Goal: Information Seeking & Learning: Learn about a topic

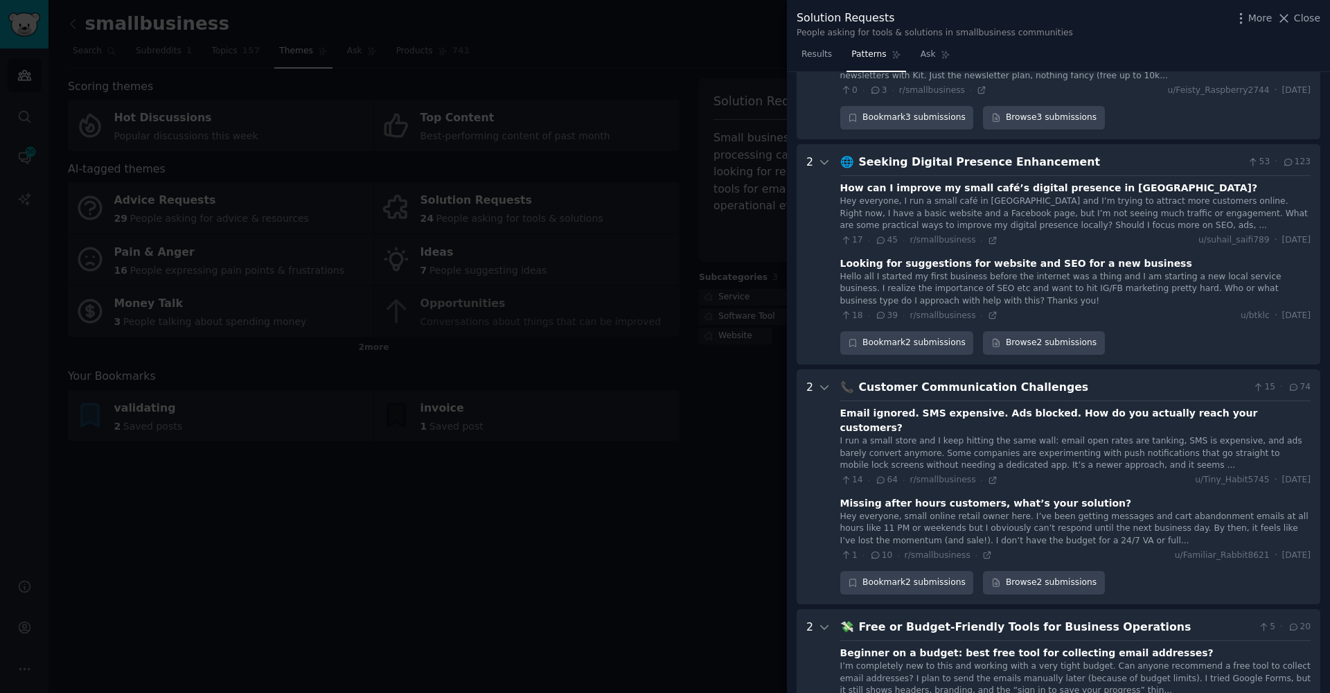
scroll to position [1028, 0]
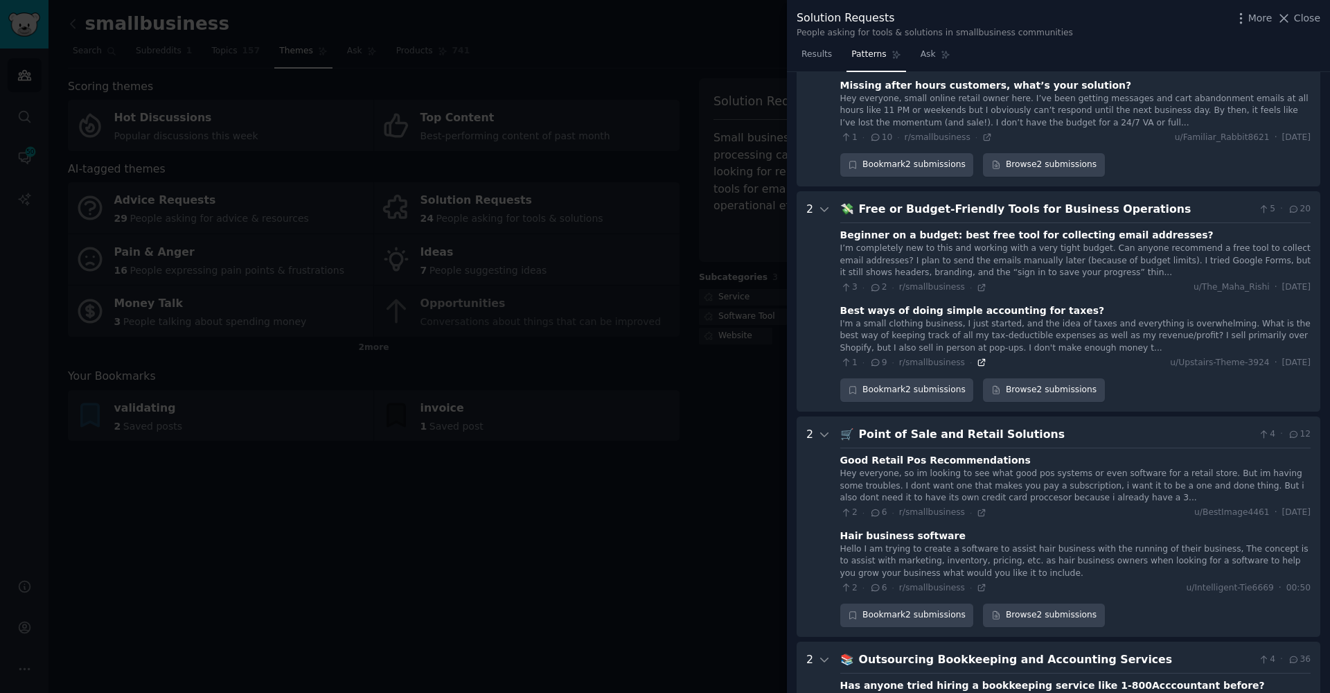
click at [981, 357] on icon at bounding box center [981, 362] width 10 height 10
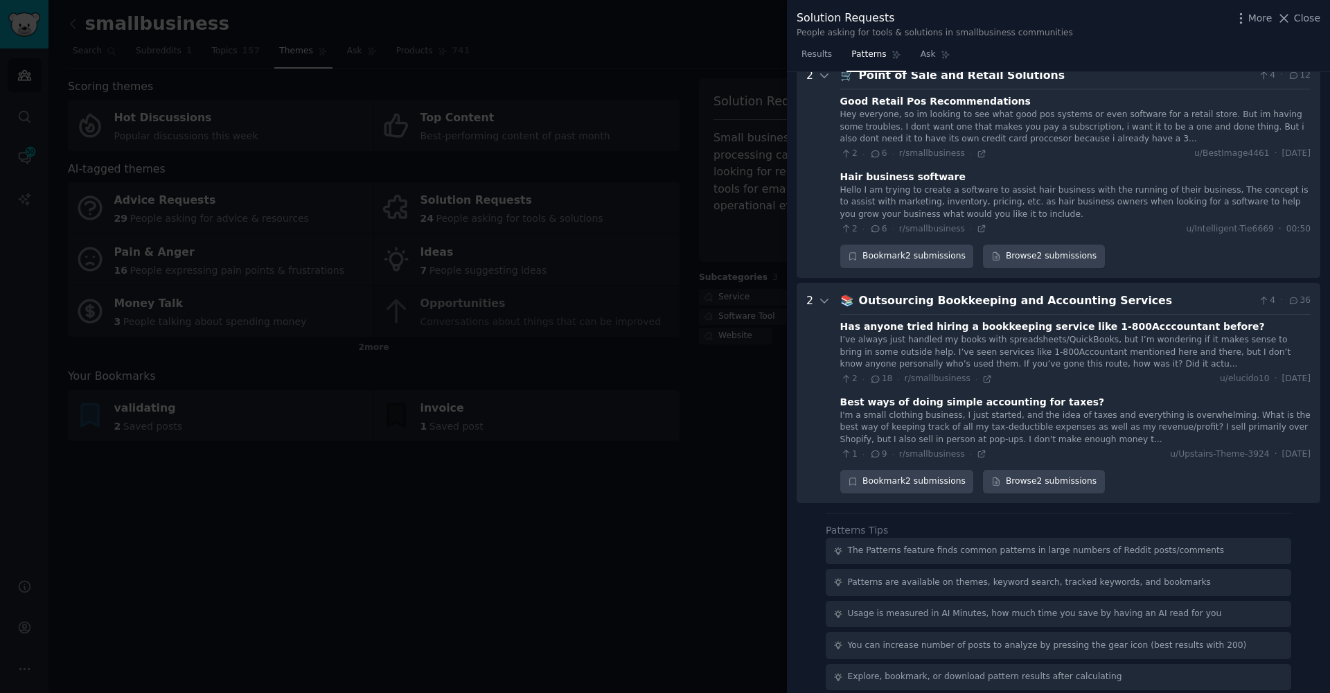
scroll to position [1386, 0]
click at [567, 399] on div at bounding box center [665, 346] width 1330 height 693
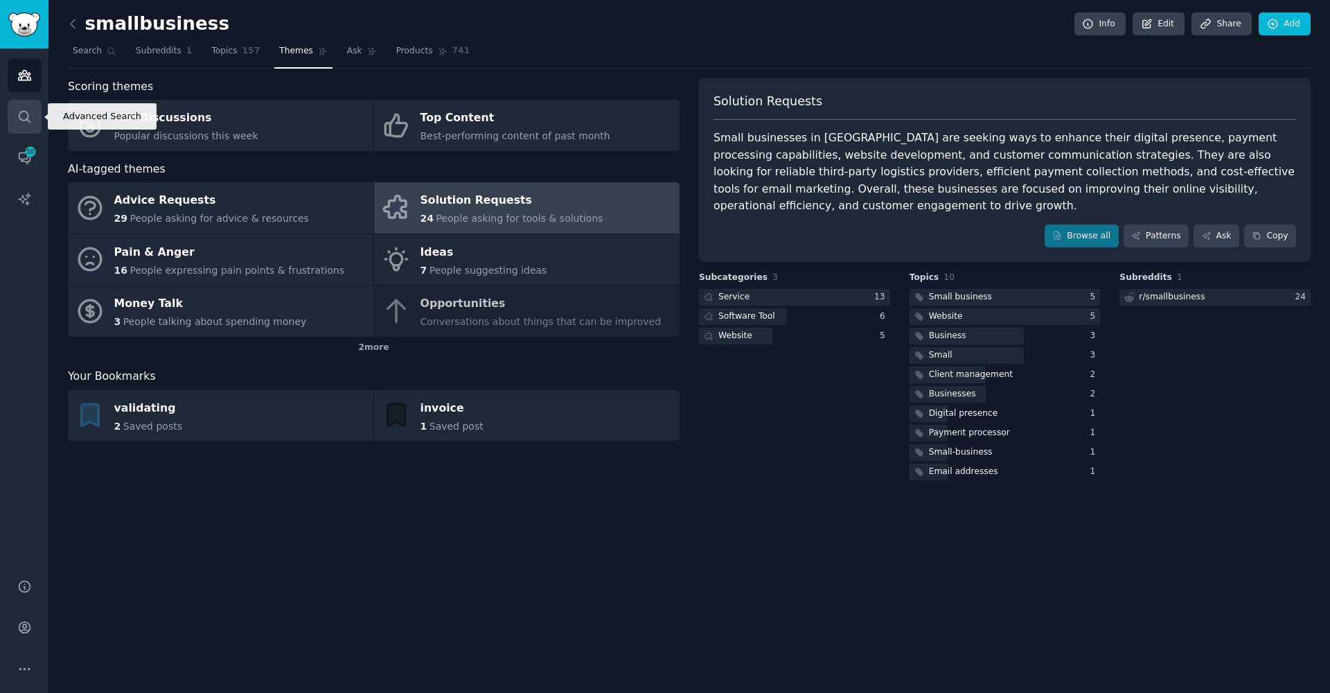
click at [21, 113] on icon "Sidebar" at bounding box center [24, 116] width 15 height 15
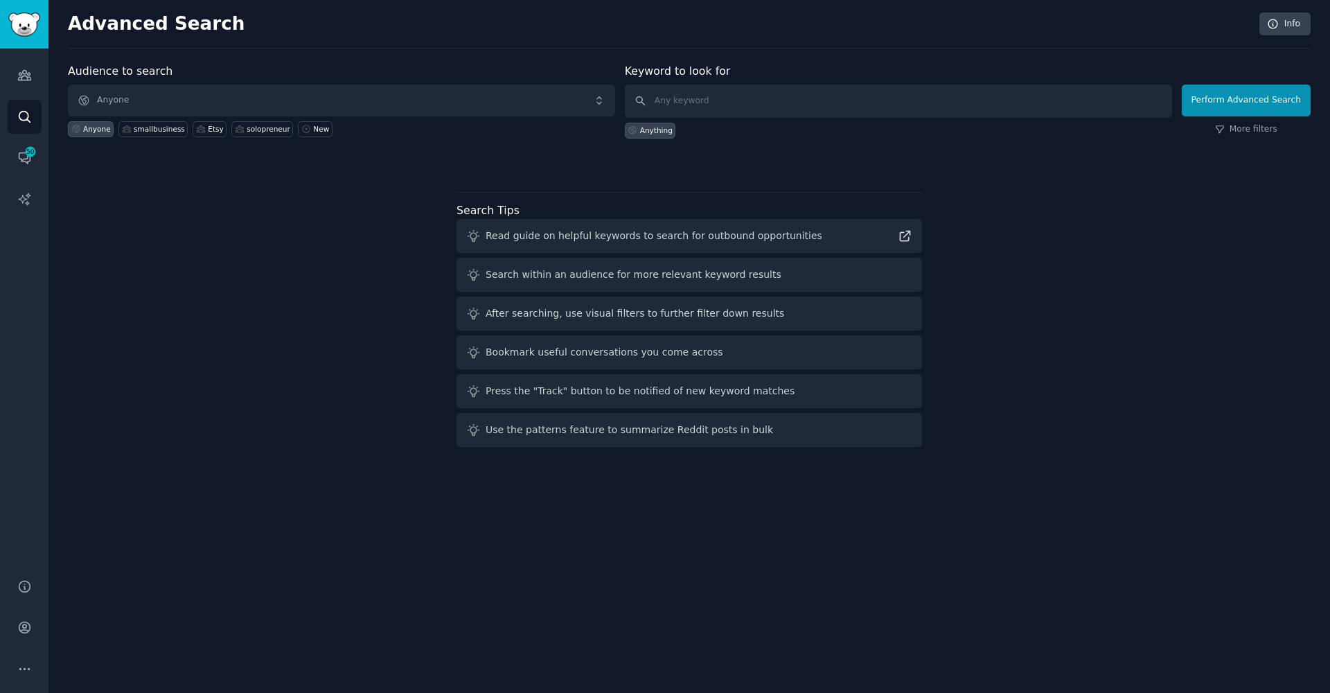
click at [924, 118] on div "Anything" at bounding box center [898, 128] width 547 height 21
click at [844, 103] on input "text" at bounding box center [898, 100] width 547 height 33
type input "ы"
type input "chat gpt"
click at [1248, 100] on button "Perform Advanced Search" at bounding box center [1245, 100] width 129 height 32
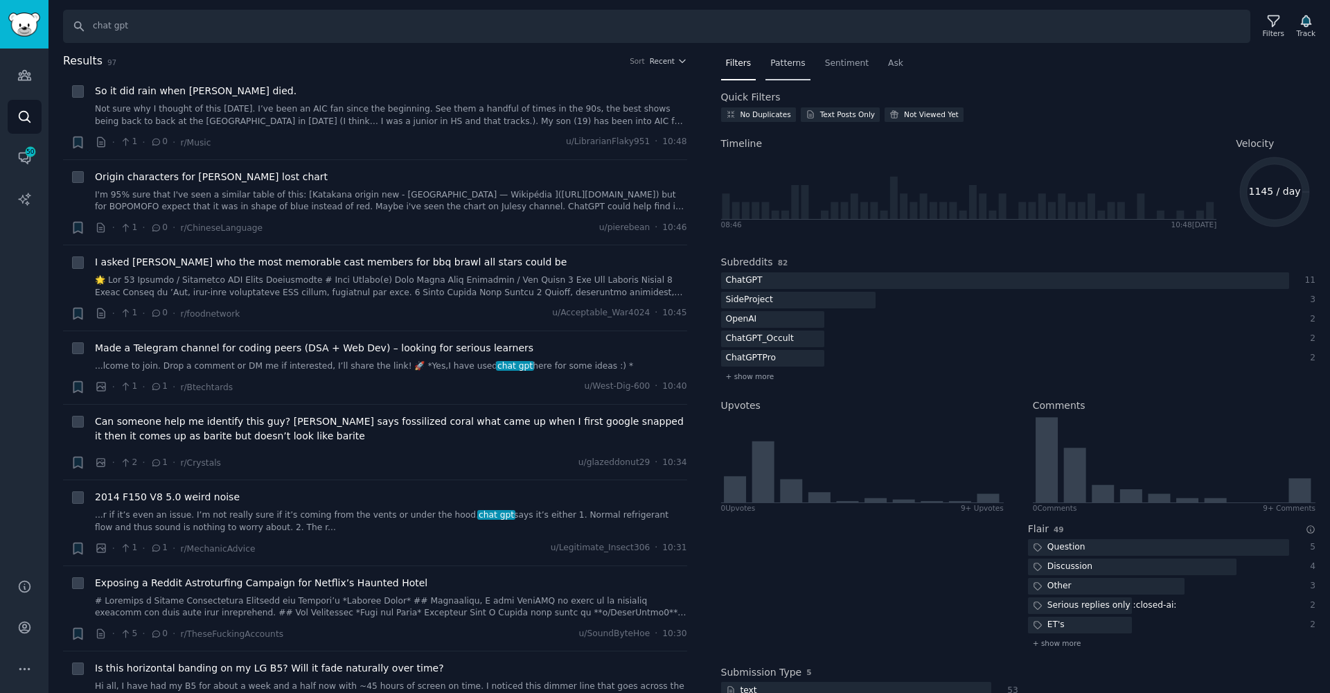
click at [801, 56] on div "Patterns" at bounding box center [787, 67] width 44 height 28
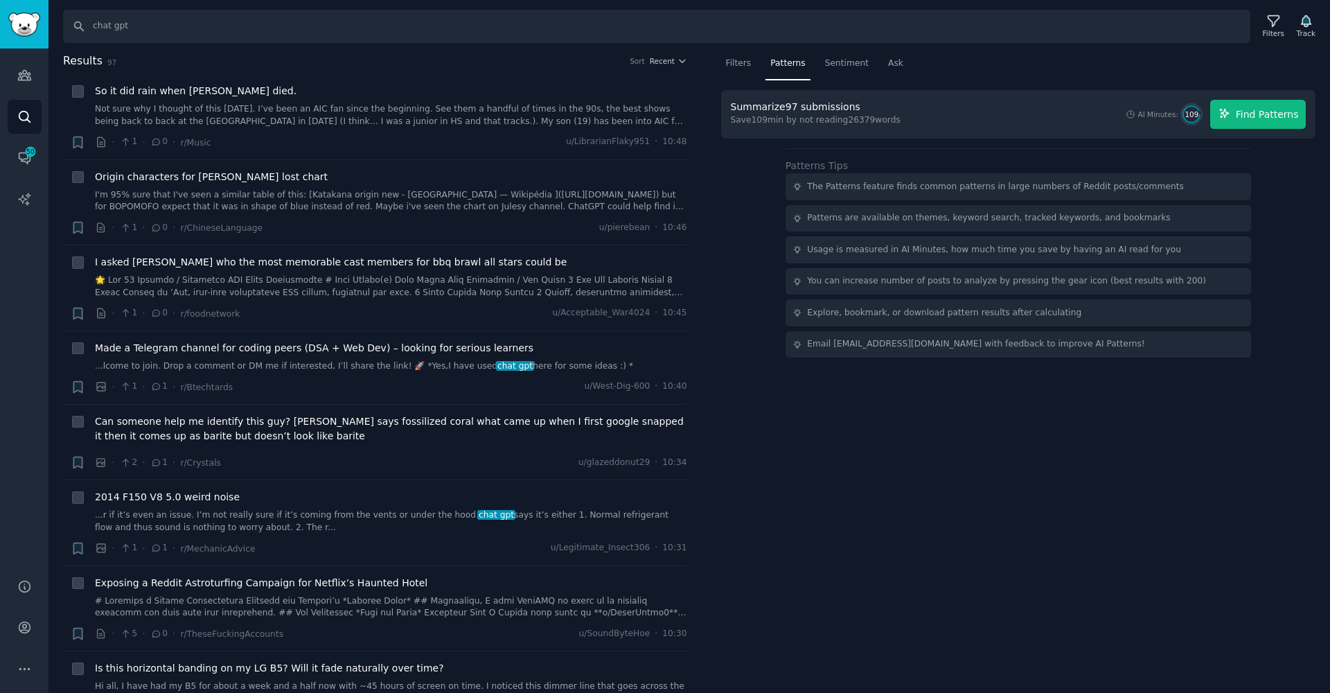
click at [1253, 117] on span "Find Patterns" at bounding box center [1266, 114] width 63 height 15
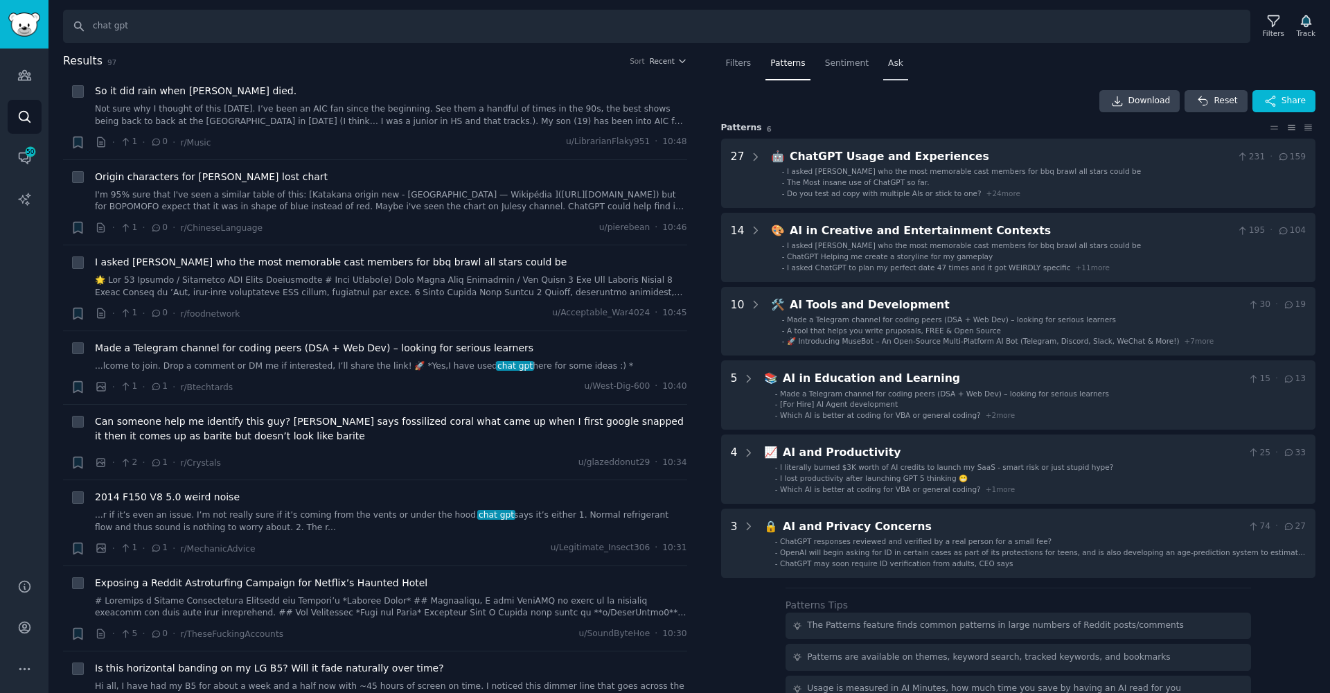
click at [892, 53] on div "Ask" at bounding box center [895, 67] width 25 height 28
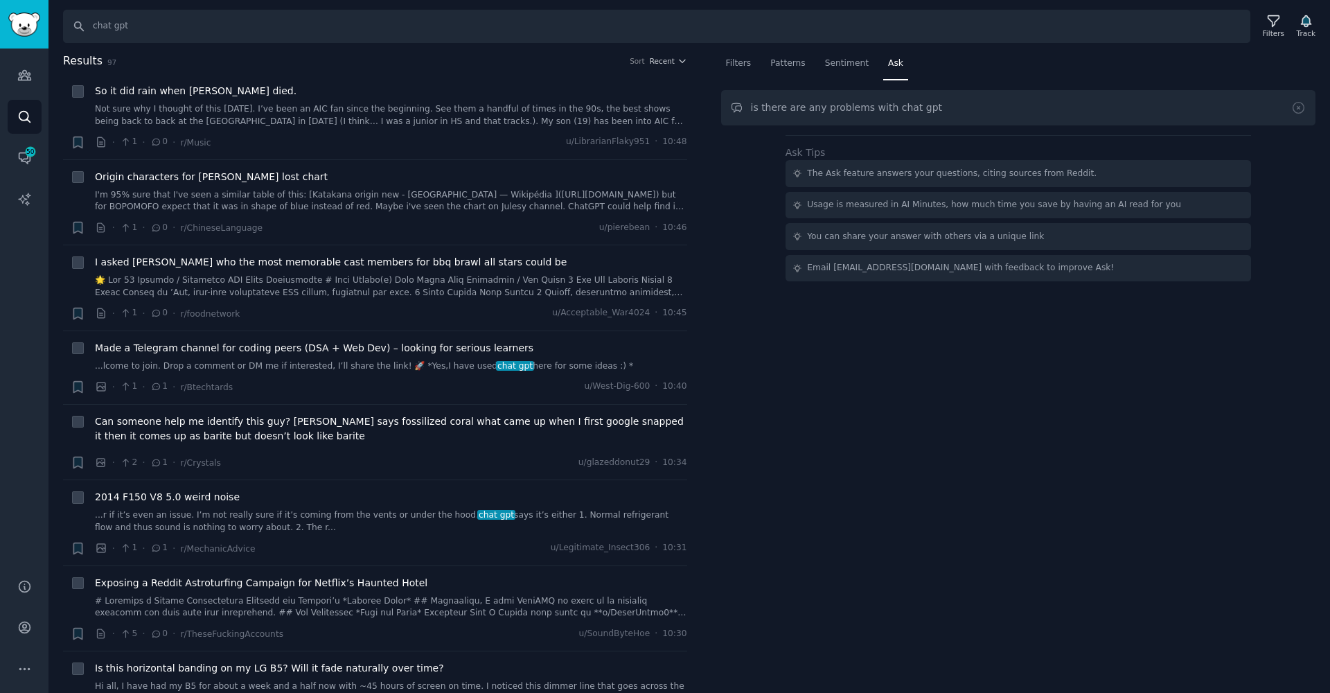
type input "is there are any problems with chat gpt"
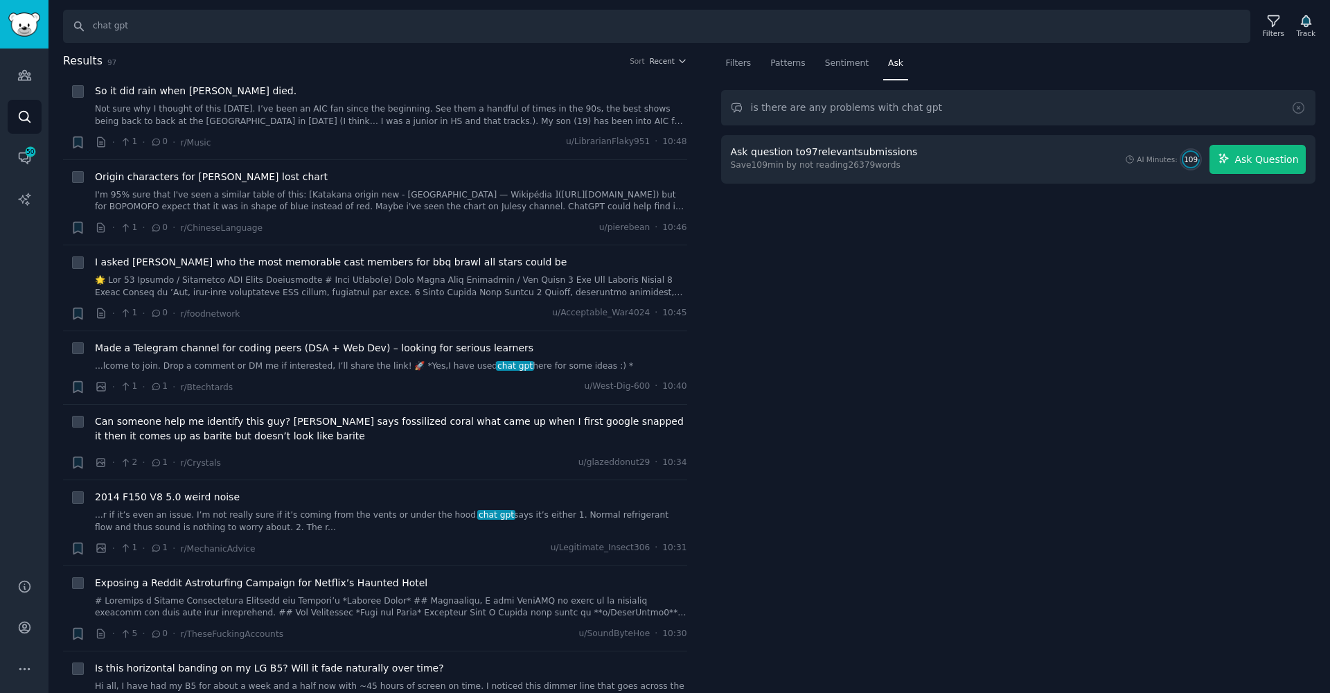
click at [1228, 156] on icon "button" at bounding box center [1223, 158] width 9 height 9
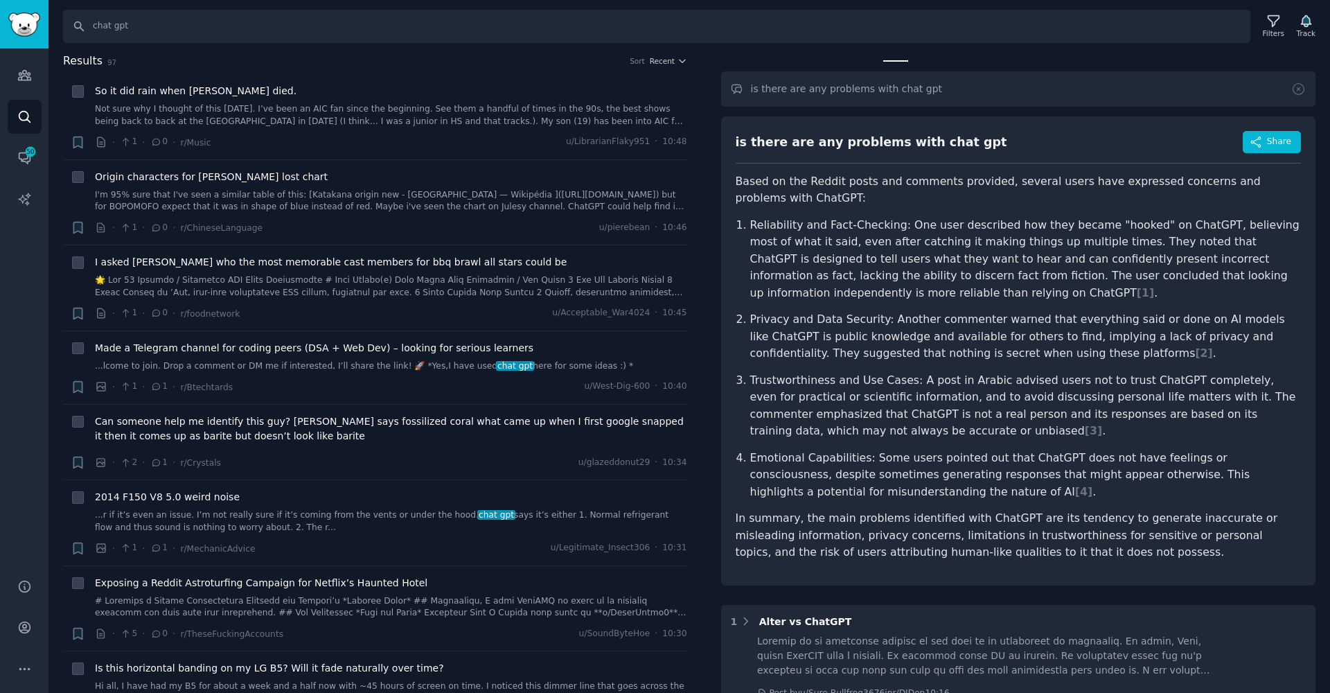
scroll to position [101, 0]
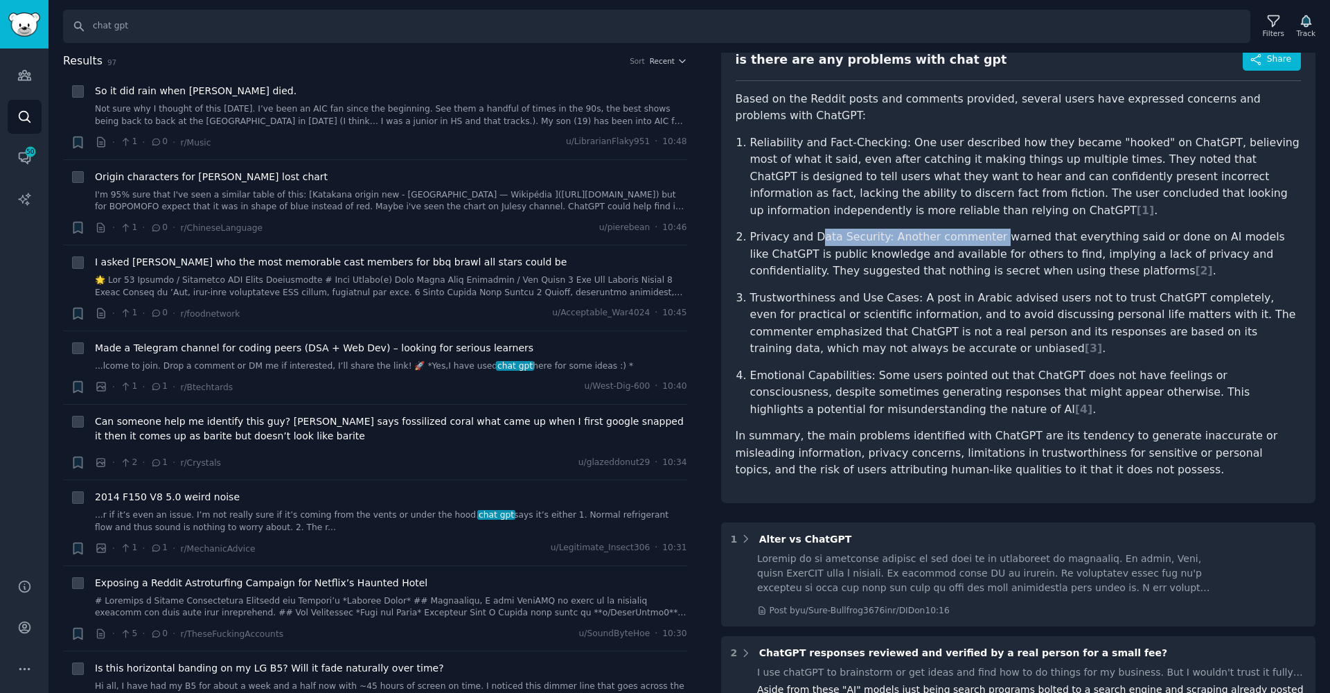
drag, startPoint x: 816, startPoint y: 229, endPoint x: 985, endPoint y: 231, distance: 169.0
click at [985, 231] on p "Privacy and Data Security: Another commenter warned that everything said or don…" at bounding box center [1025, 254] width 551 height 51
drag, startPoint x: 857, startPoint y: 227, endPoint x: 881, endPoint y: 233, distance: 24.9
click at [881, 233] on p "Privacy and Data Security: Another commenter warned that everything said or don…" at bounding box center [1025, 254] width 551 height 51
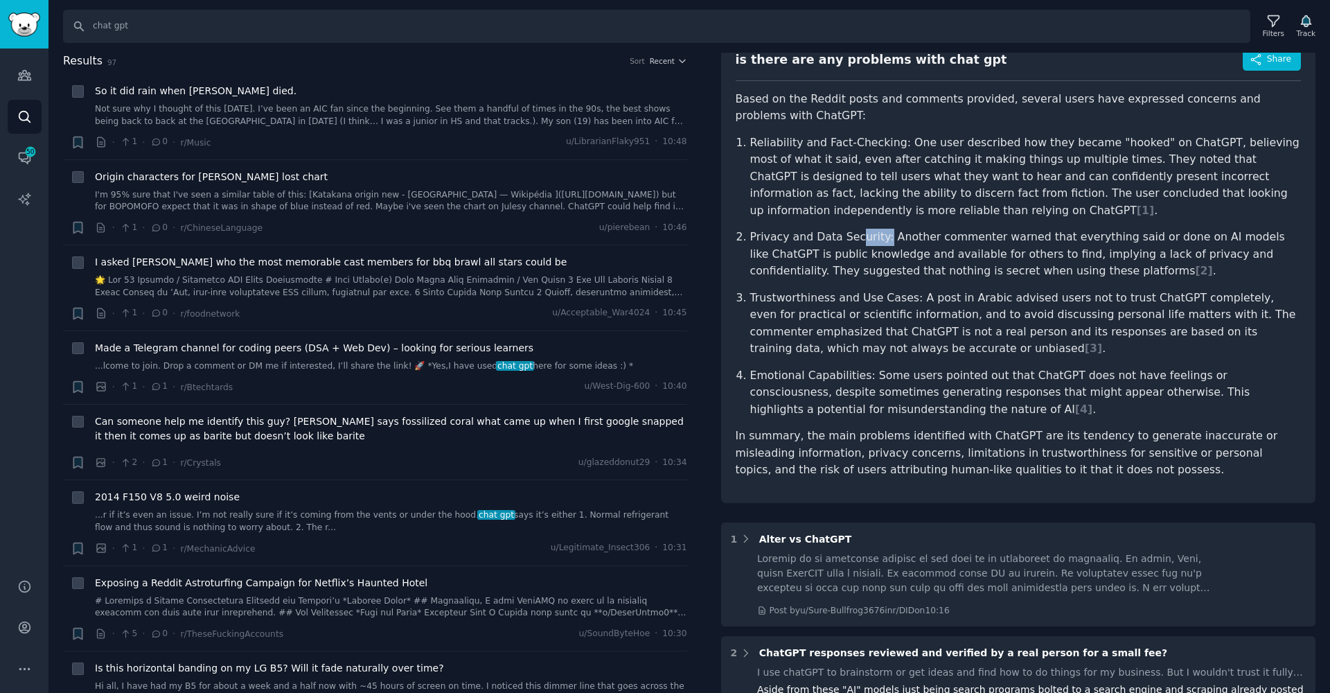
click at [881, 233] on p "Privacy and Data Security: Another commenter warned that everything said or don…" at bounding box center [1025, 254] width 551 height 51
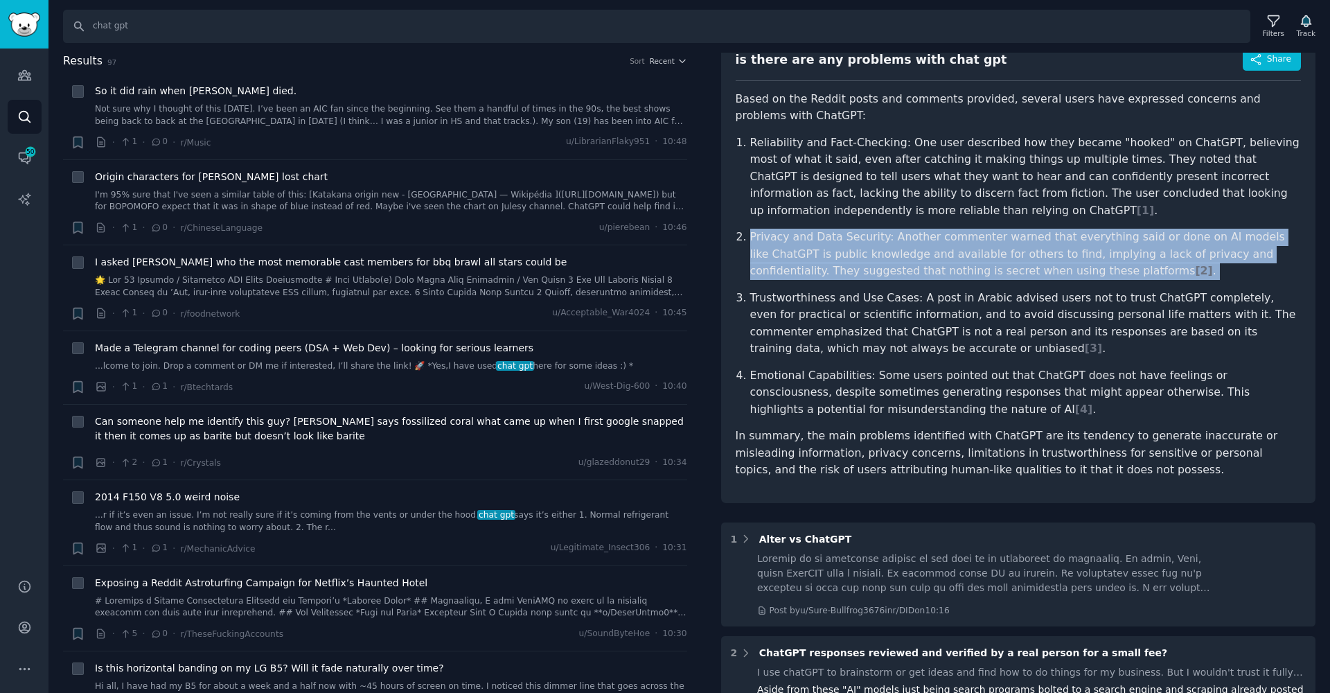
click at [881, 233] on p "Privacy and Data Security: Another commenter warned that everything said or don…" at bounding box center [1025, 254] width 551 height 51
click at [905, 269] on p "Privacy and Data Security: Another commenter warned that everything said or don…" at bounding box center [1025, 254] width 551 height 51
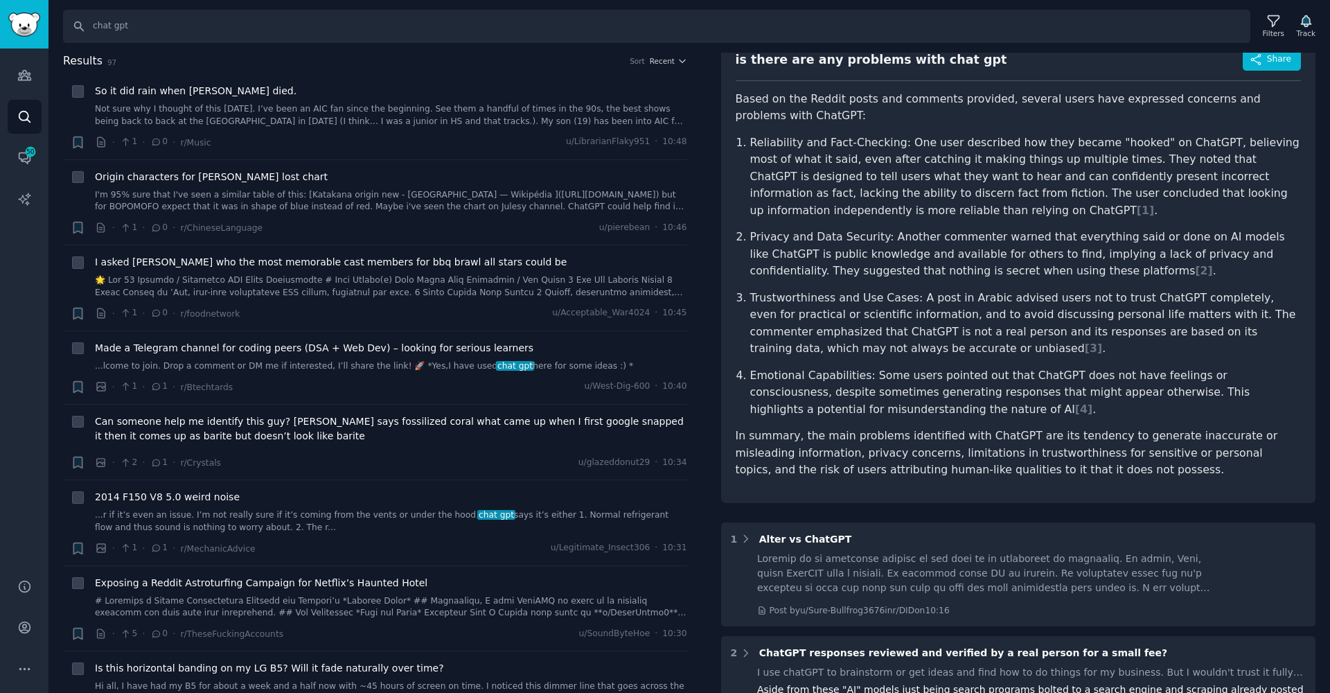
click at [936, 244] on p "Privacy and Data Security: Another commenter warned that everything said or don…" at bounding box center [1025, 254] width 551 height 51
click at [936, 247] on p "Privacy and Data Security: Another commenter warned that everything said or don…" at bounding box center [1025, 254] width 551 height 51
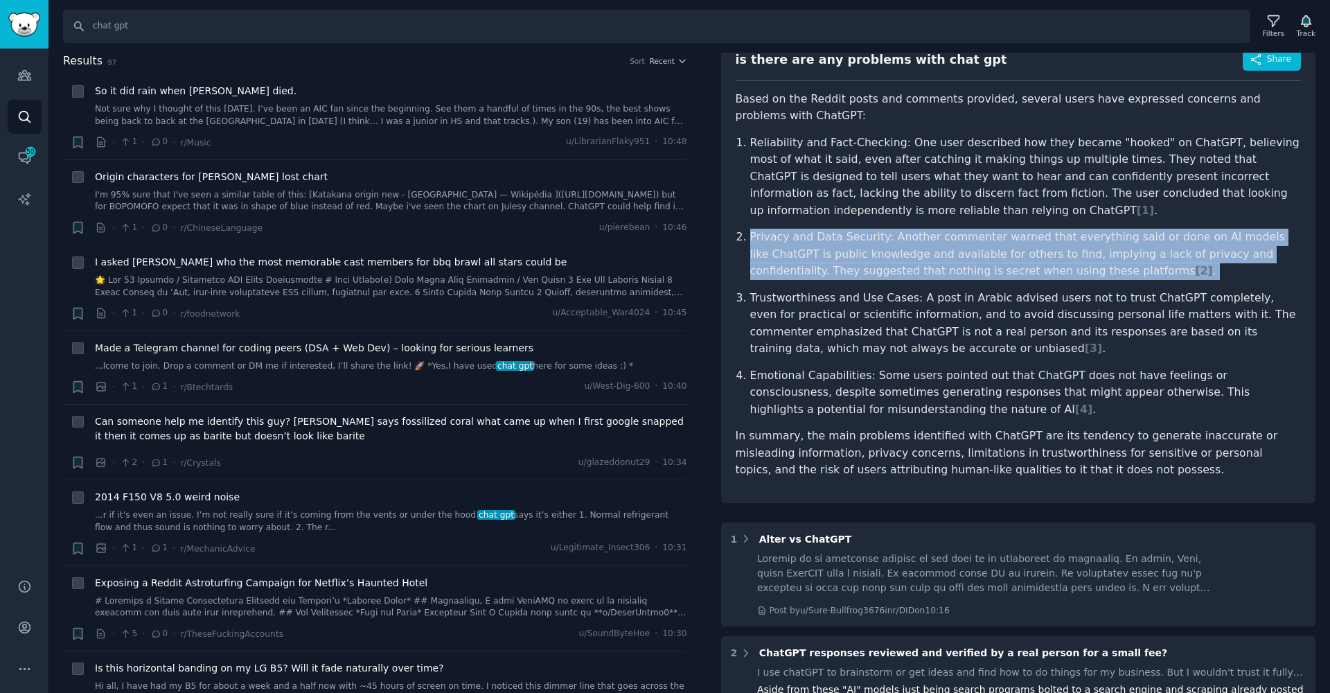
click at [936, 247] on p "Privacy and Data Security: Another commenter warned that everything said or don…" at bounding box center [1025, 254] width 551 height 51
click at [930, 256] on p "Privacy and Data Security: Another commenter warned that everything said or don…" at bounding box center [1025, 254] width 551 height 51
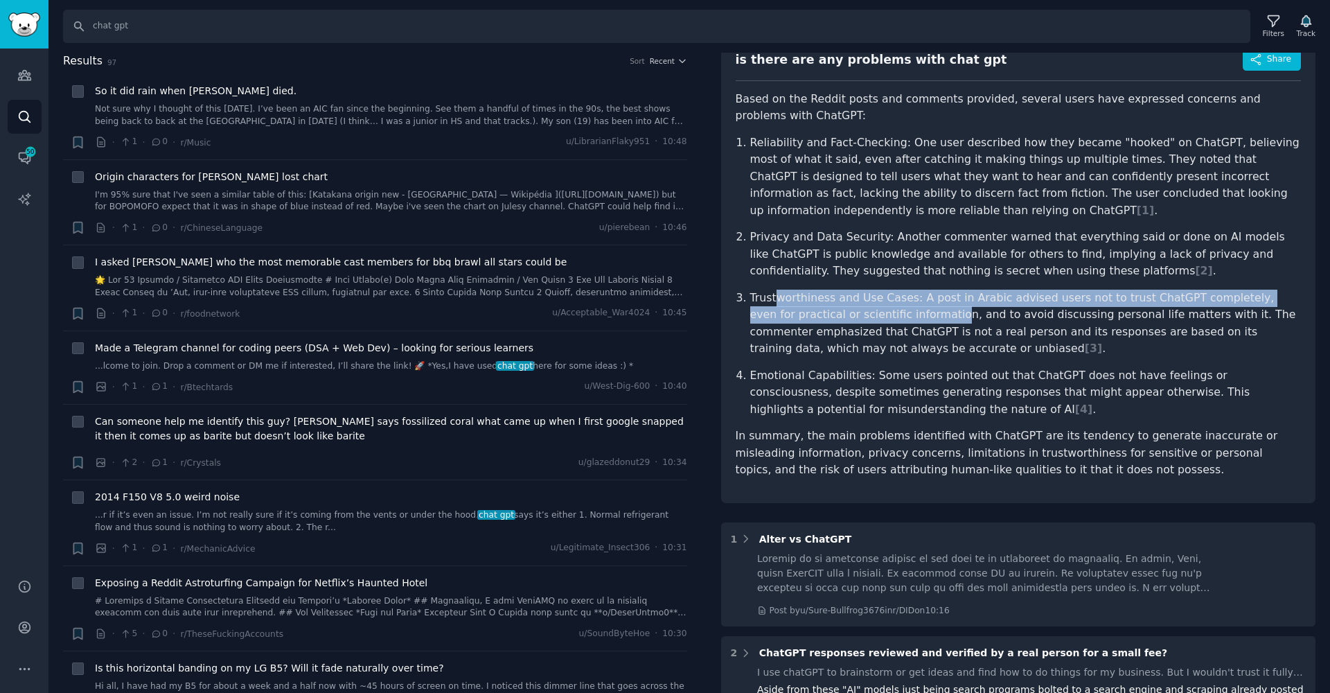
drag, startPoint x: 787, startPoint y: 289, endPoint x: 903, endPoint y: 303, distance: 117.2
click at [903, 303] on p "Trustworthiness and Use Cases: A post in Arabic advised users not to trust Chat…" at bounding box center [1025, 323] width 551 height 68
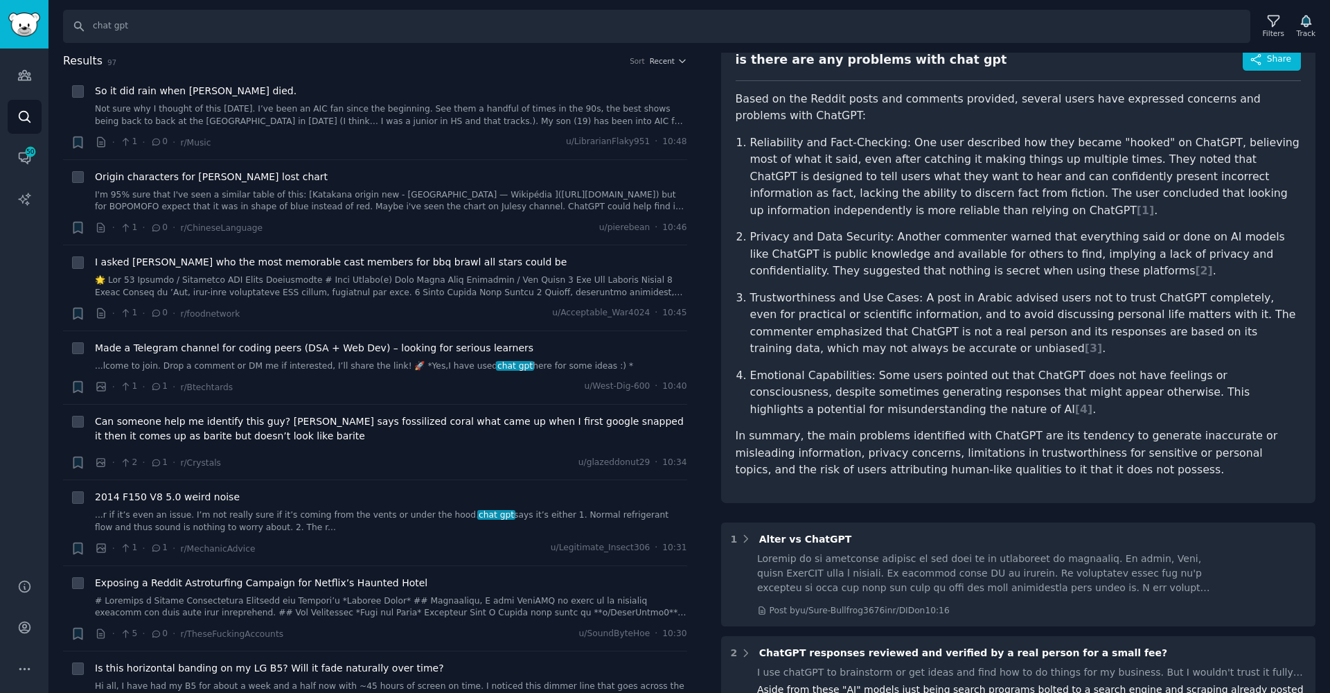
click at [903, 303] on p "Trustworthiness and Use Cases: A post in Arabic advised users not to trust Chat…" at bounding box center [1025, 323] width 551 height 68
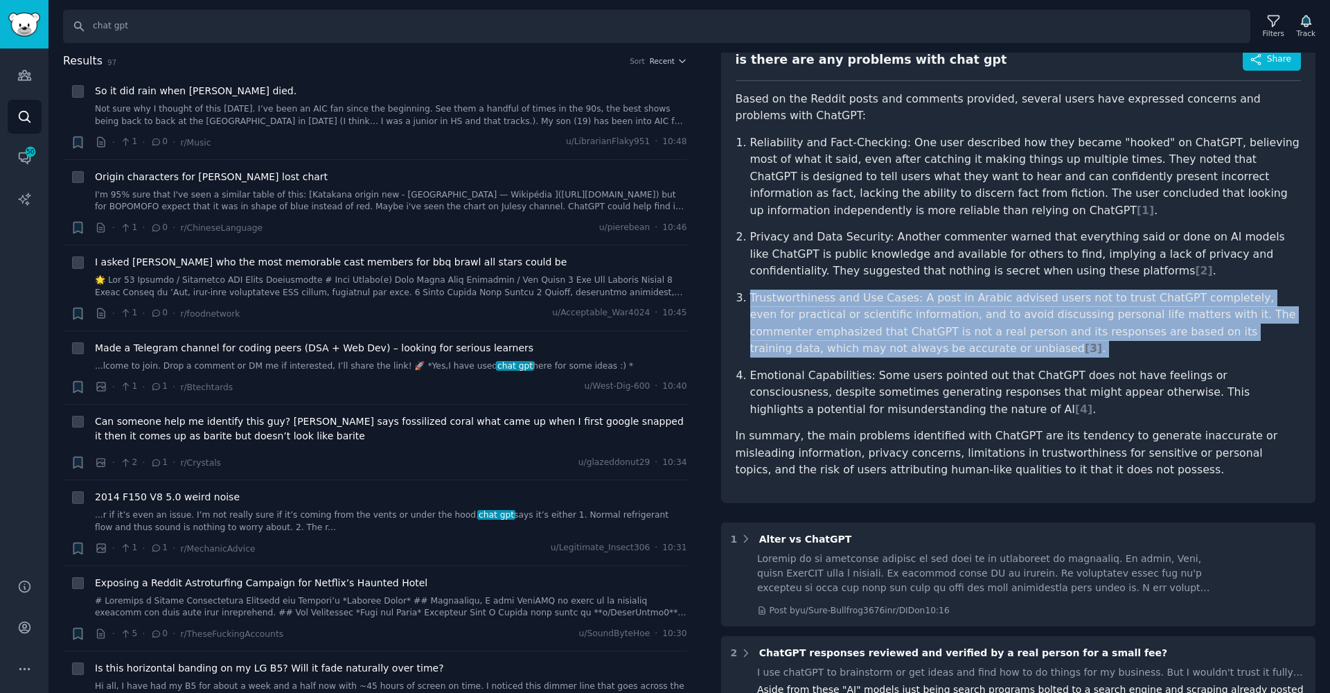
click at [903, 303] on p "Trustworthiness and Use Cases: A post in Arabic advised users not to trust Chat…" at bounding box center [1025, 323] width 551 height 68
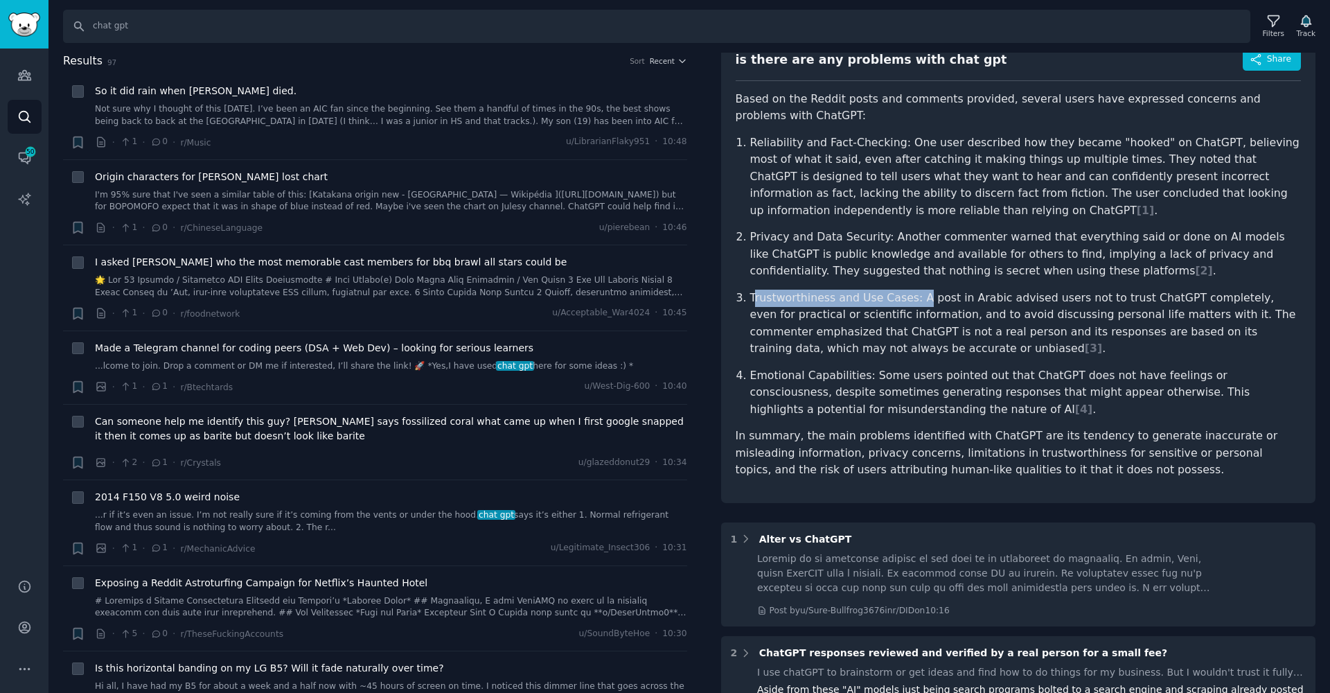
drag, startPoint x: 756, startPoint y: 296, endPoint x: 916, endPoint y: 289, distance: 160.1
click at [916, 289] on p "Trustworthiness and Use Cases: A post in Arabic advised users not to trust Chat…" at bounding box center [1025, 323] width 551 height 68
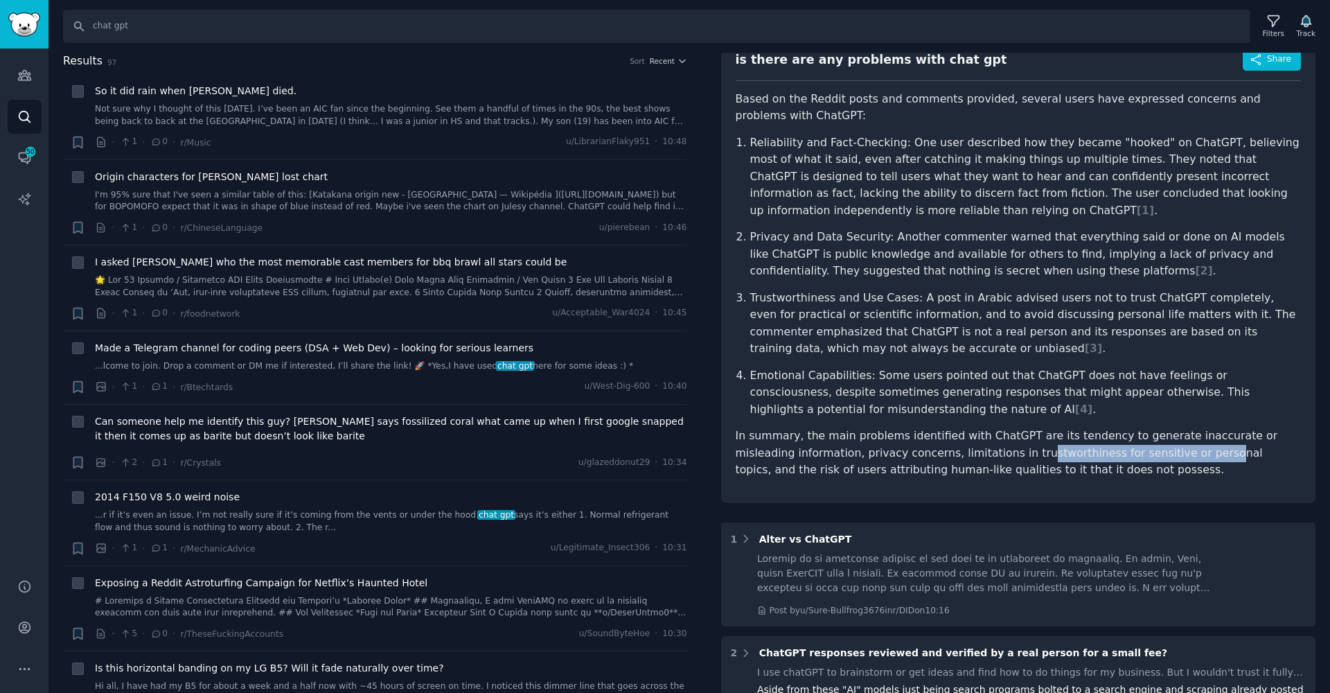
drag, startPoint x: 965, startPoint y: 449, endPoint x: 1138, endPoint y: 447, distance: 172.4
click at [1138, 447] on p "In summary, the main problems identified with ChatGPT are its tendency to gener…" at bounding box center [1018, 452] width 566 height 51
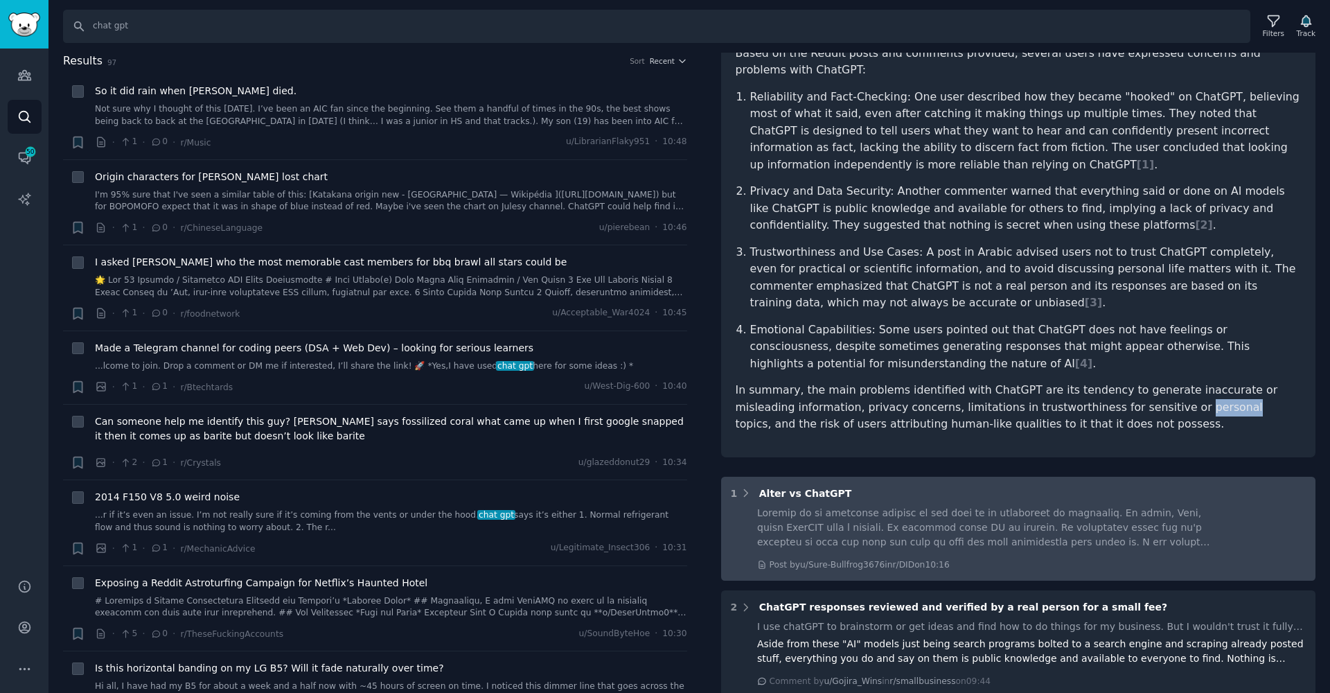
scroll to position [150, 0]
click at [1045, 522] on div at bounding box center [985, 525] width 457 height 44
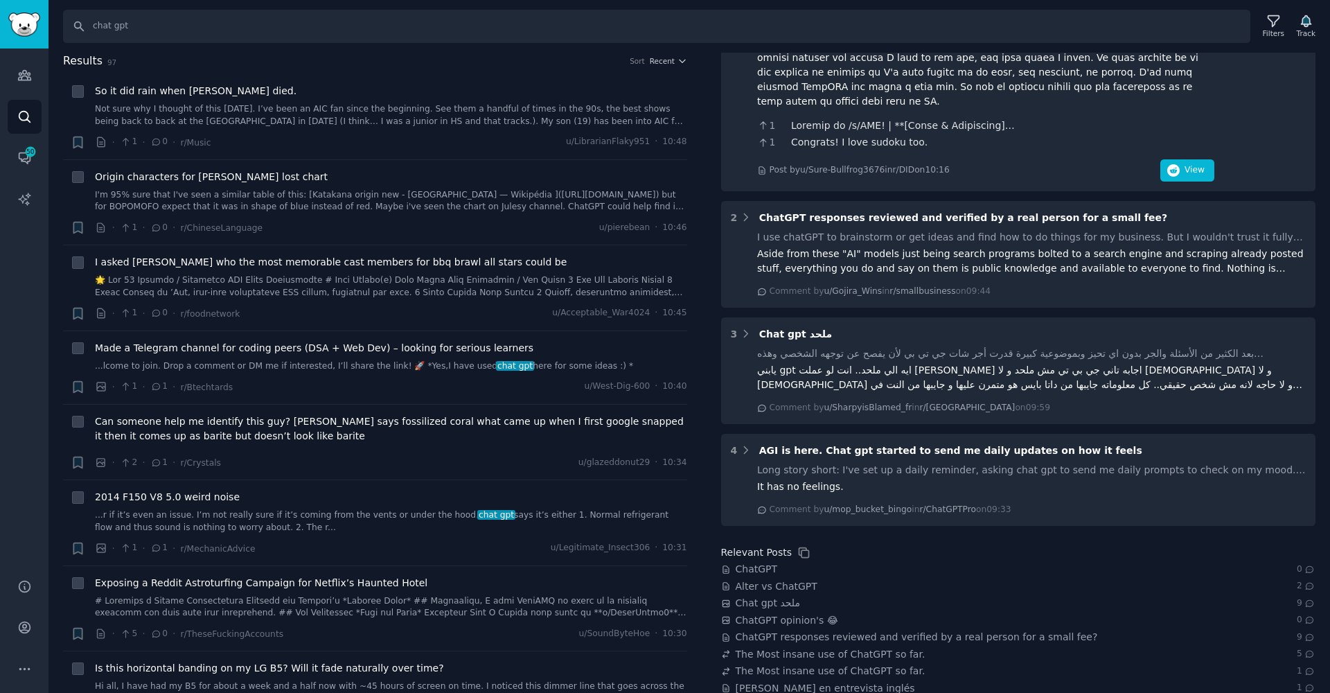
scroll to position [0, 0]
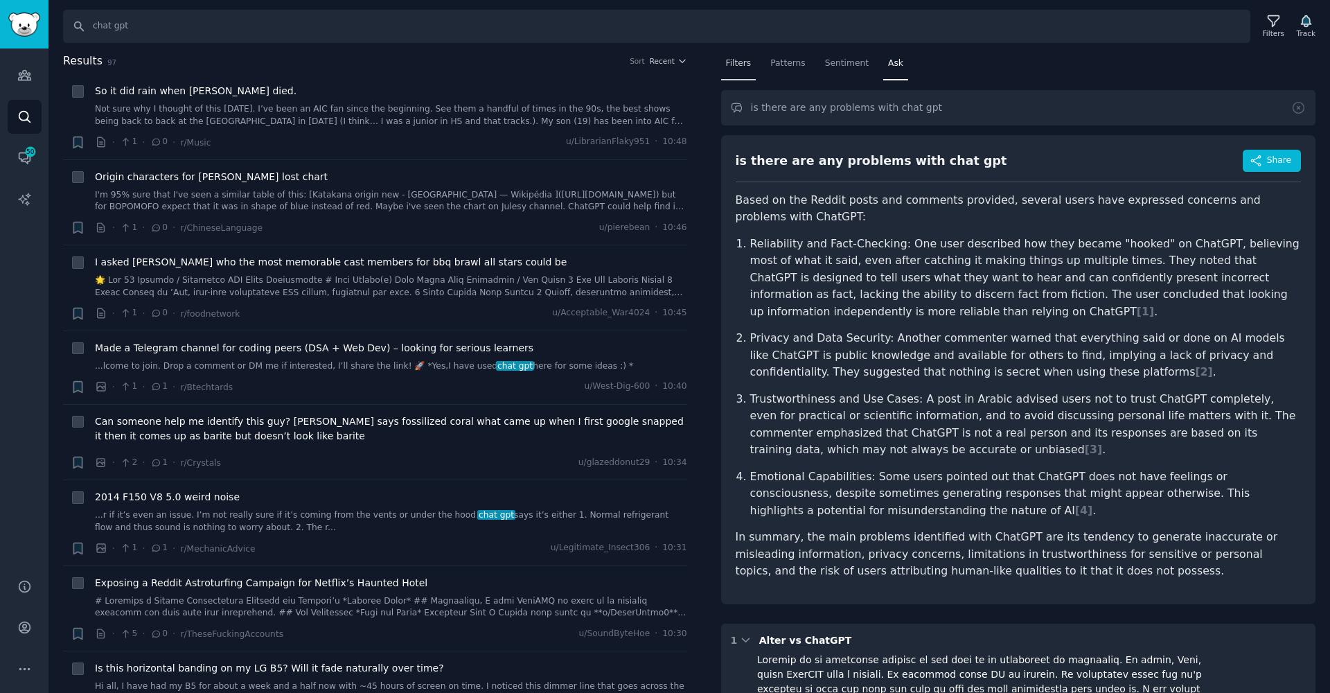
click at [742, 62] on span "Filters" at bounding box center [739, 63] width 26 height 12
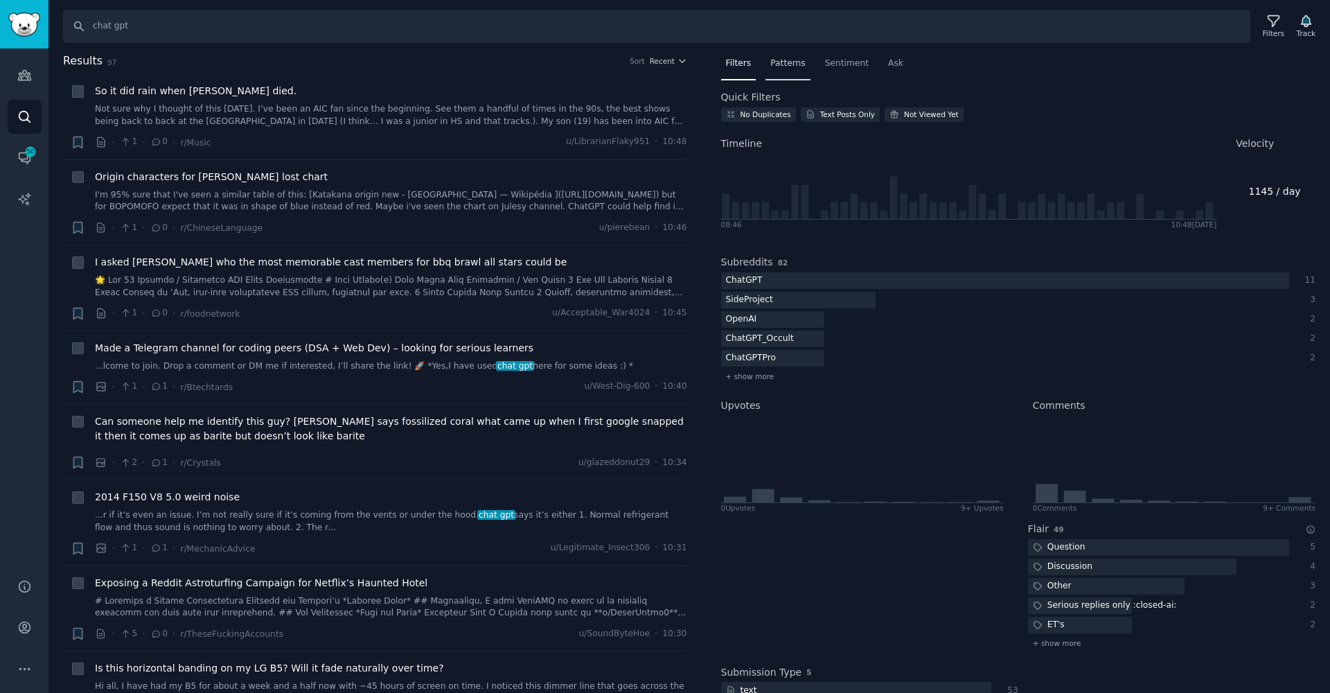
click at [792, 63] on span "Patterns" at bounding box center [787, 63] width 35 height 12
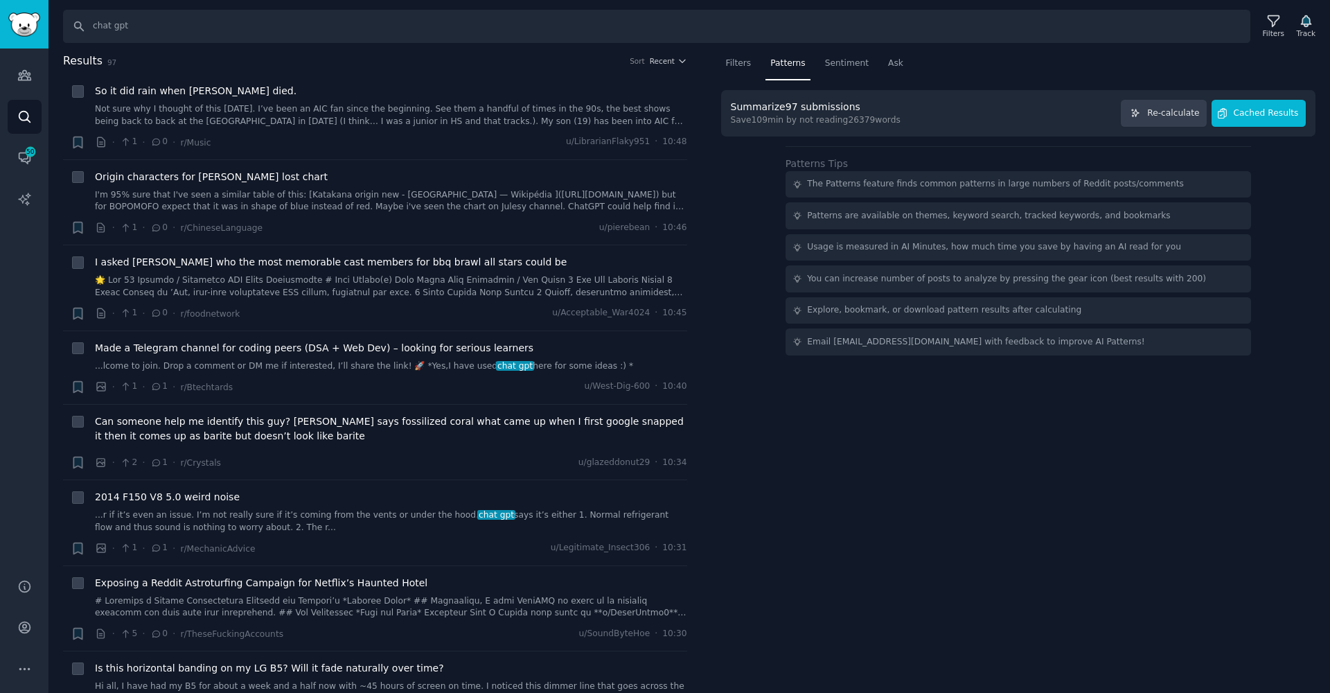
click at [1255, 115] on span "Cached Results" at bounding box center [1265, 113] width 65 height 12
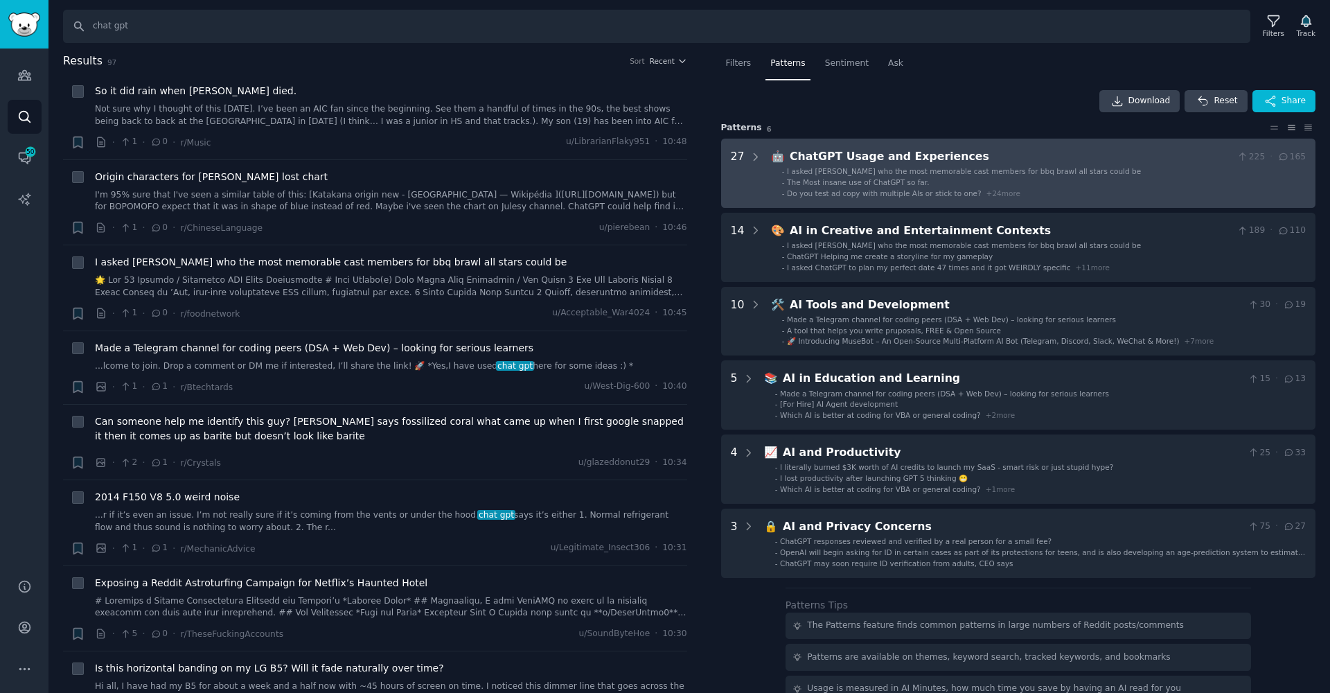
click at [1039, 157] on div "ChatGPT Usage and Experiences" at bounding box center [1010, 156] width 442 height 17
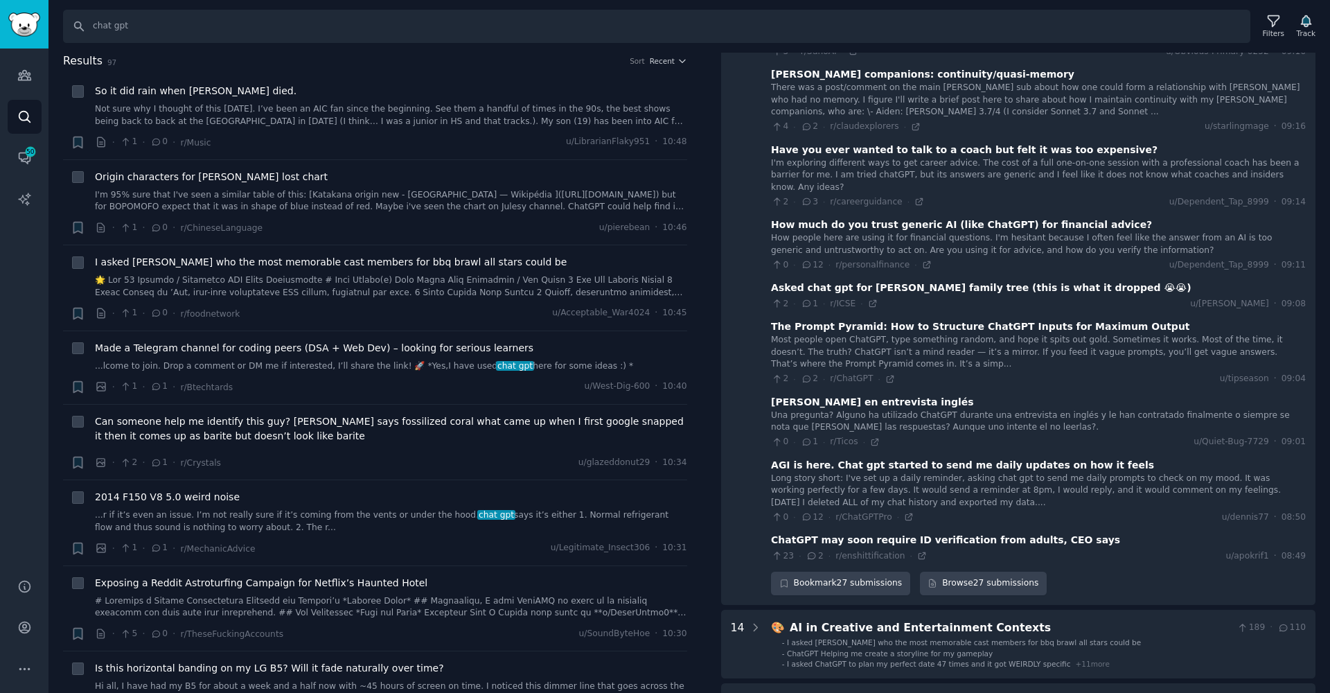
scroll to position [1413, 0]
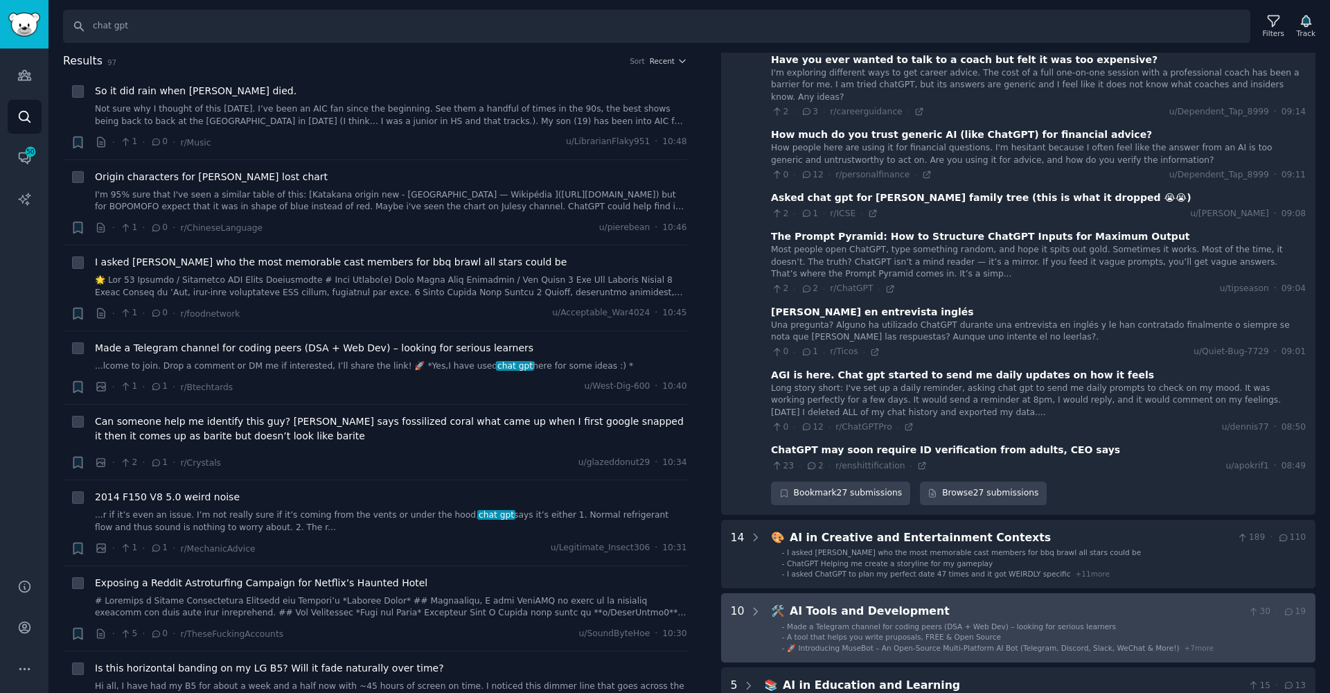
click at [908, 632] on span "A tool that helps you write pruposals, FREE & Open Source" at bounding box center [894, 636] width 214 height 8
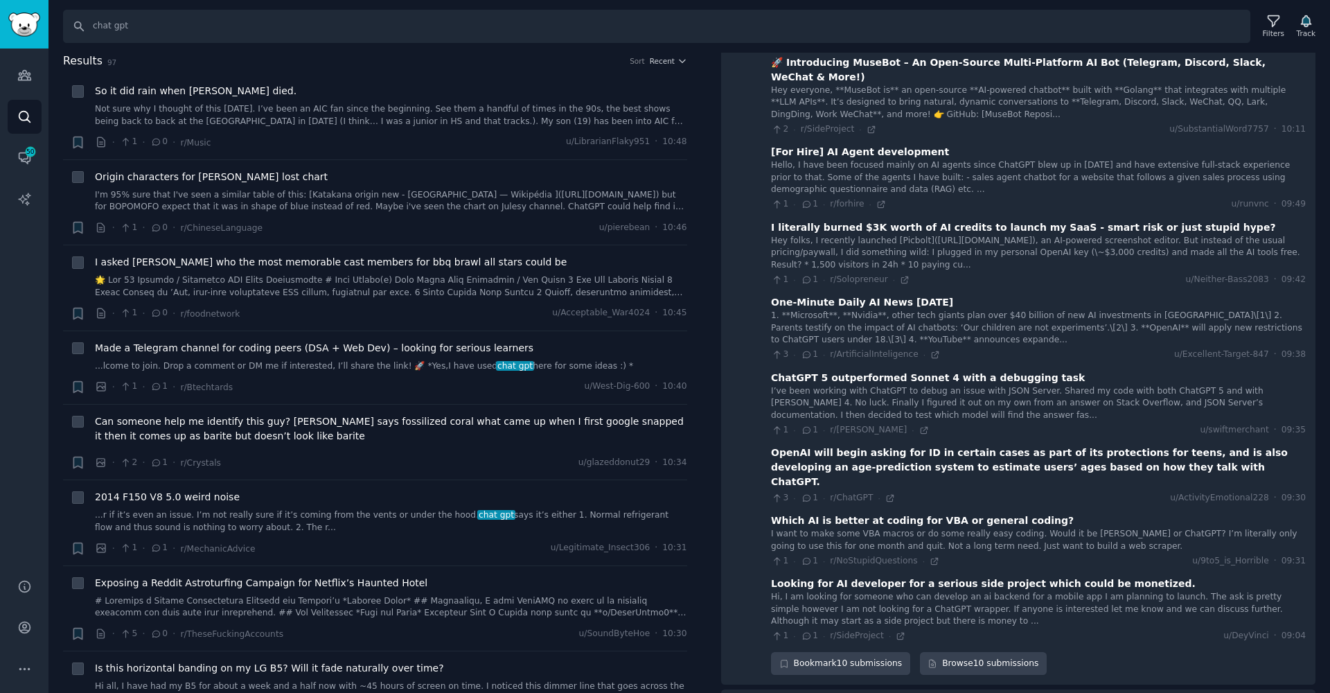
scroll to position [2157, 0]
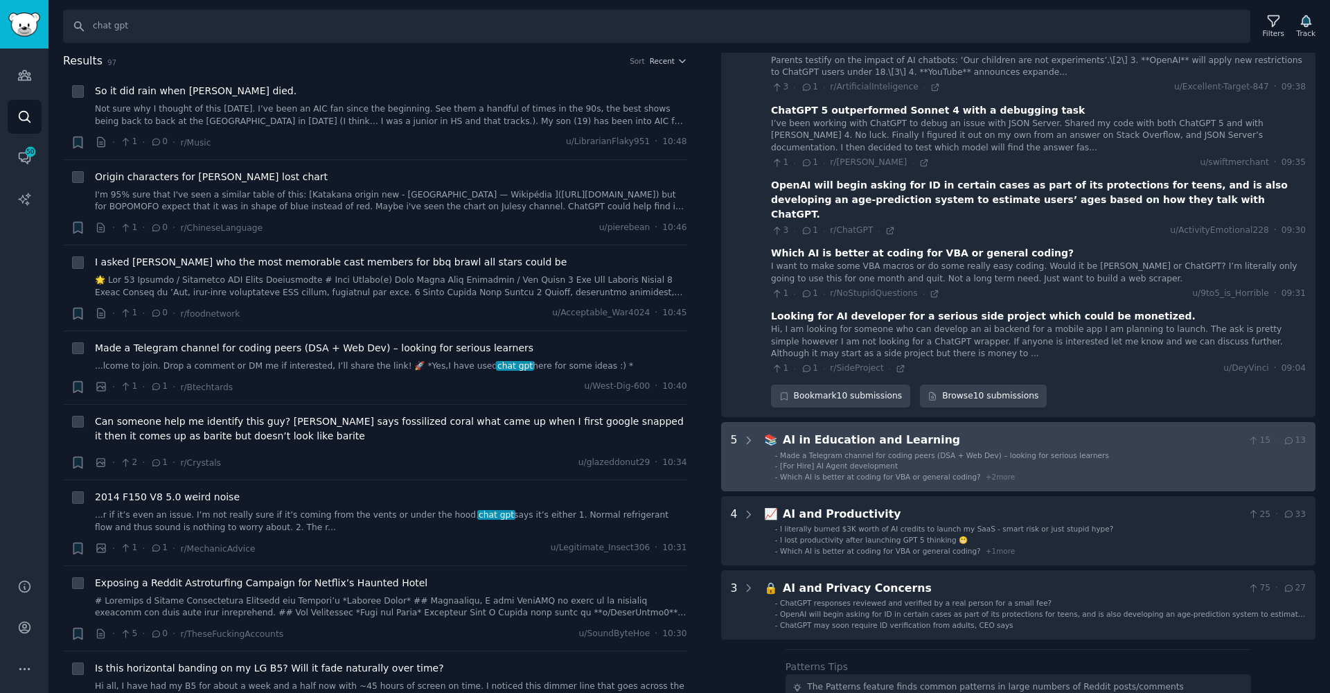
click at [814, 451] on span "Made a Telegram channel for coding peers (DSA + Web Dev) – looking for serious …" at bounding box center [944, 455] width 329 height 8
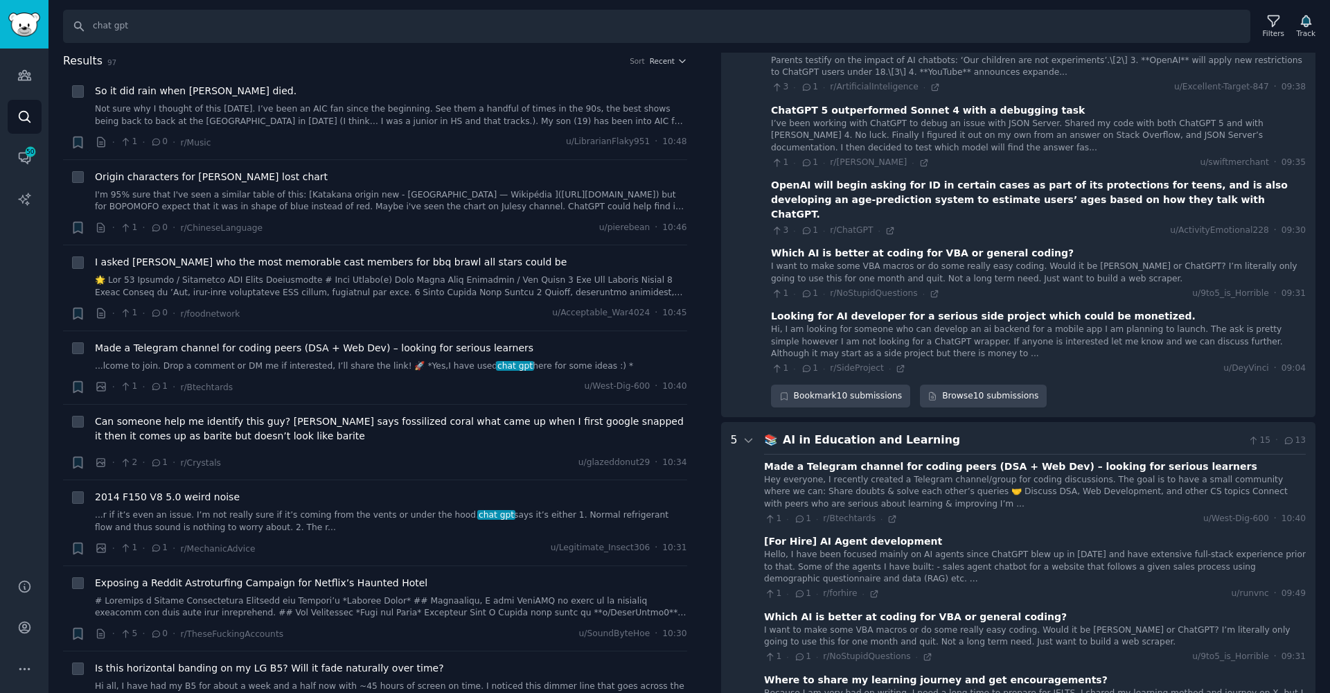
scroll to position [2677, 0]
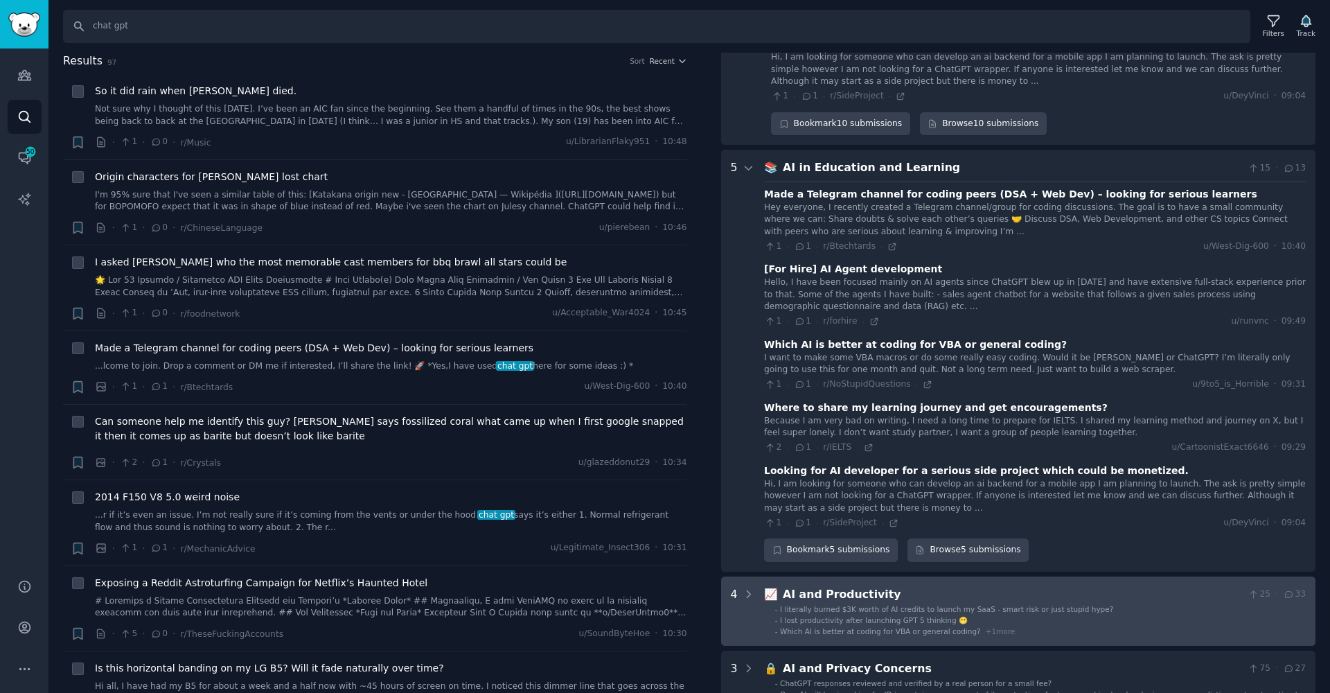
click at [1103, 576] on Productivity "4 📈 AI and Productivity 25 · 33 - I literally burned $3K worth of AI credits to…" at bounding box center [1018, 610] width 595 height 69
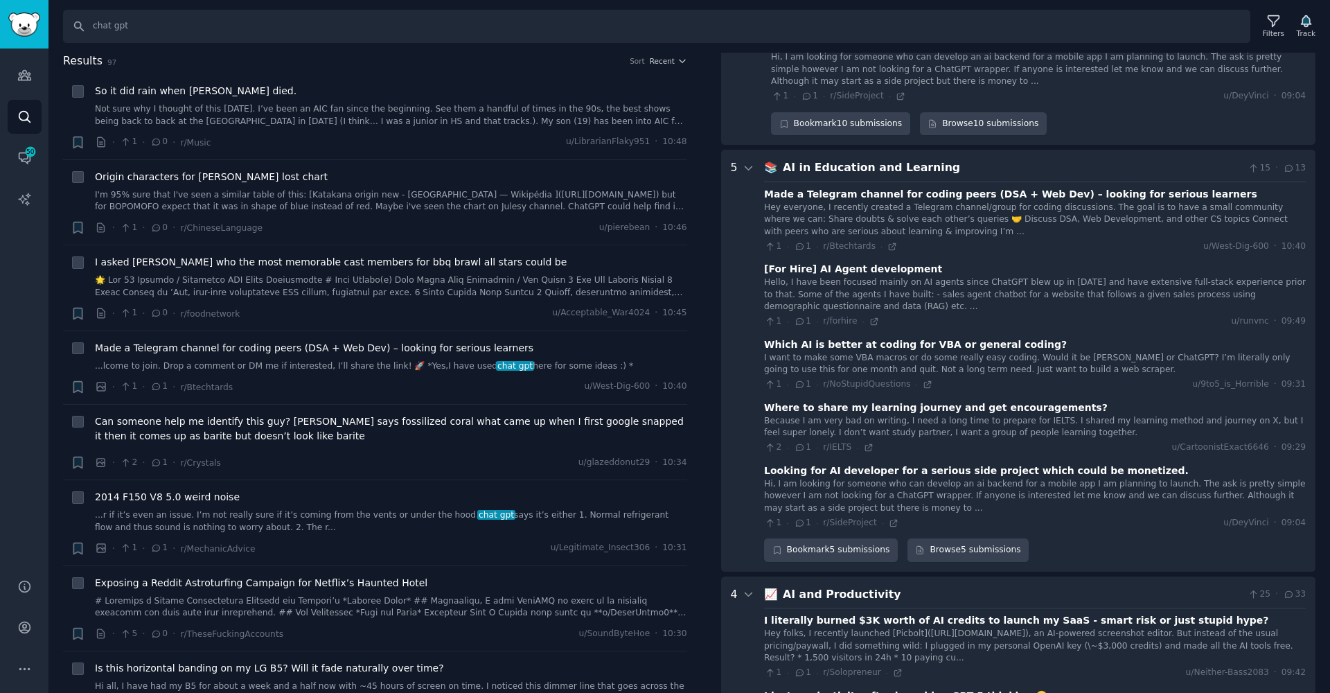
scroll to position [3096, 0]
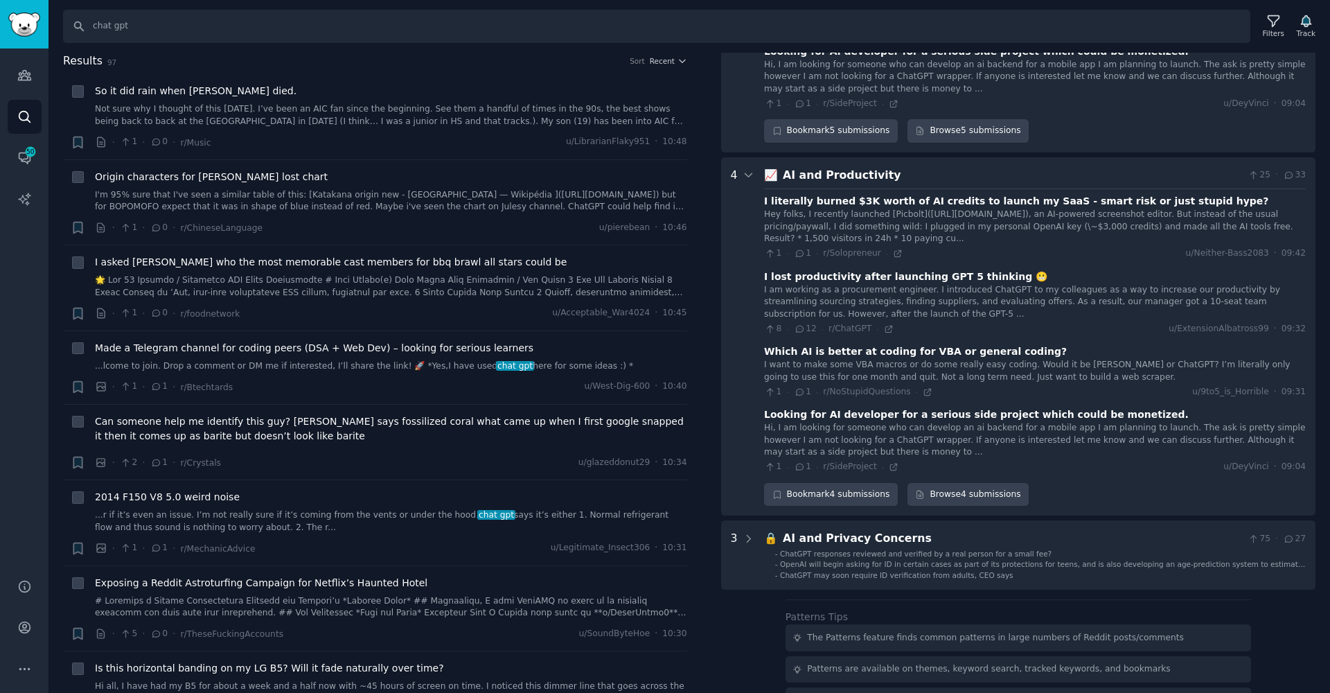
click at [783, 269] on div "I lost productivity after launching GPT 5 thinking 😬" at bounding box center [905, 276] width 283 height 15
click at [785, 269] on div "I lost productivity after launching GPT 5 thinking 😬" at bounding box center [905, 276] width 283 height 15
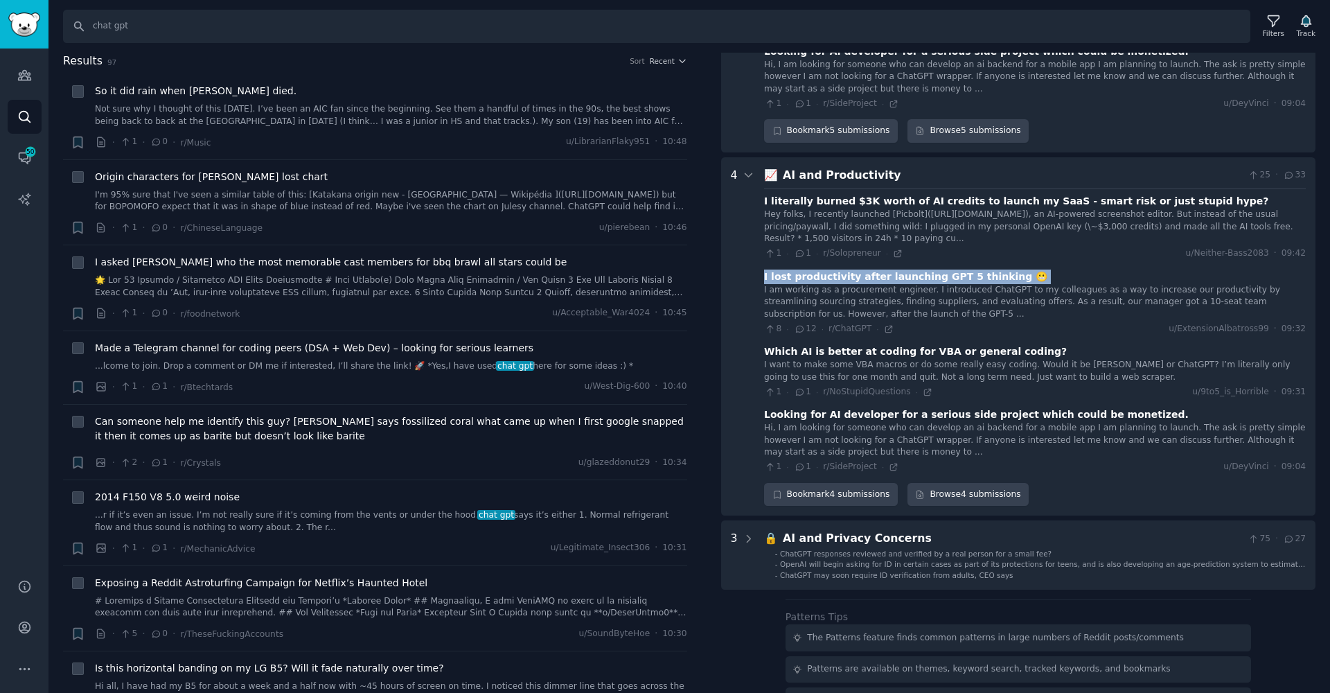
click at [785, 269] on div "I lost productivity after launching GPT 5 thinking 😬" at bounding box center [905, 276] width 283 height 15
click at [781, 284] on div "I am working as a procurement engineer. I introduced ChatGPT to my colleagues a…" at bounding box center [1035, 302] width 542 height 37
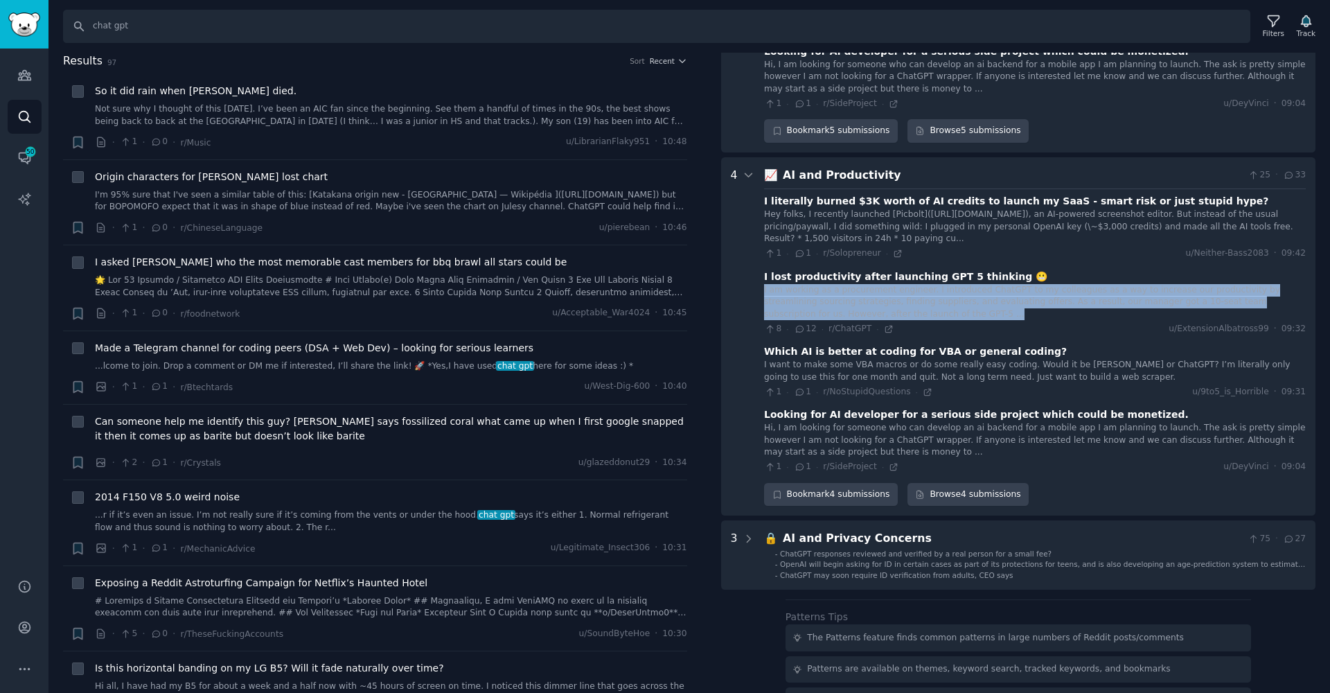
click at [781, 284] on div "I am working as a procurement engineer. I introduced ChatGPT to my colleagues a…" at bounding box center [1035, 302] width 542 height 37
click at [779, 284] on div "I am working as a procurement engineer. I introduced ChatGPT to my colleagues a…" at bounding box center [1035, 302] width 542 height 37
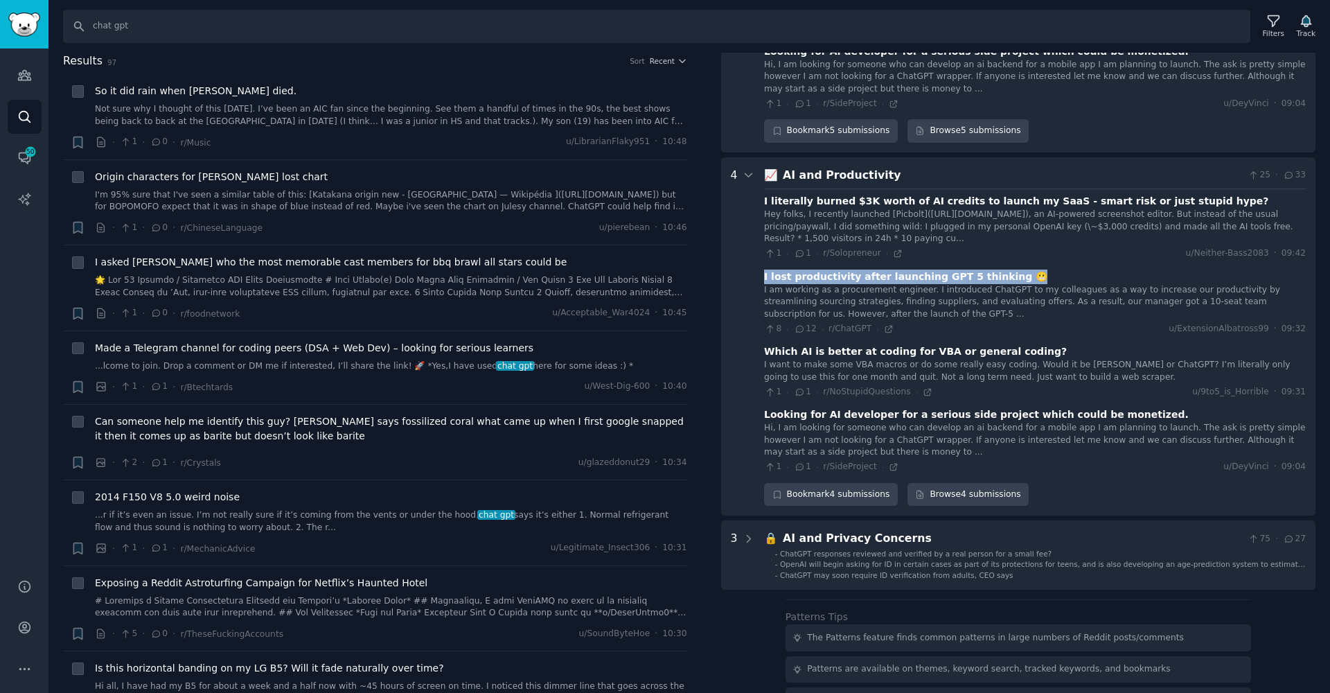
drag, startPoint x: 762, startPoint y: 170, endPoint x: 1001, endPoint y: 168, distance: 238.9
click at [1001, 168] on Productivity "4 📈 AI and Productivity 25 · 33 I literally burned $3K worth of AI credits to l…" at bounding box center [1018, 336] width 595 height 359
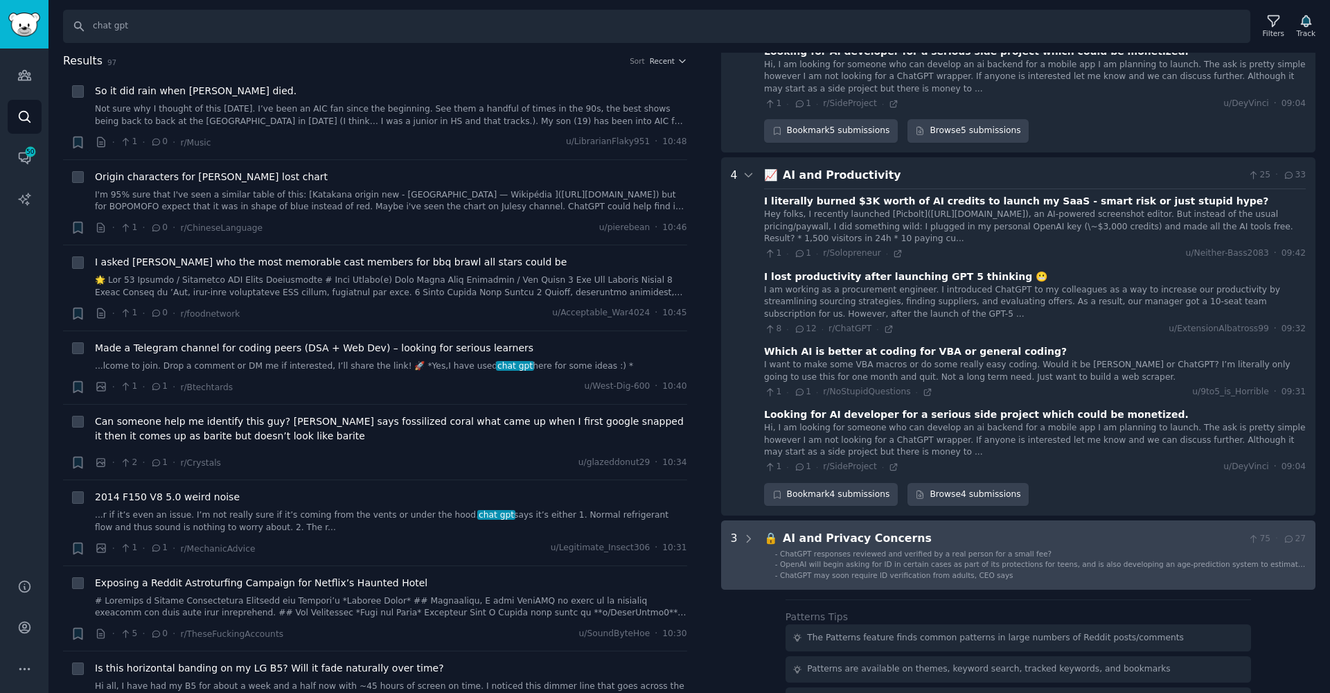
click at [1001, 560] on span "OpenAI will begin asking for ID in certain cases as part of its protections for…" at bounding box center [1042, 569] width 525 height 18
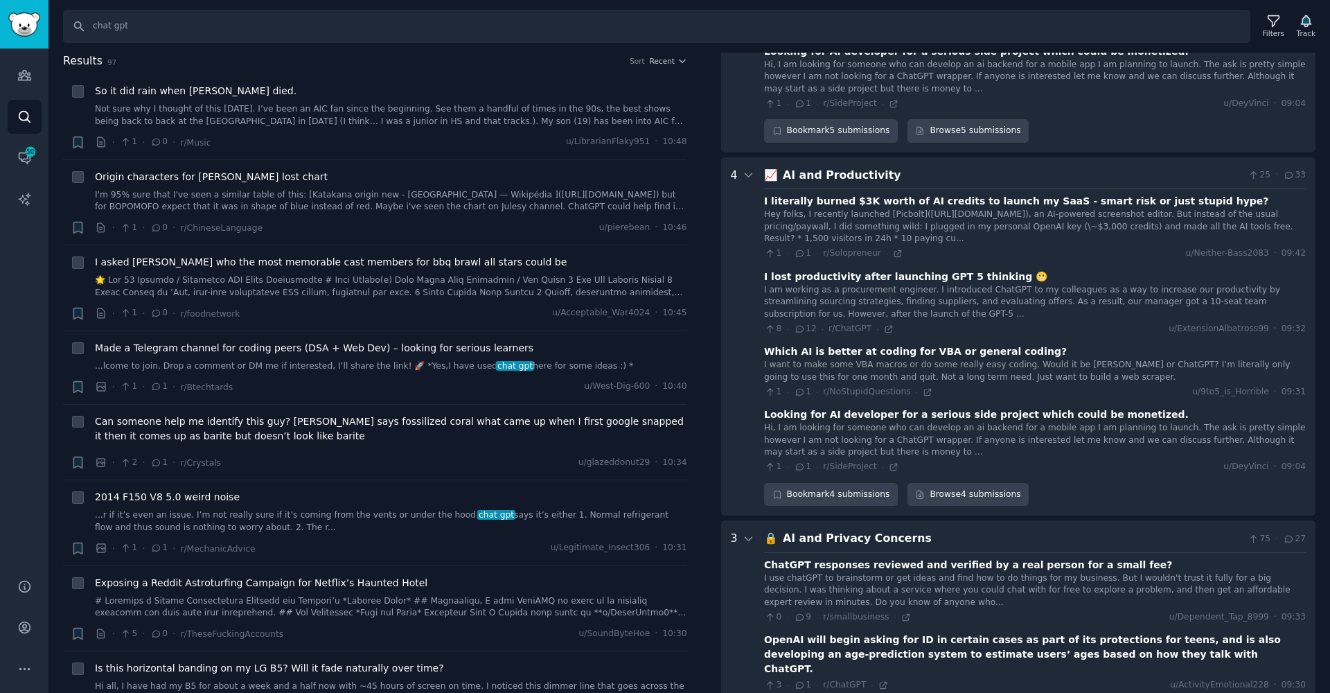
scroll to position [3269, 0]
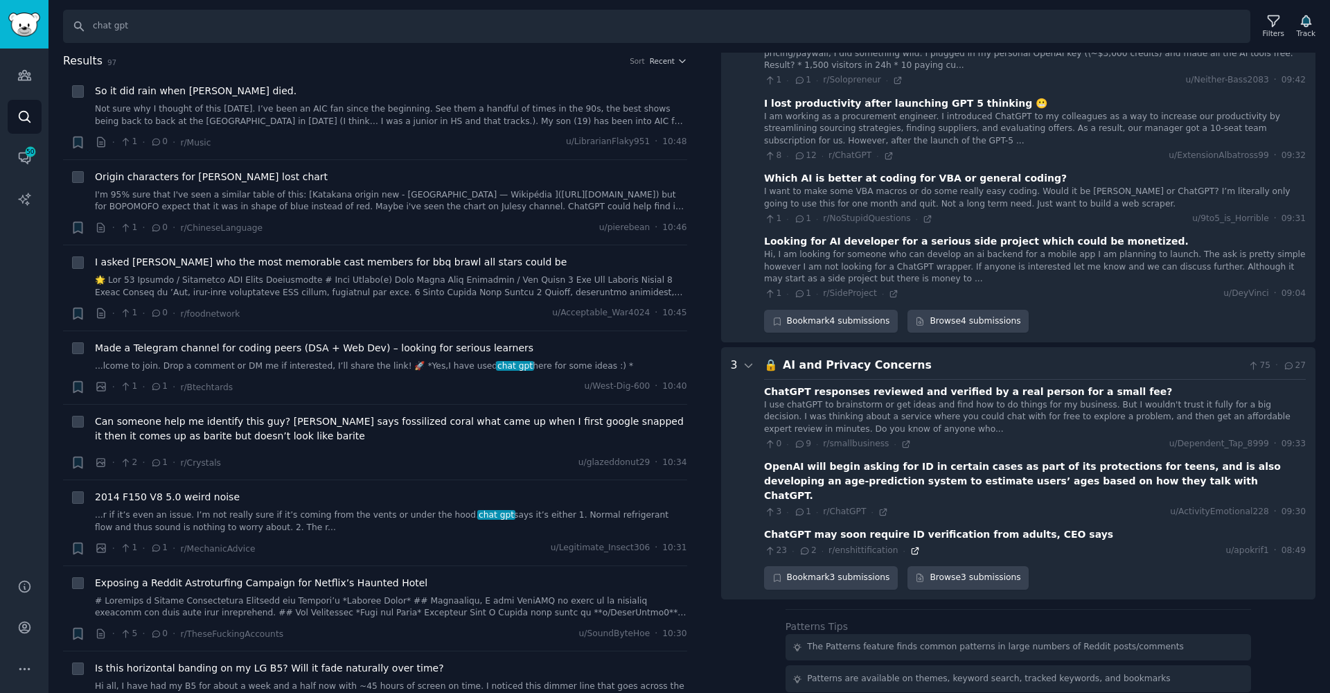
click at [910, 546] on icon at bounding box center [915, 551] width 10 height 10
click at [28, 143] on link "Conversations 50" at bounding box center [25, 158] width 34 height 34
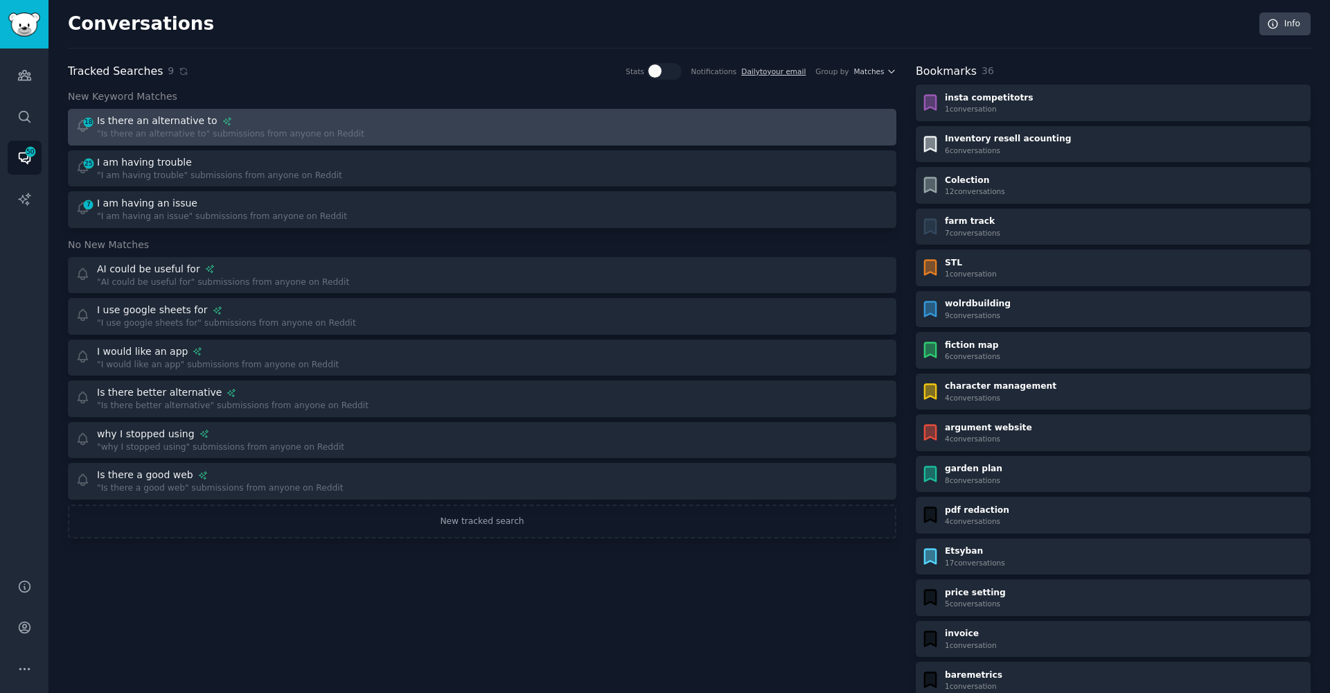
click at [356, 118] on div "18 Is there an alternative to "Is there an alternative to" submissions from any…" at bounding box center [274, 127] width 398 height 27
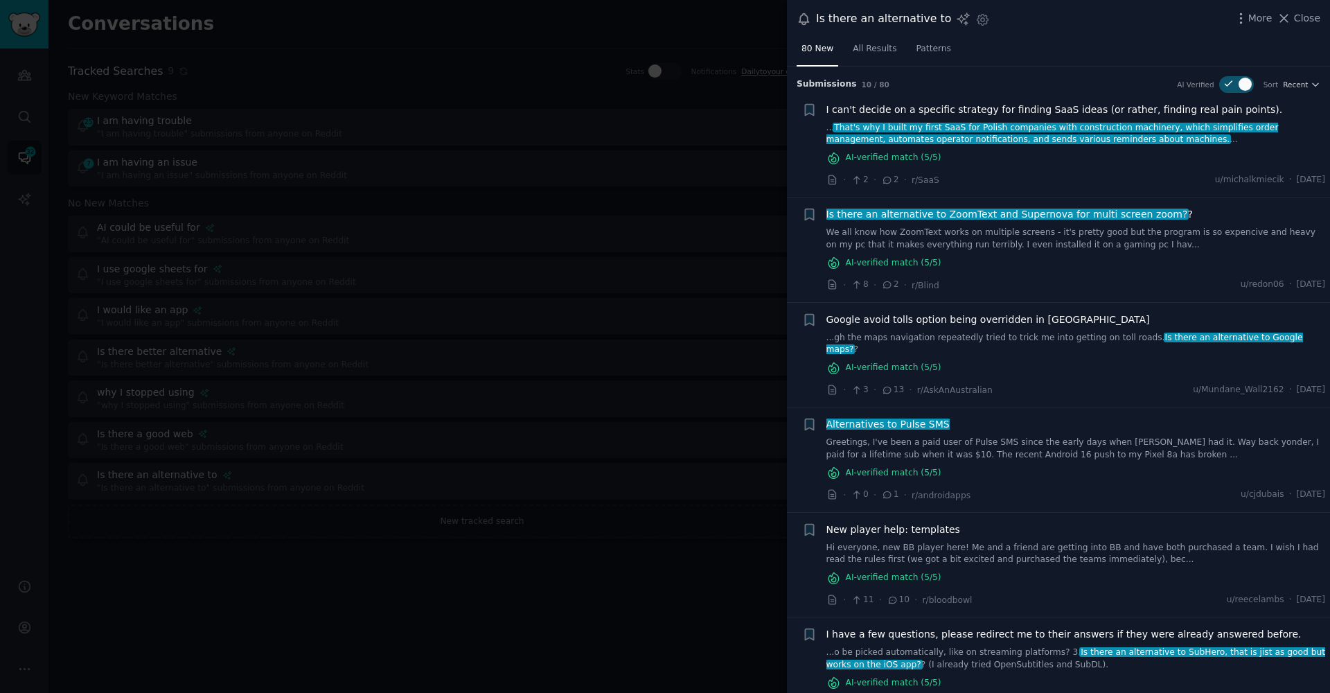
click at [875, 123] on span "That's why I built my first SaaS for Polish companies with construction machine…" at bounding box center [1052, 134] width 452 height 22
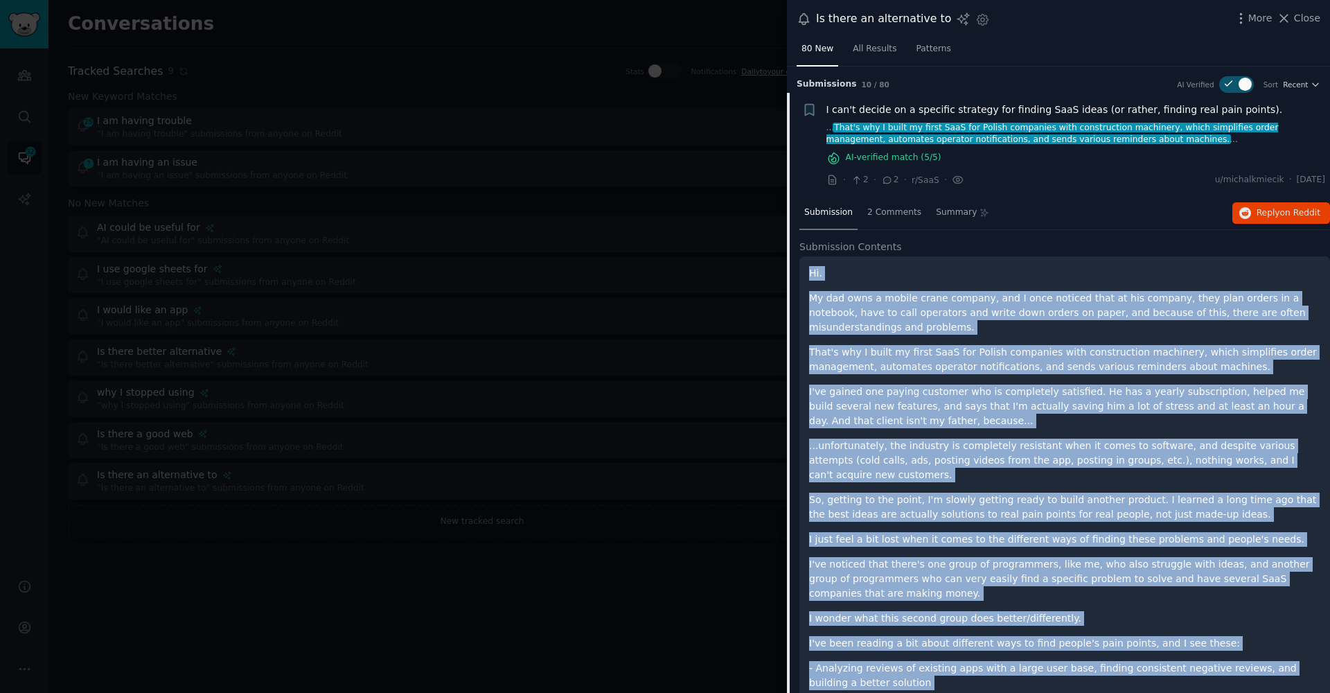
drag, startPoint x: 909, startPoint y: 571, endPoint x: 805, endPoint y: 273, distance: 315.8
click at [805, 273] on div "Hi. My dad owns a mobile crane company, and I once noticed that at his company,…" at bounding box center [1064, 681] width 530 height 850
copy div "Hi. My dad owns a mobile crane company, and I once noticed that at his company,…"
click at [1256, 207] on span "Reply on Reddit" at bounding box center [1288, 213] width 64 height 12
click at [1029, 512] on p "So, getting to the point, I'm slowly getting ready to build another product. I …" at bounding box center [1064, 506] width 511 height 29
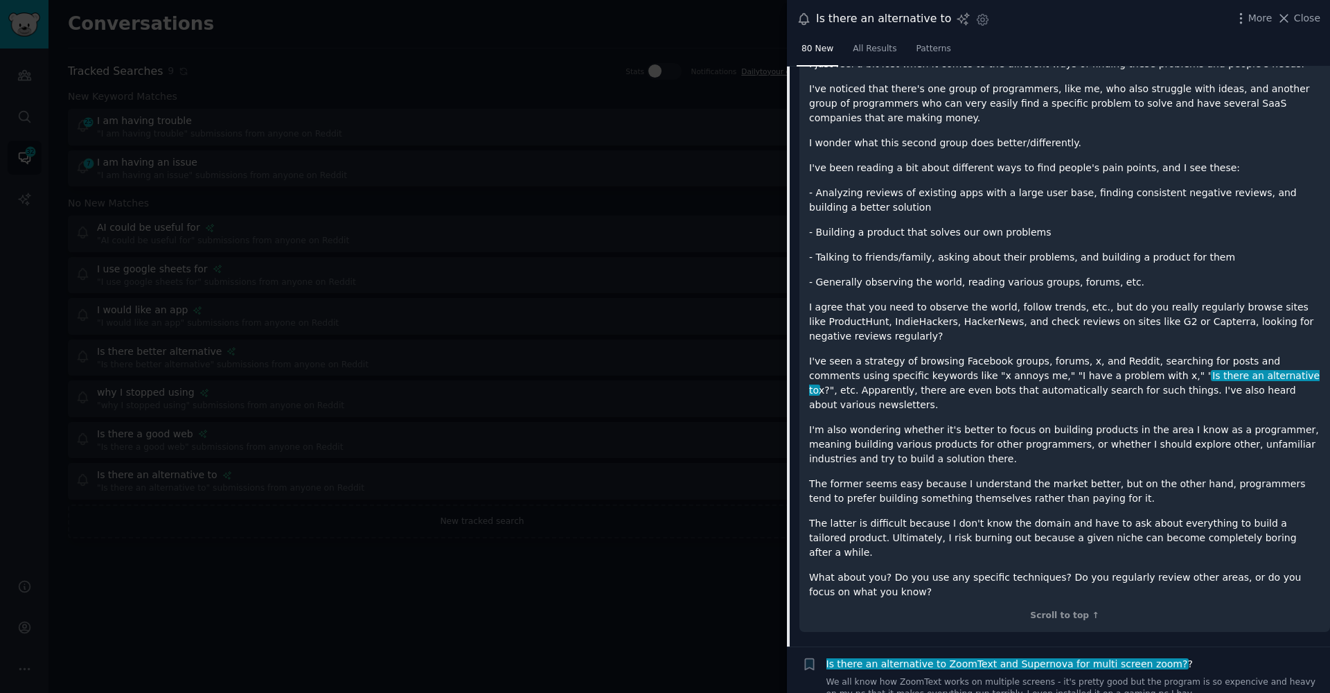
scroll to position [653, 0]
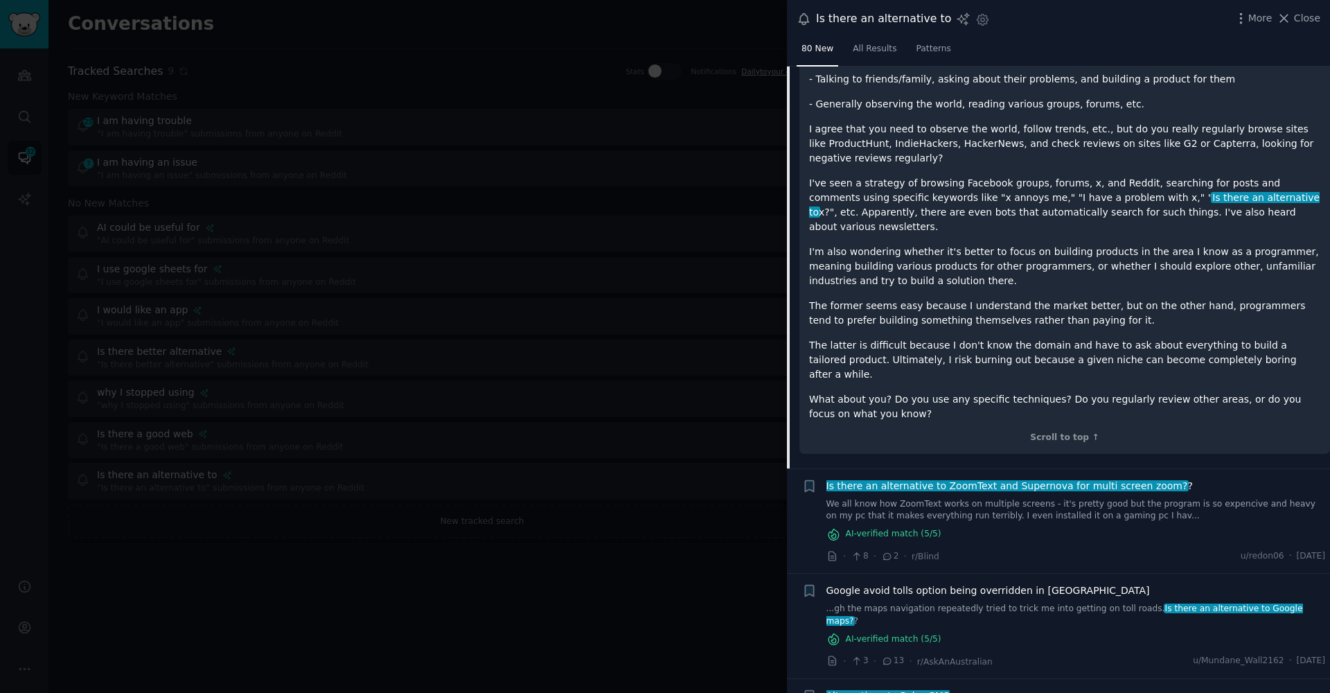
click at [955, 501] on link "We all know how ZoomText works on multiple screens - it's pretty good but the p…" at bounding box center [1075, 510] width 499 height 24
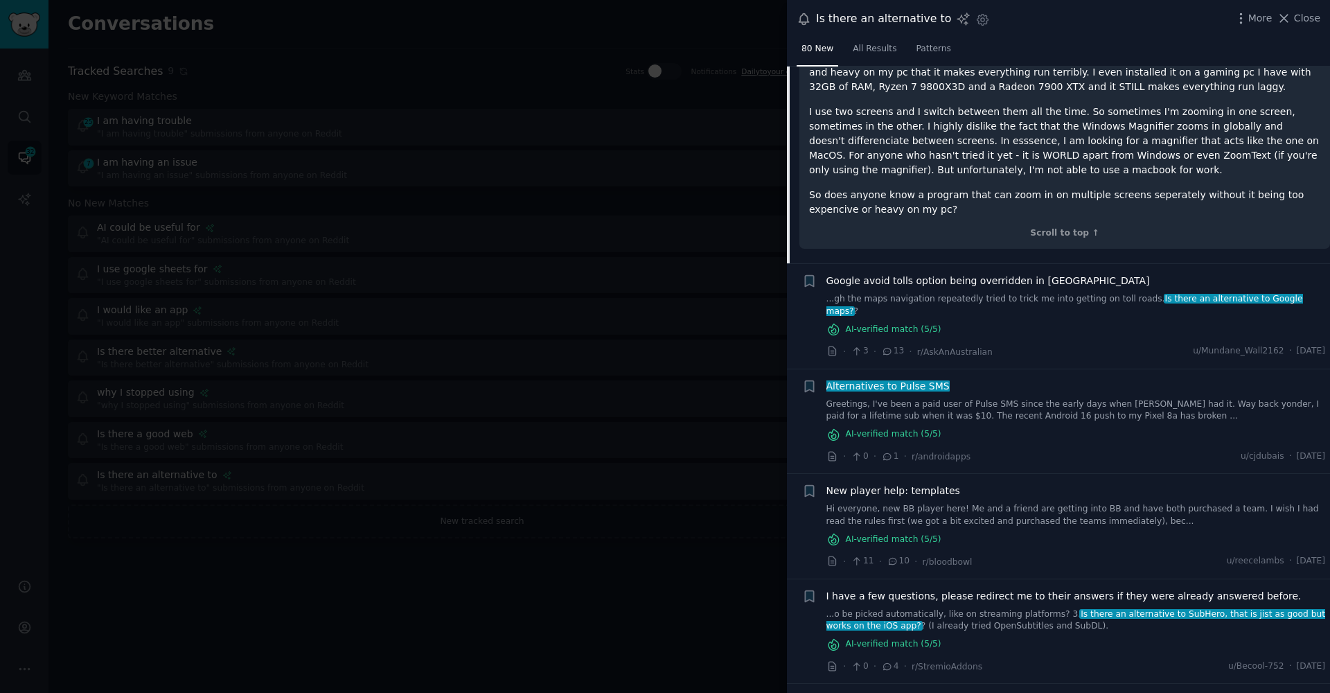
scroll to position [337, 0]
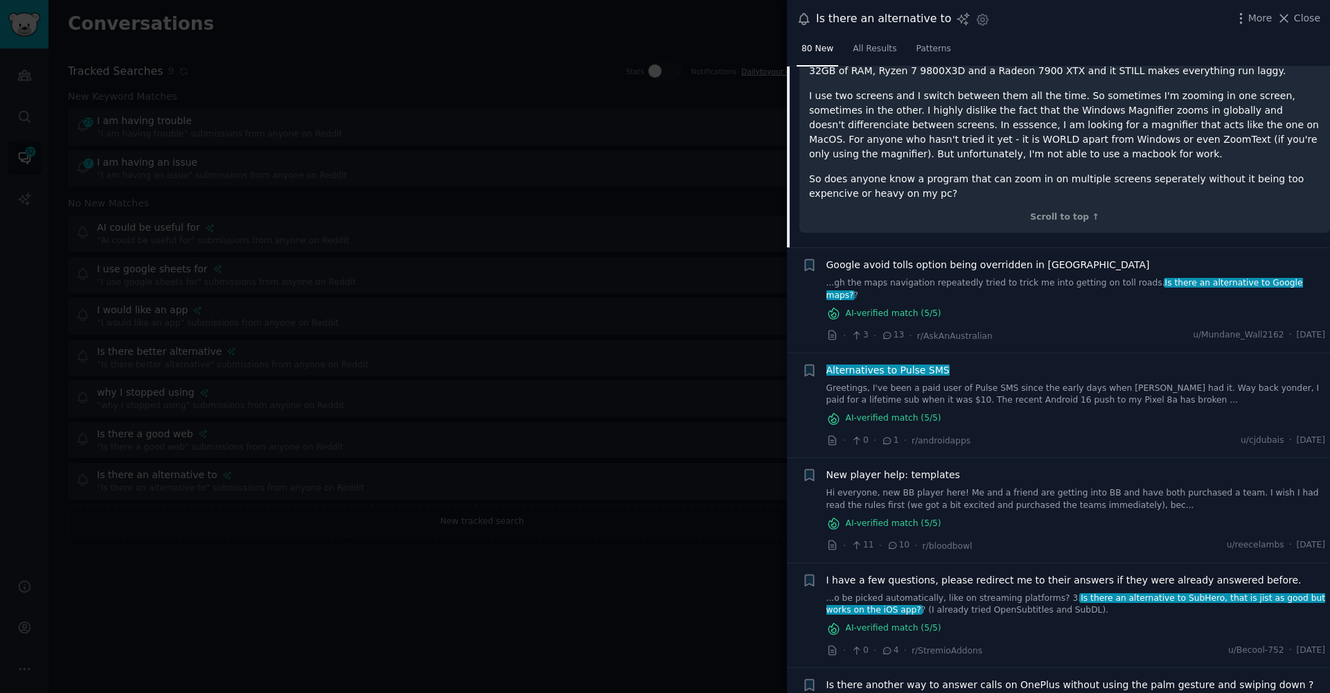
click at [1003, 382] on link "Greetings, I've been a paid user of Pulse SMS since the early days when [PERSON…" at bounding box center [1075, 394] width 499 height 24
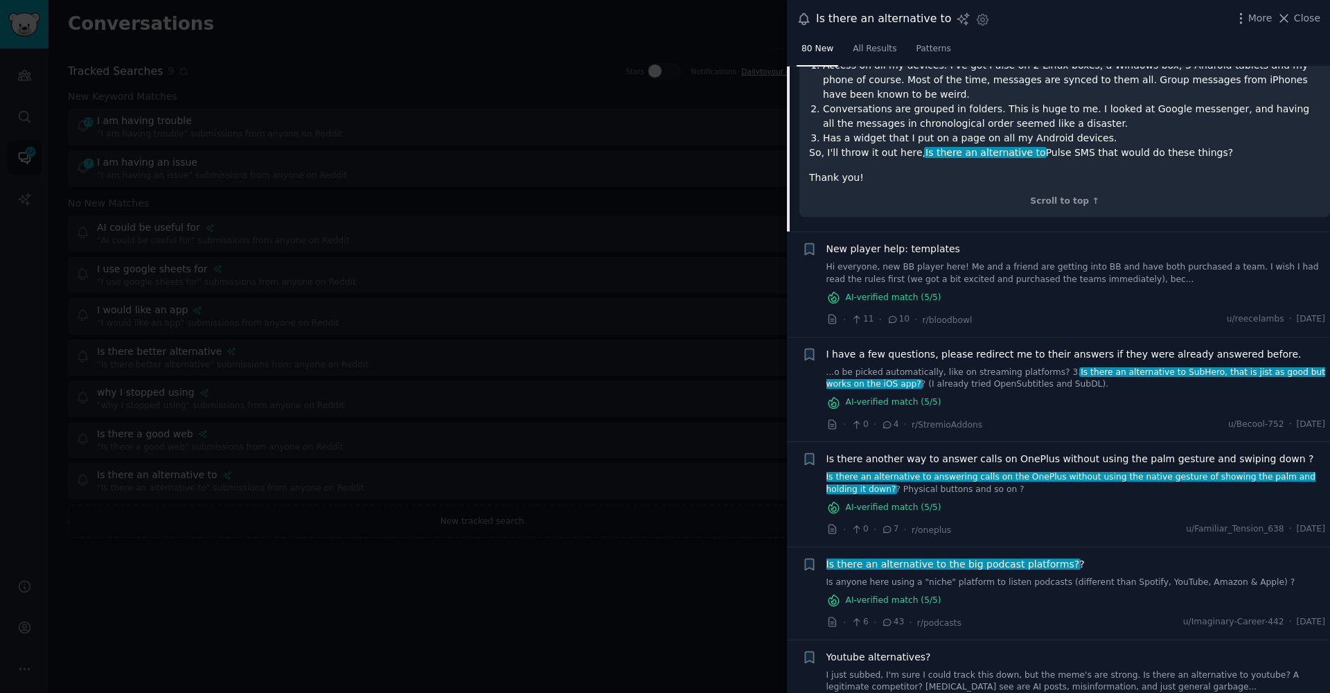
scroll to position [744, 0]
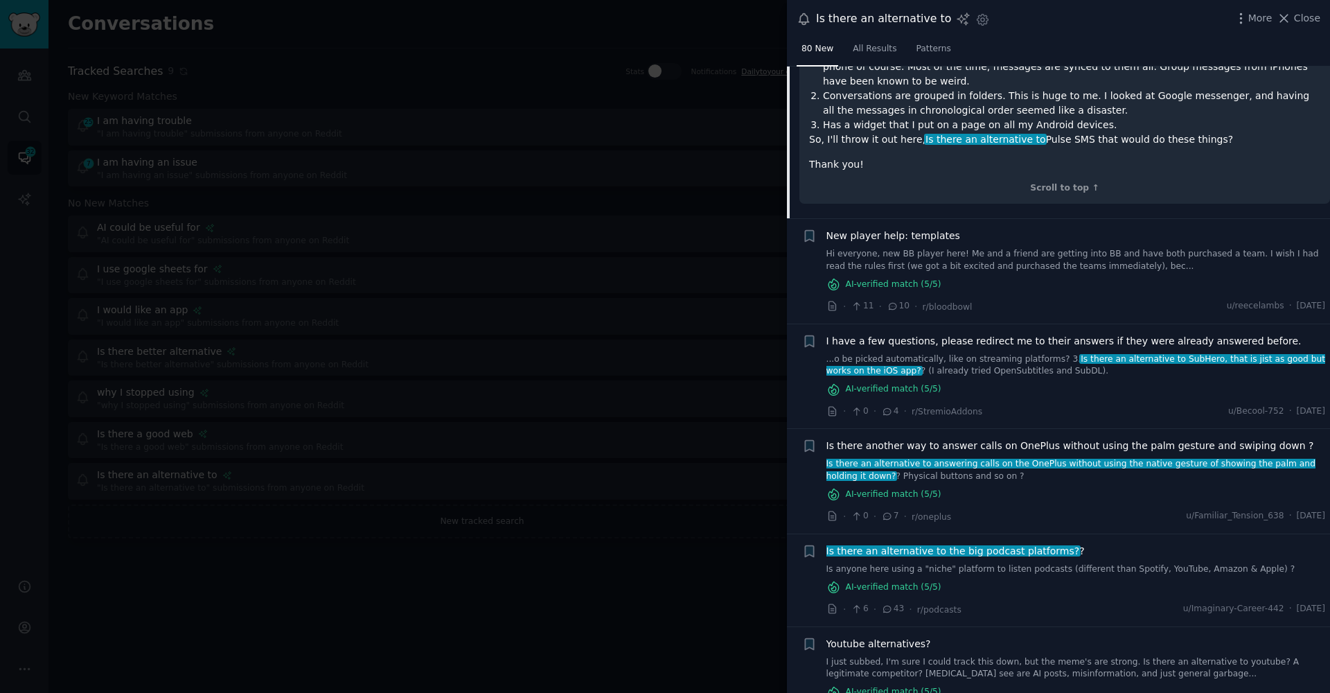
click at [1018, 353] on link "...o be picked automatically, like on streaming platforms? 3. Is there an alter…" at bounding box center [1075, 365] width 499 height 24
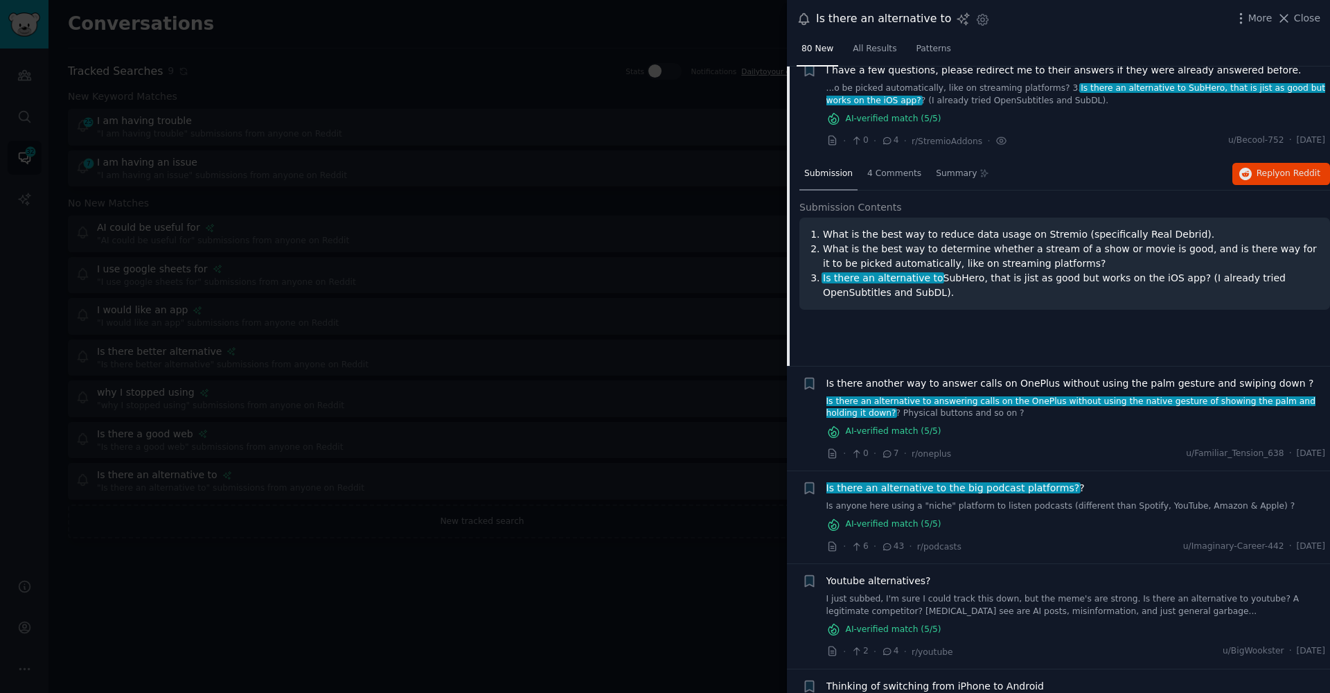
scroll to position [625, 0]
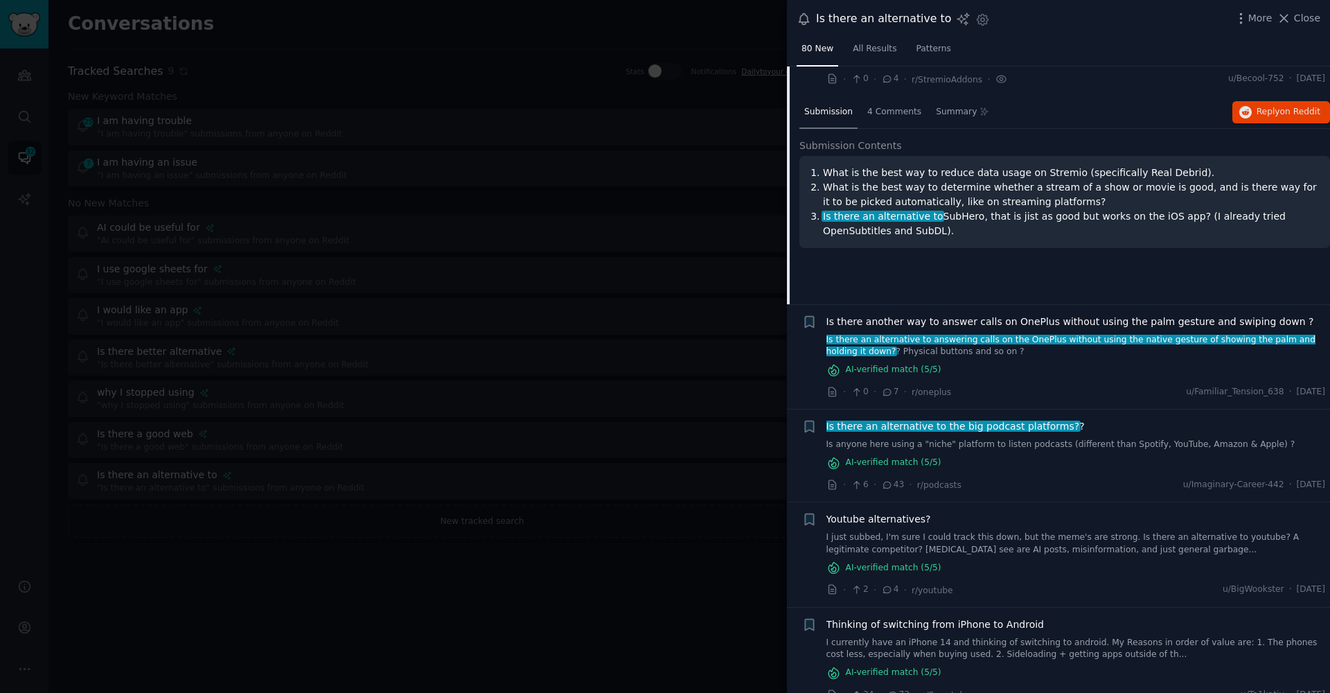
click at [970, 438] on link "Is anyone here using a "niche" platform to listen podcasts (different than Spot…" at bounding box center [1075, 444] width 499 height 12
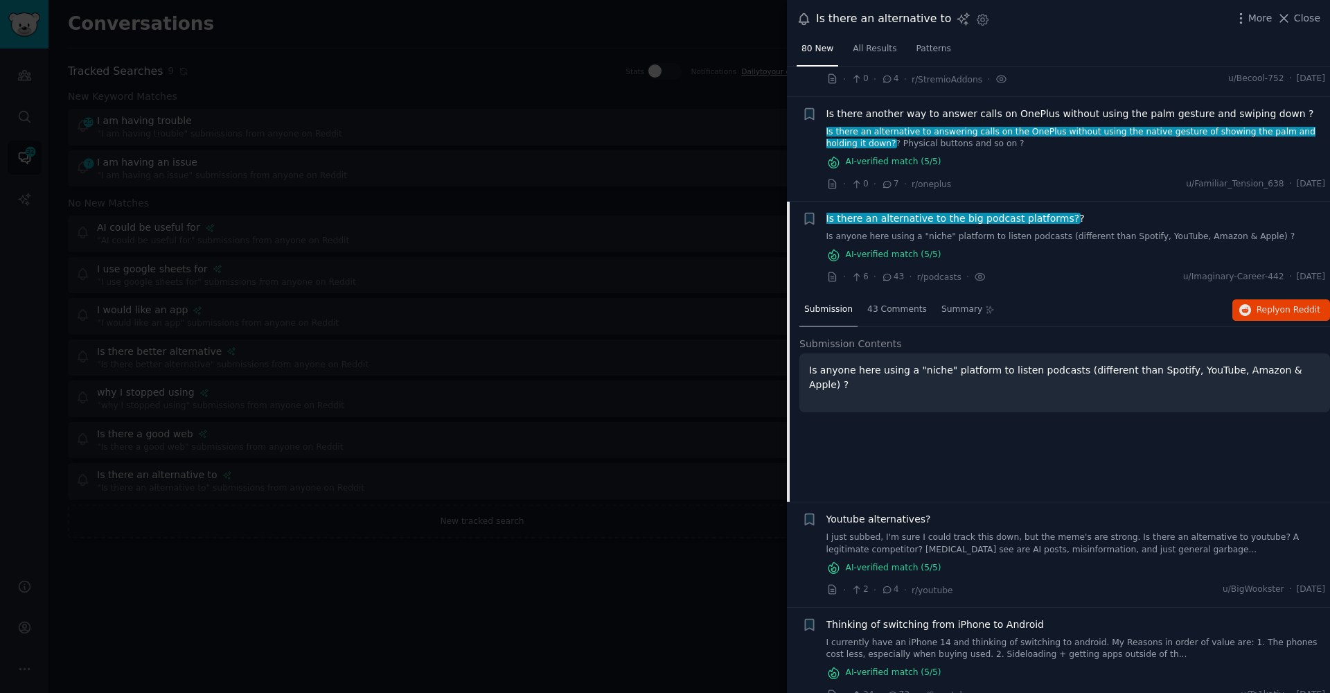
click at [610, 625] on div at bounding box center [665, 346] width 1330 height 693
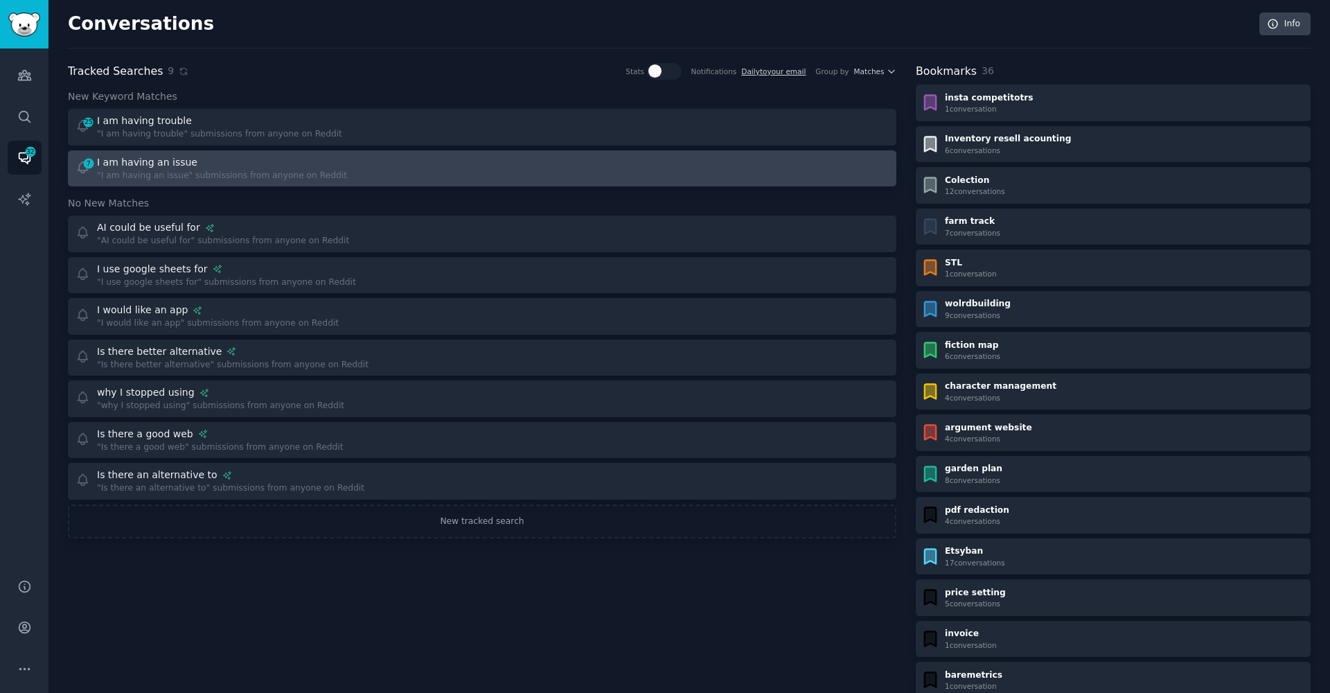
click at [244, 163] on div "I am having an issue" at bounding box center [222, 162] width 250 height 15
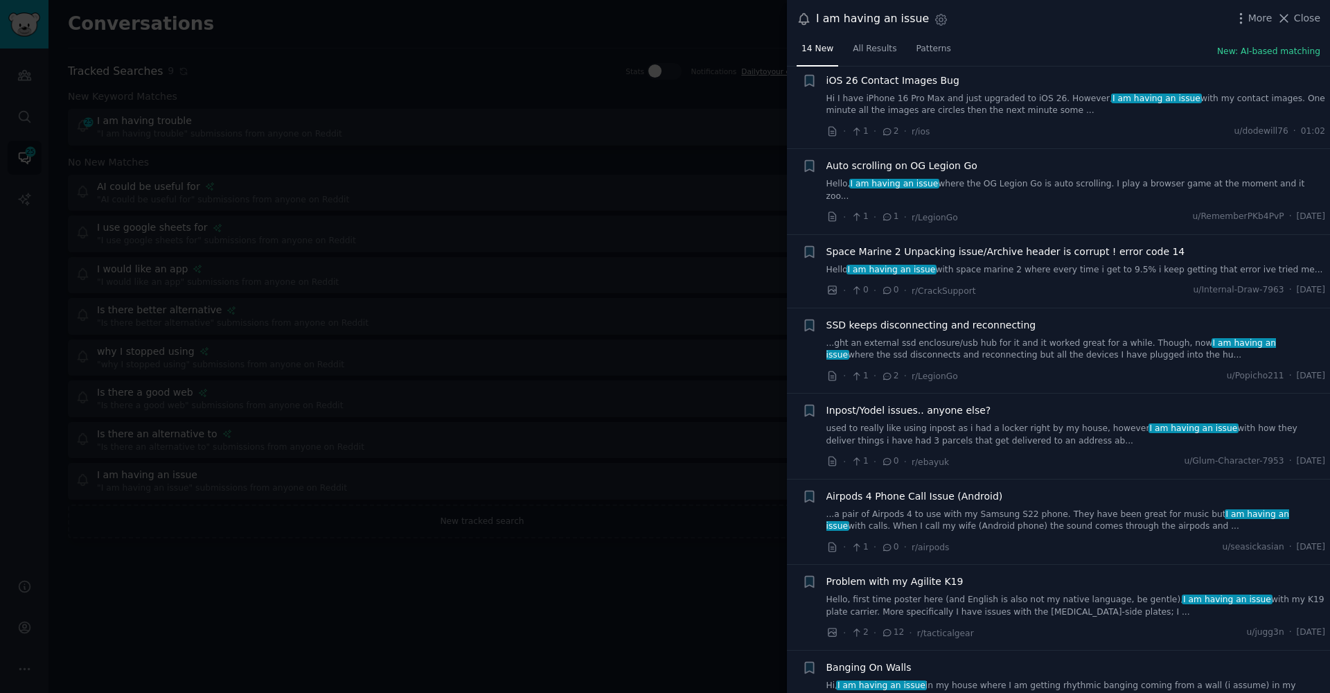
scroll to position [490, 0]
click at [500, 587] on div at bounding box center [665, 346] width 1330 height 693
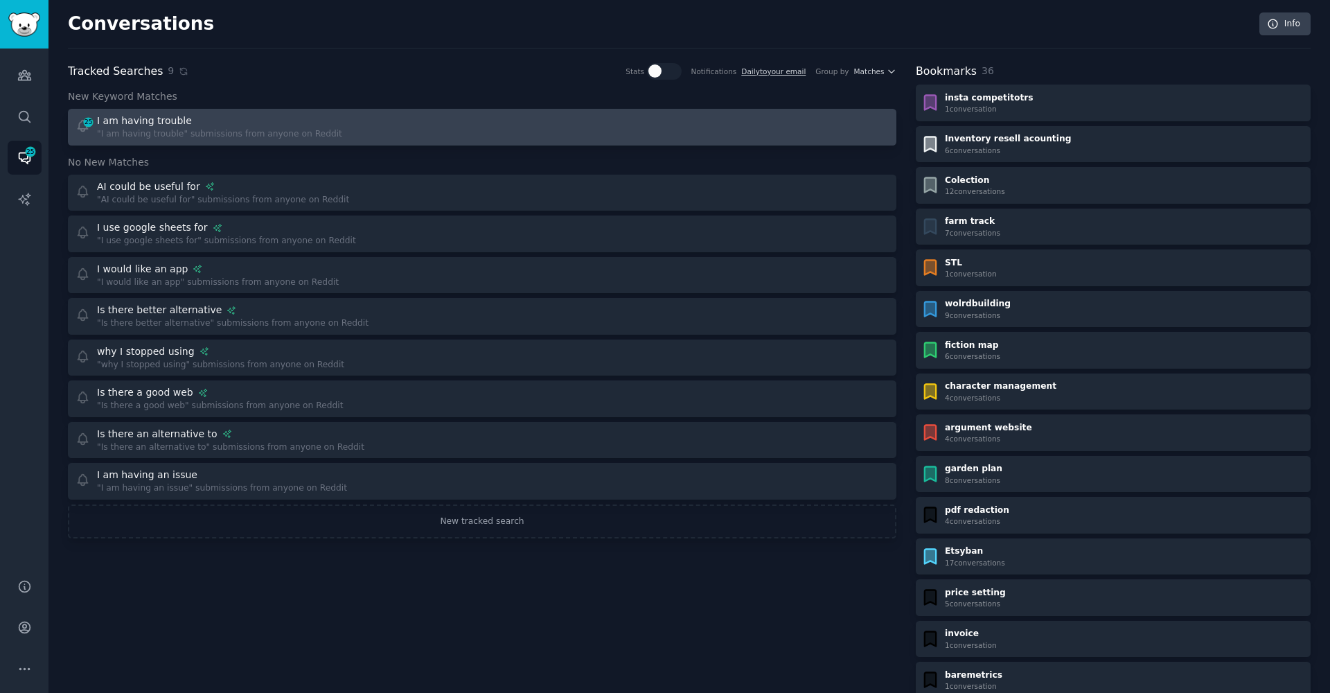
click at [203, 118] on div "I am having trouble" at bounding box center [219, 121] width 245 height 15
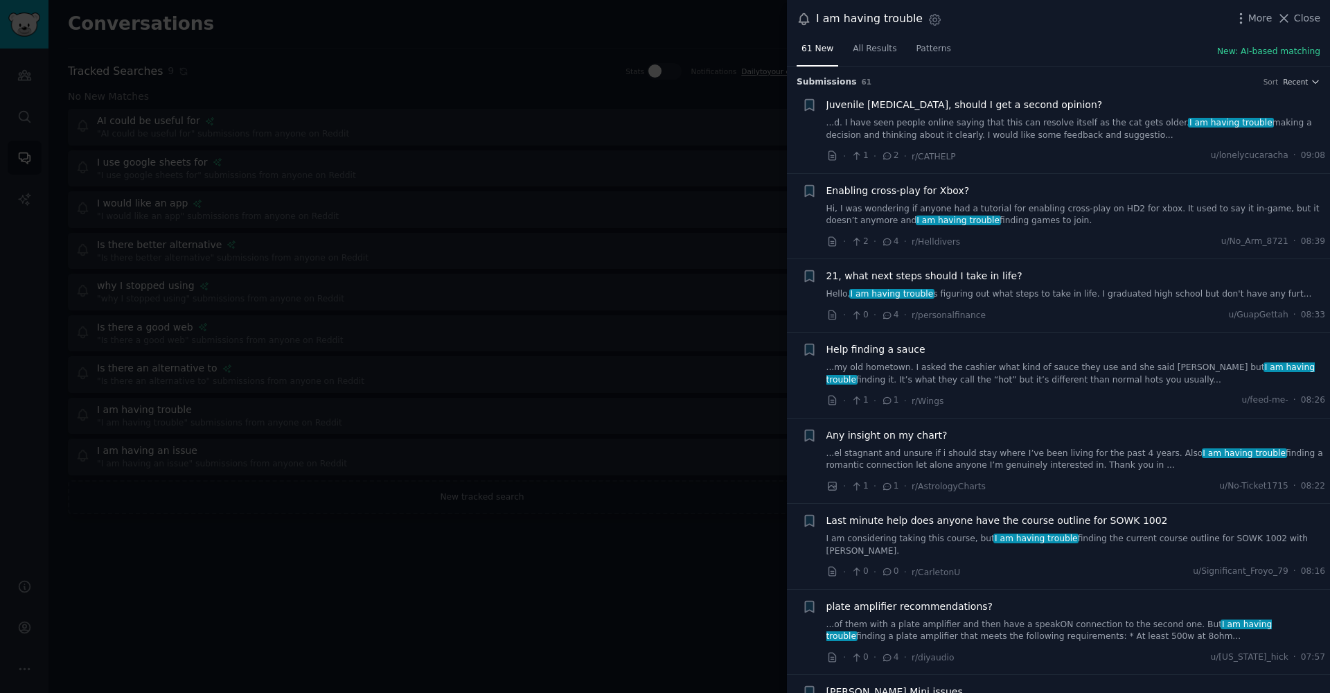
click at [971, 452] on link "...el stagnant and unsure if i should stay where I’ve been living for the past …" at bounding box center [1075, 459] width 499 height 24
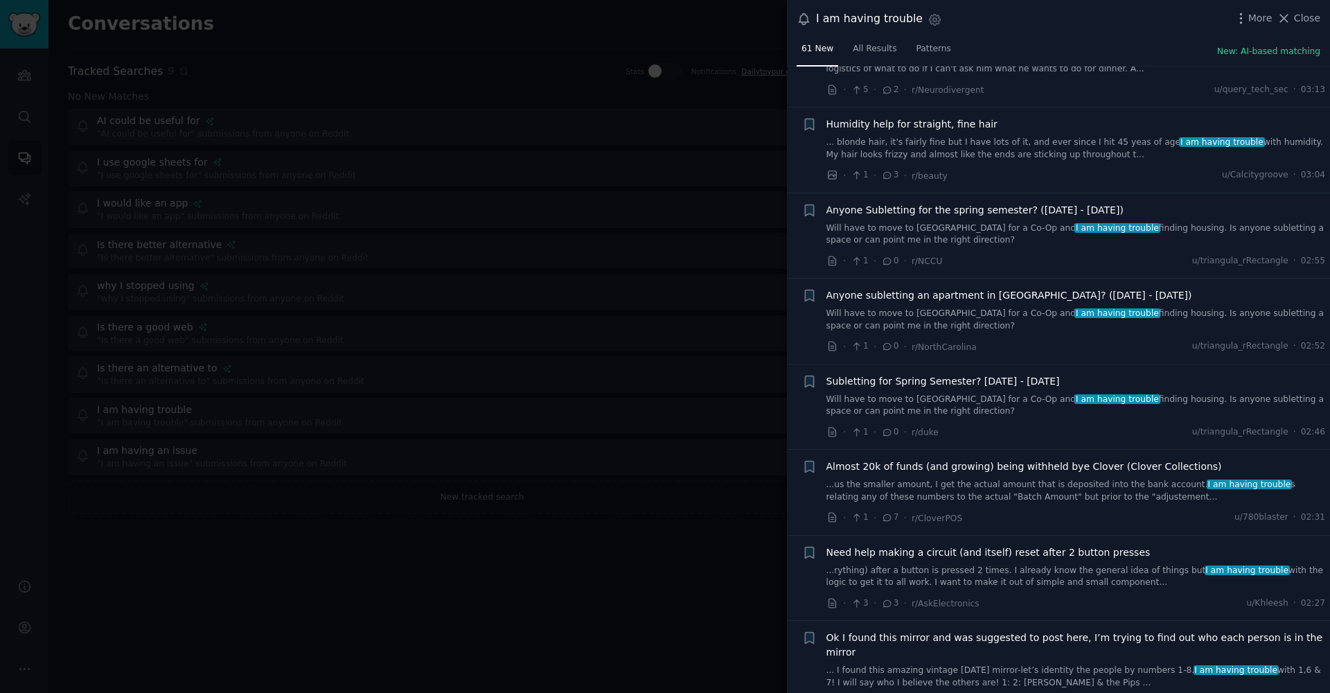
scroll to position [1943, 0]
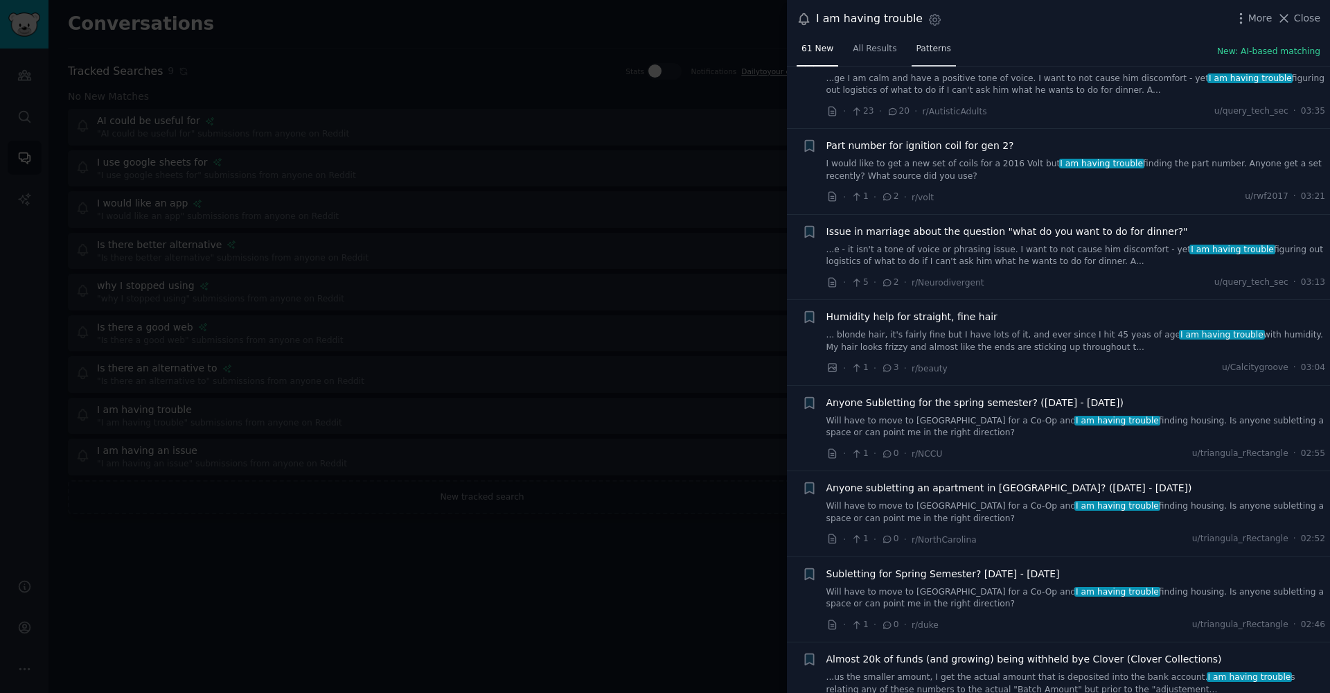
click at [924, 55] on link "Patterns" at bounding box center [933, 52] width 44 height 28
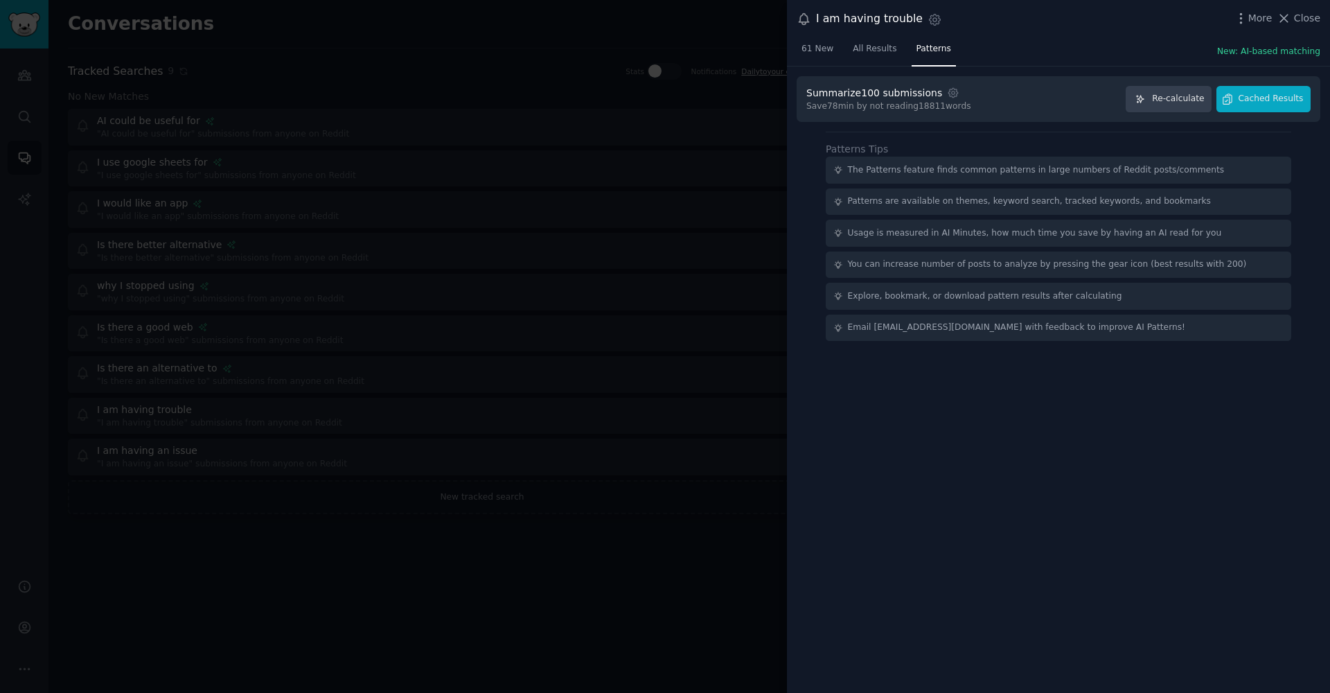
click at [672, 208] on div at bounding box center [665, 346] width 1330 height 693
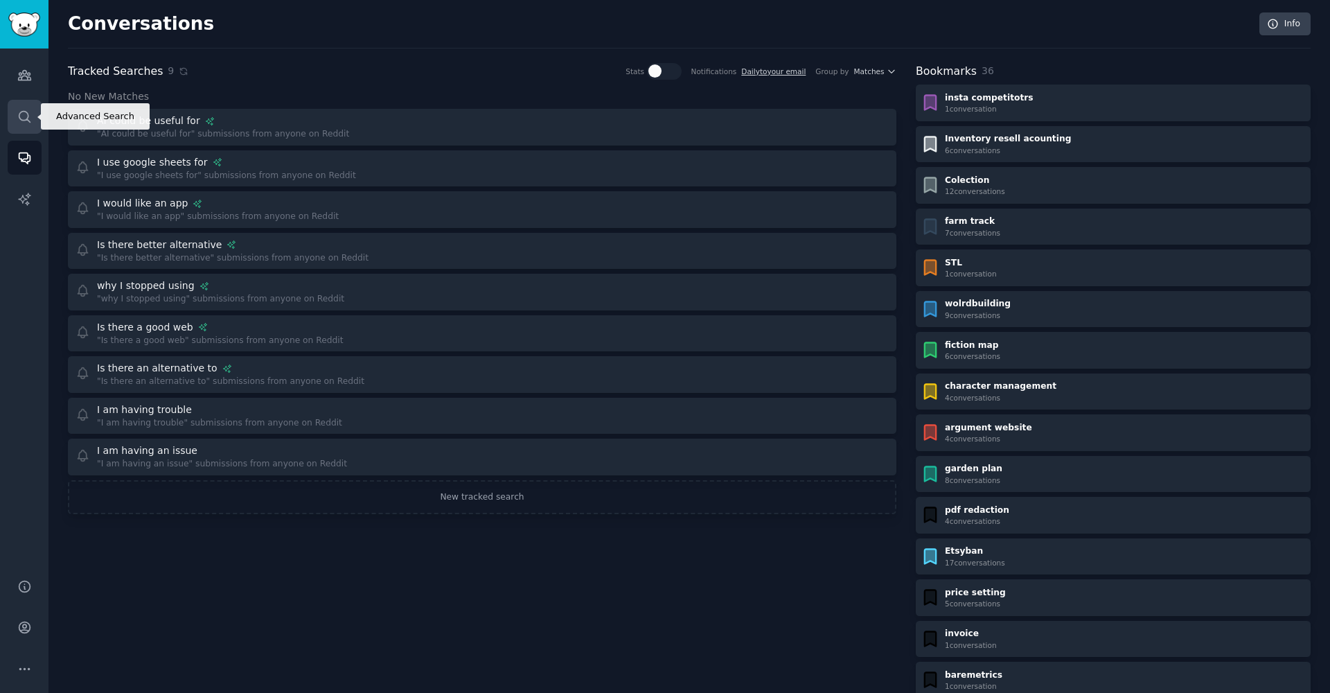
click at [21, 102] on link "Search" at bounding box center [25, 117] width 34 height 34
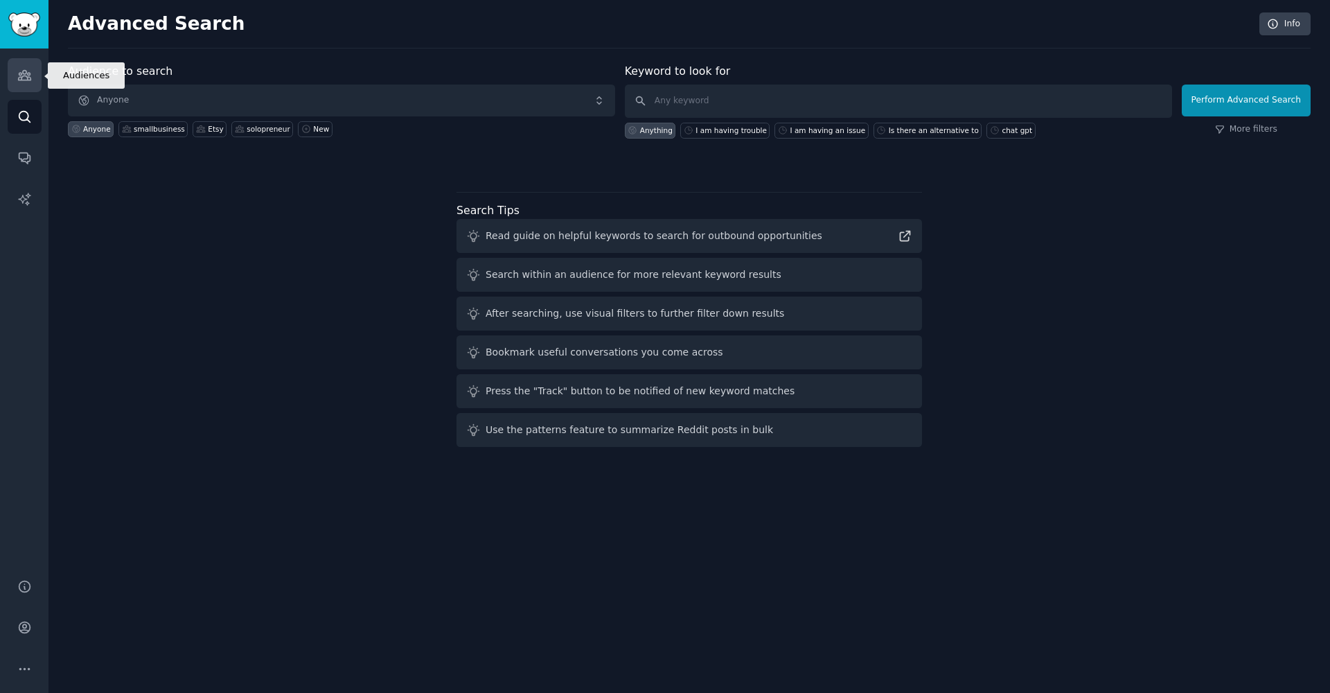
click at [32, 73] on link "Audiences" at bounding box center [25, 75] width 34 height 34
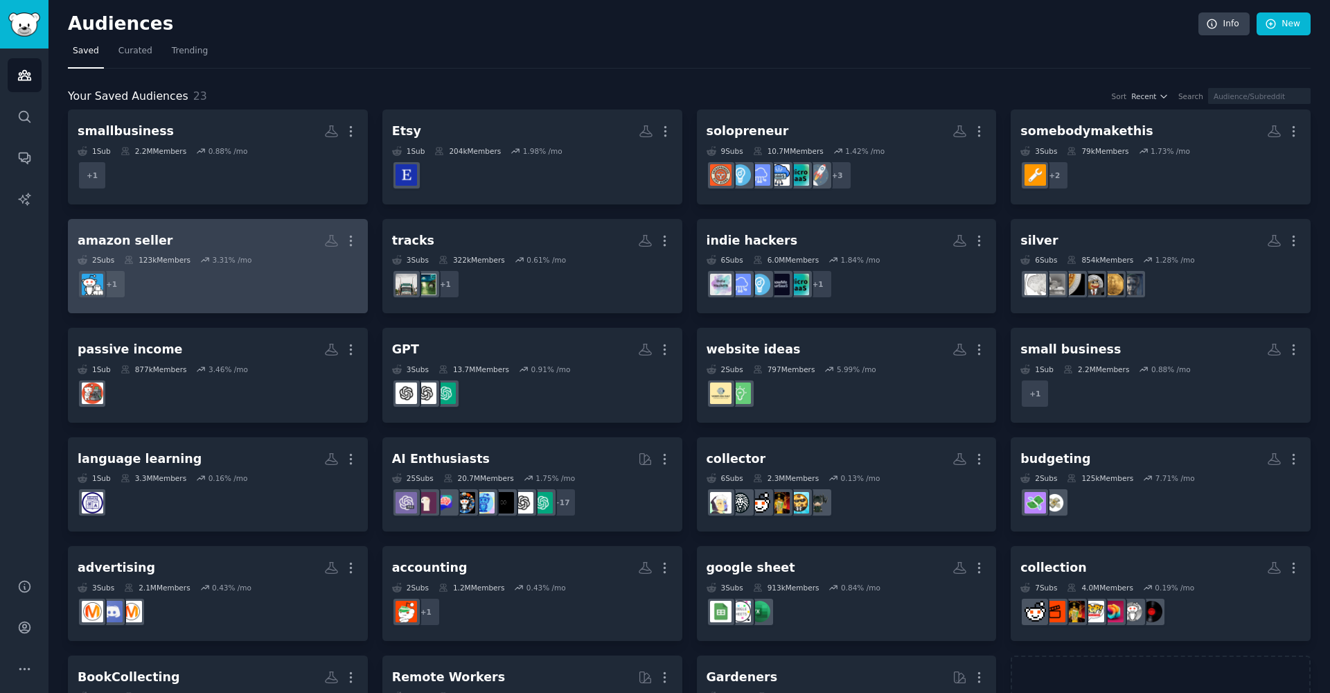
click at [260, 291] on dd "r/AmazonFBA + 1" at bounding box center [218, 284] width 280 height 39
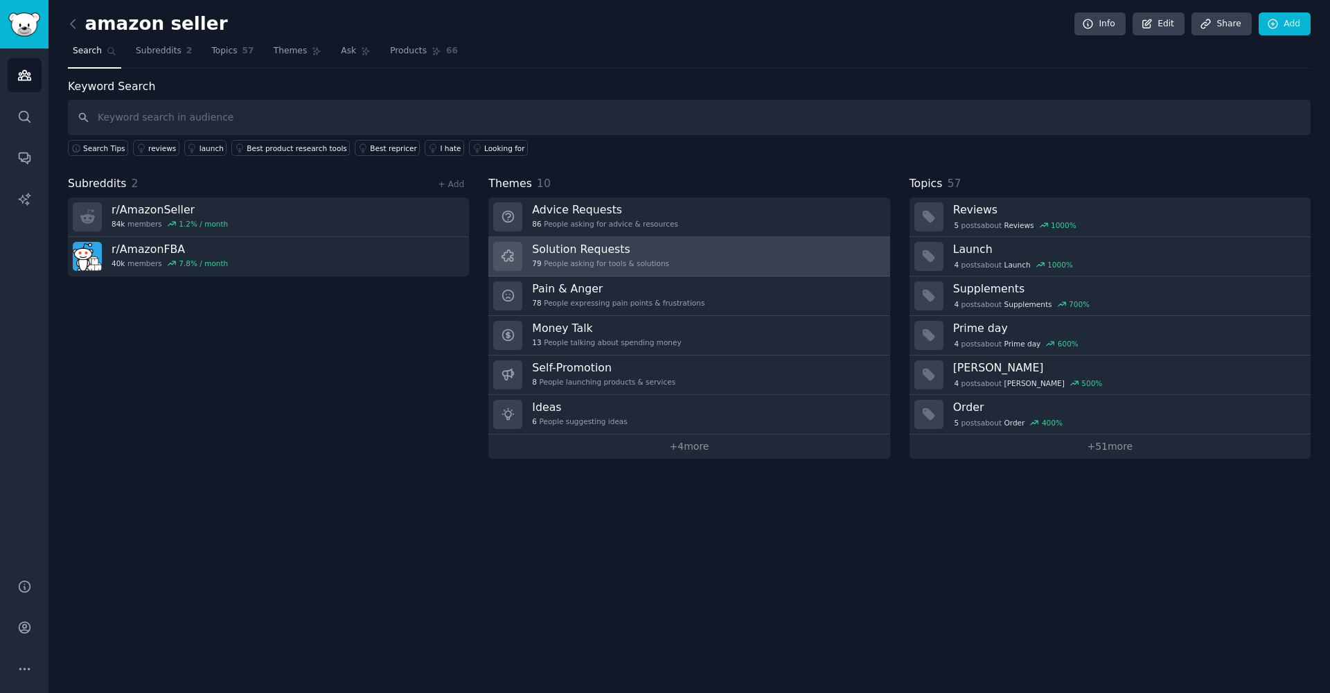
click at [772, 253] on link "Solution Requests 79 People asking for tools & solutions" at bounding box center [688, 256] width 401 height 39
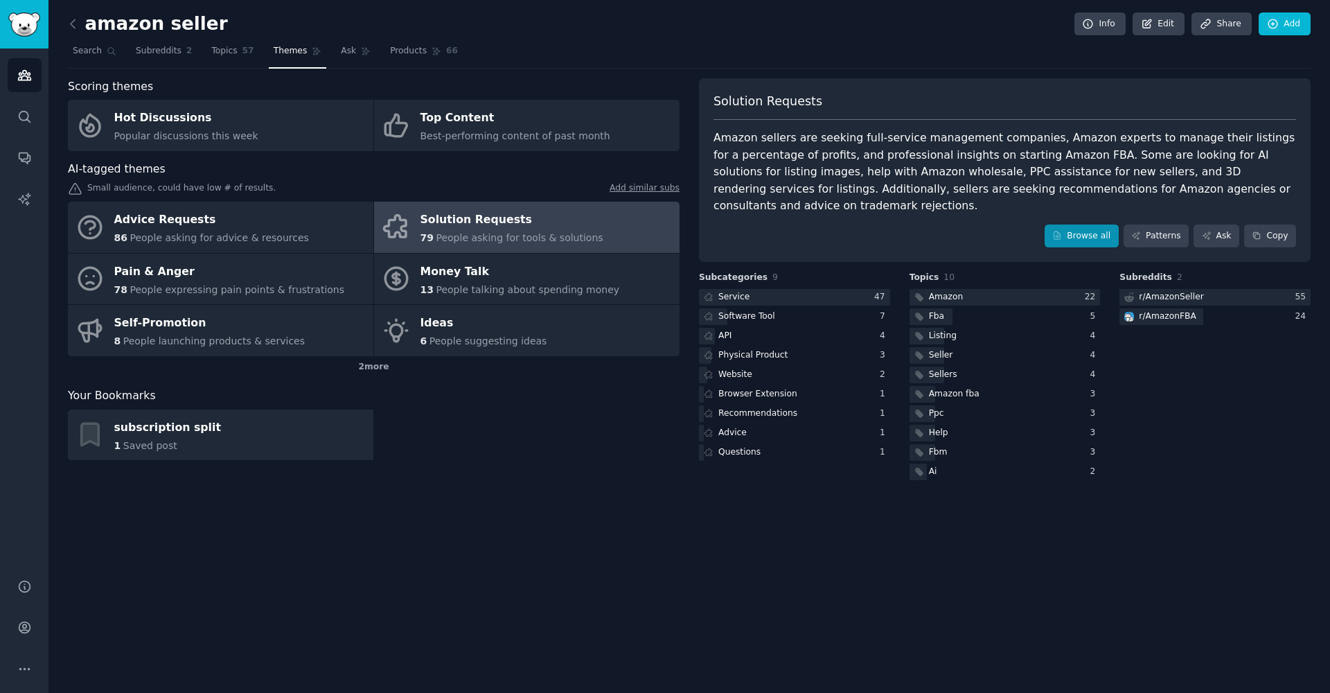
click at [1087, 229] on link "Browse all" at bounding box center [1081, 236] width 74 height 24
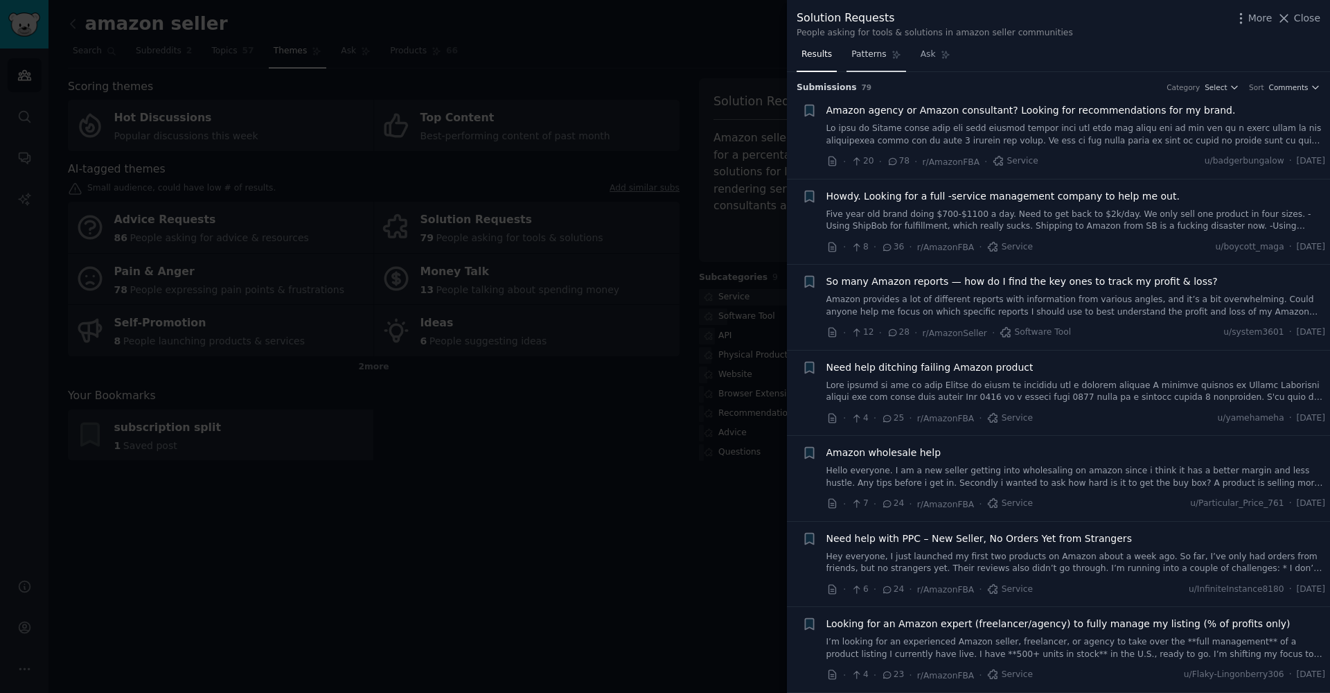
click at [860, 52] on span "Patterns" at bounding box center [868, 54] width 35 height 12
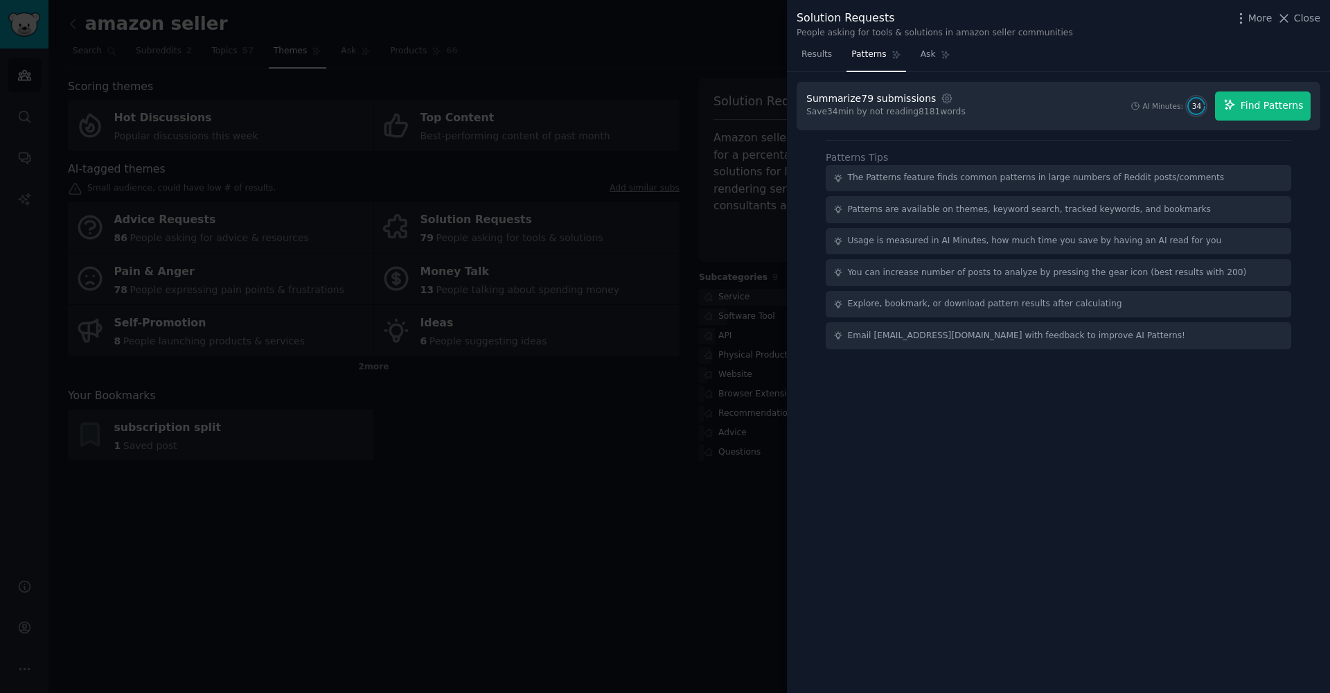
click at [1244, 111] on span "Find Patterns" at bounding box center [1271, 105] width 63 height 15
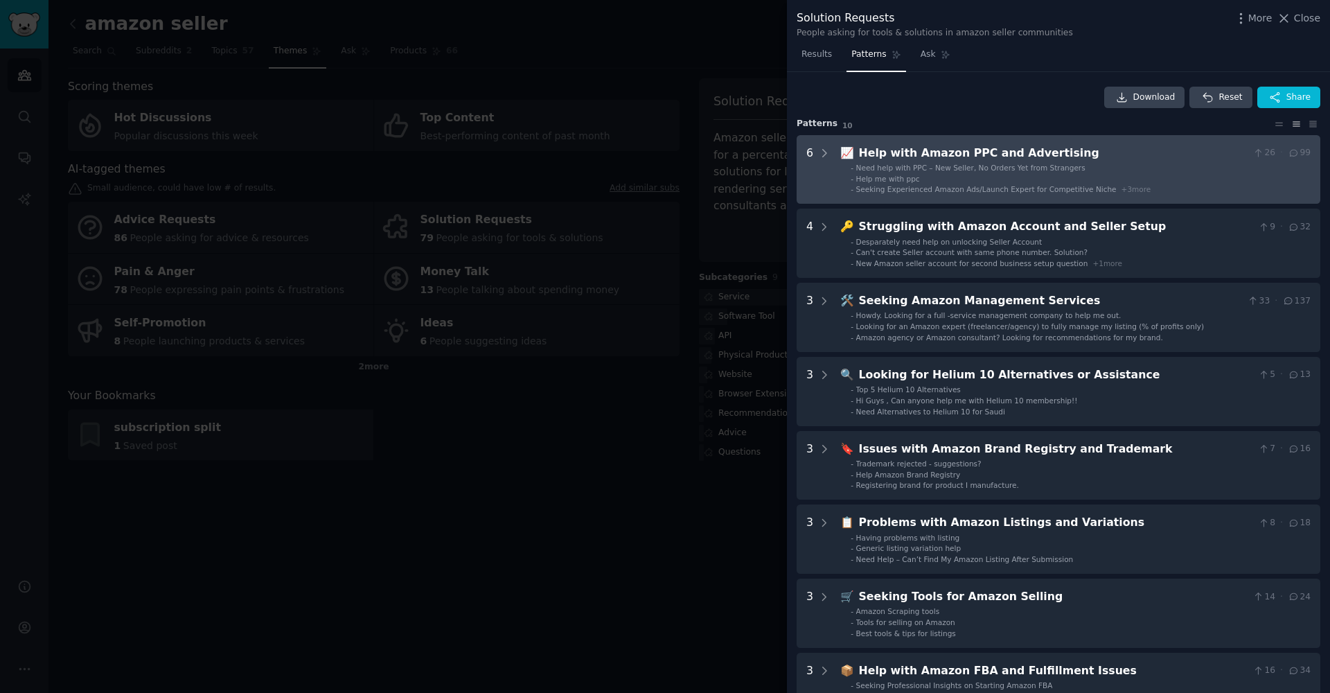
click at [993, 170] on div "Need help with PPC – New Seller, No Orders Yet from Strangers" at bounding box center [970, 168] width 229 height 10
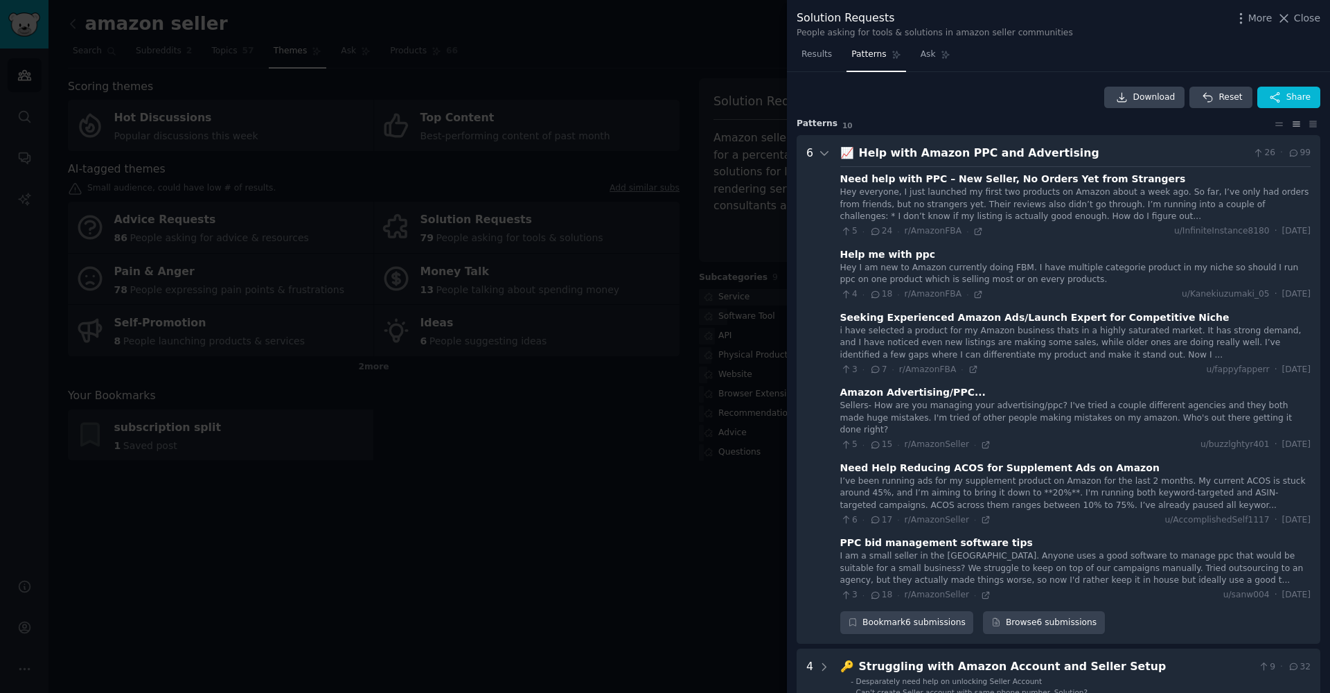
scroll to position [63, 0]
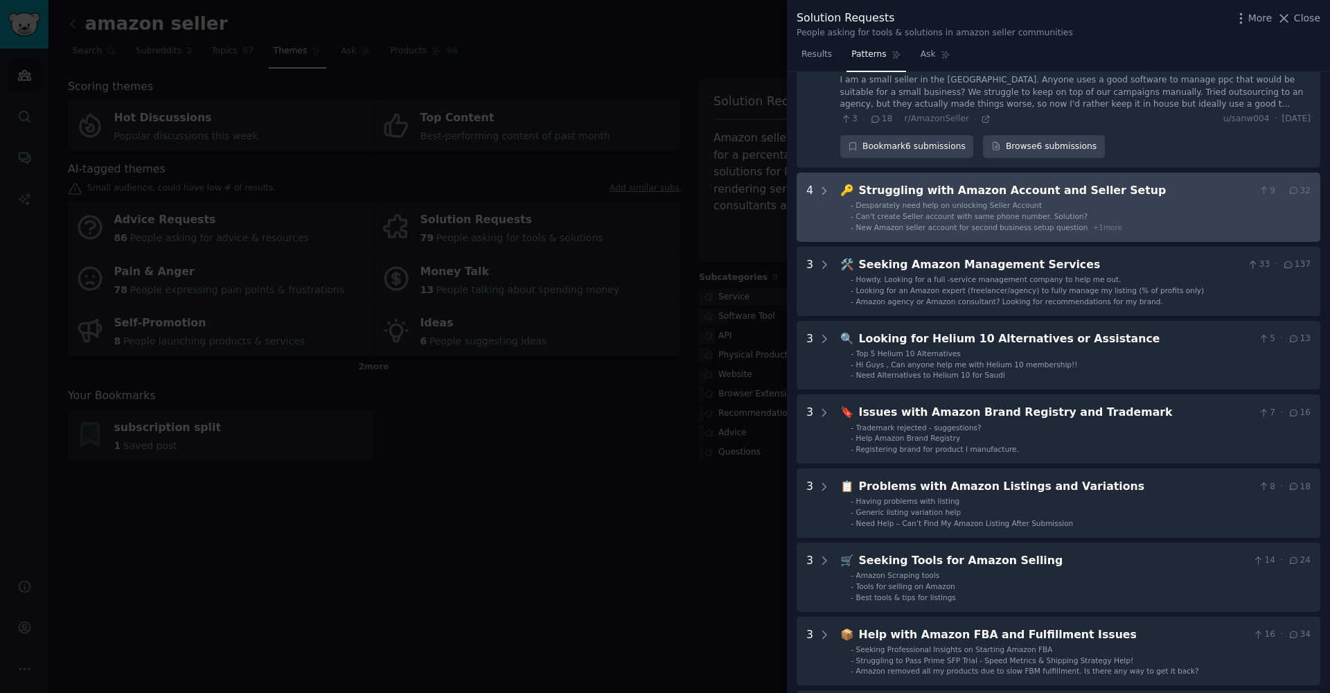
click at [958, 211] on div "Can't create Seller account with same phone number. Solution?" at bounding box center [971, 216] width 231 height 10
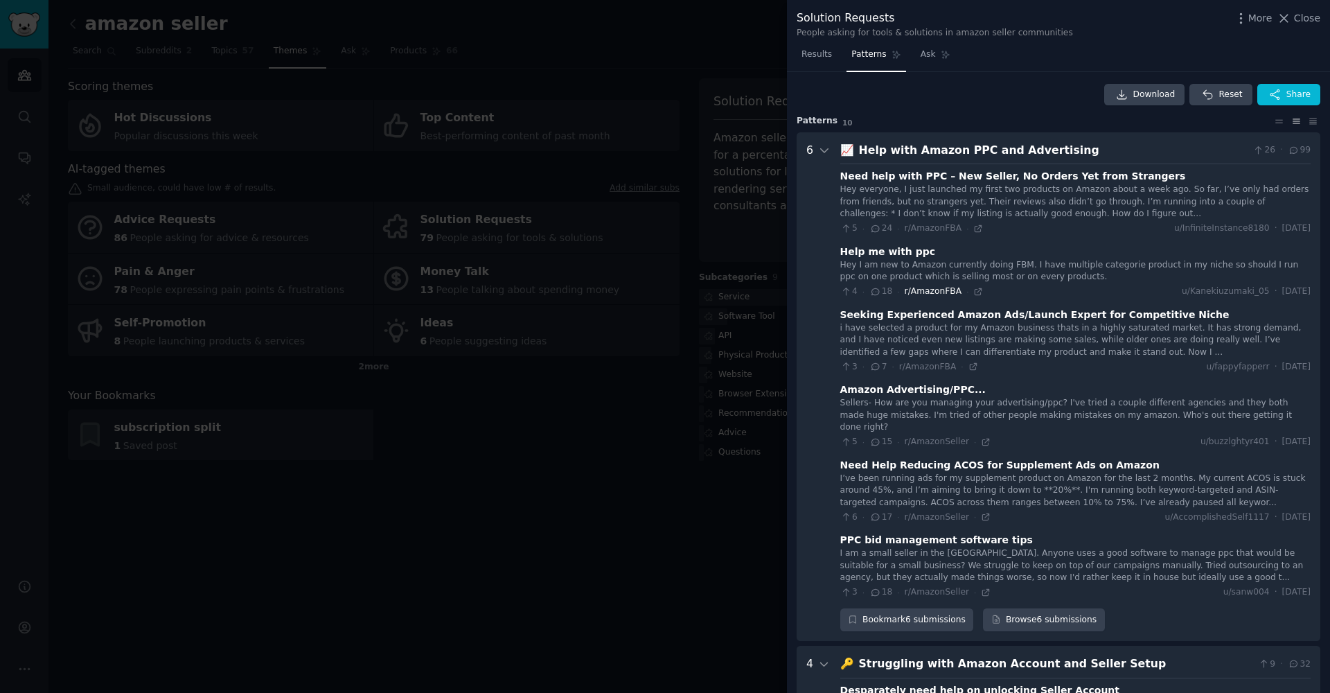
scroll to position [15, 0]
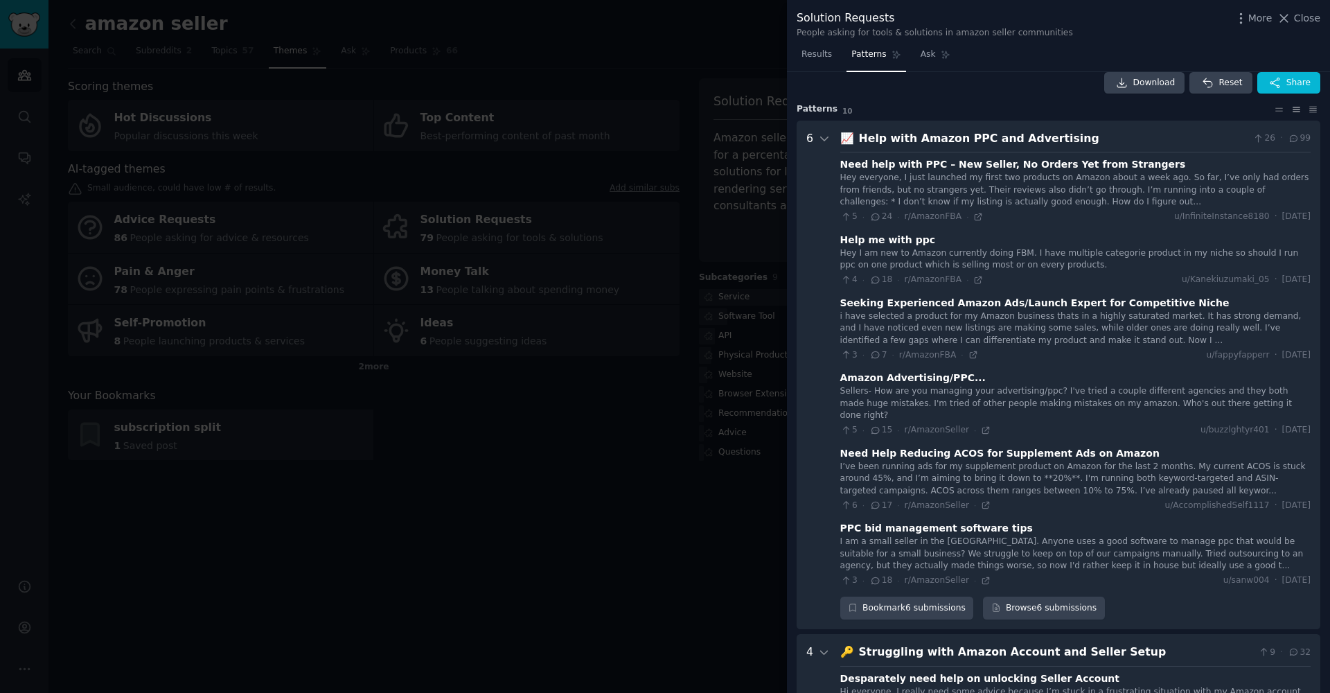
click at [974, 424] on div "5 · 15 · r/AmazonSeller ·" at bounding box center [915, 430] width 151 height 12
click at [983, 427] on icon at bounding box center [986, 430] width 6 height 6
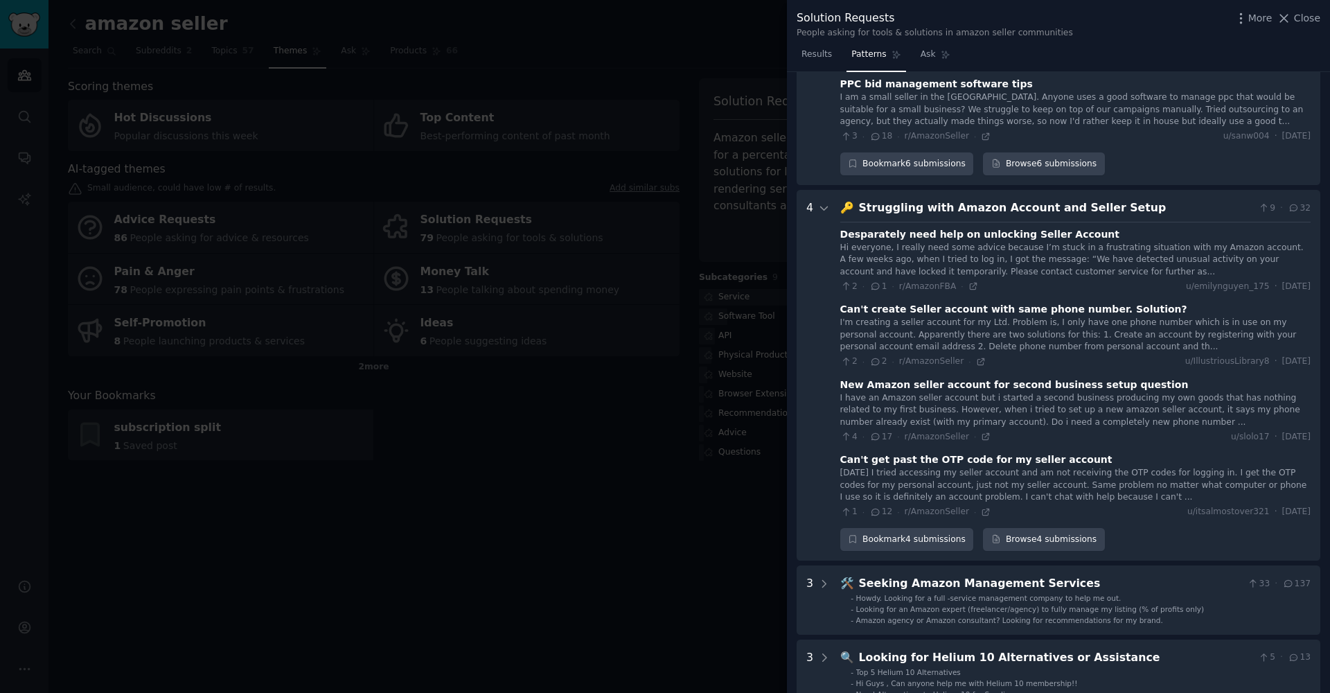
scroll to position [659, 0]
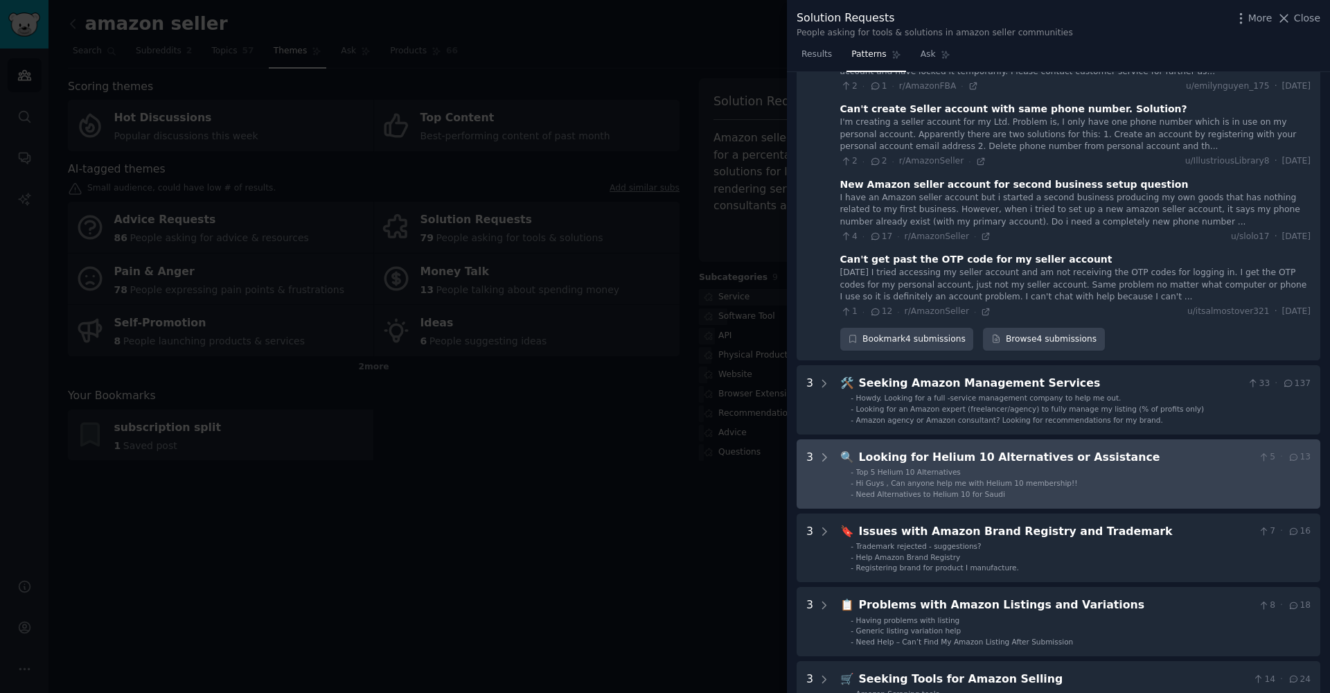
click at [931, 449] on div "Looking for Helium 10 Alternatives or Assistance" at bounding box center [1056, 457] width 394 height 17
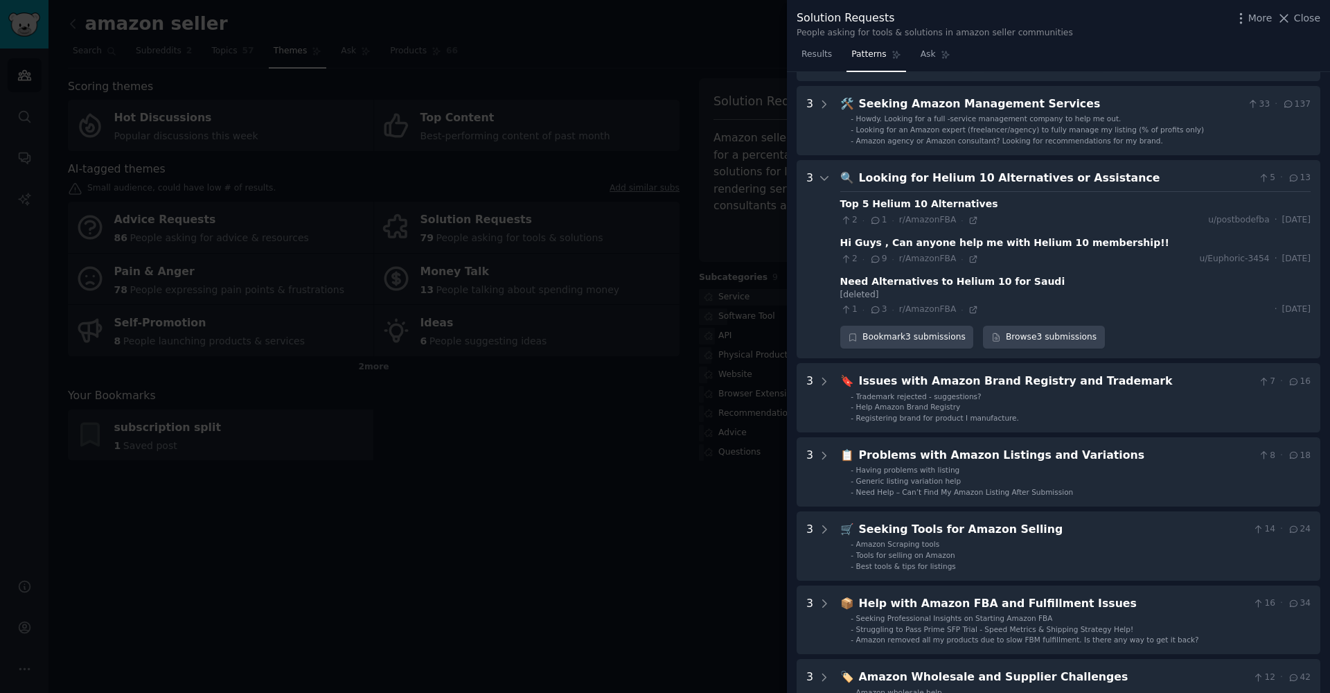
scroll to position [999, 0]
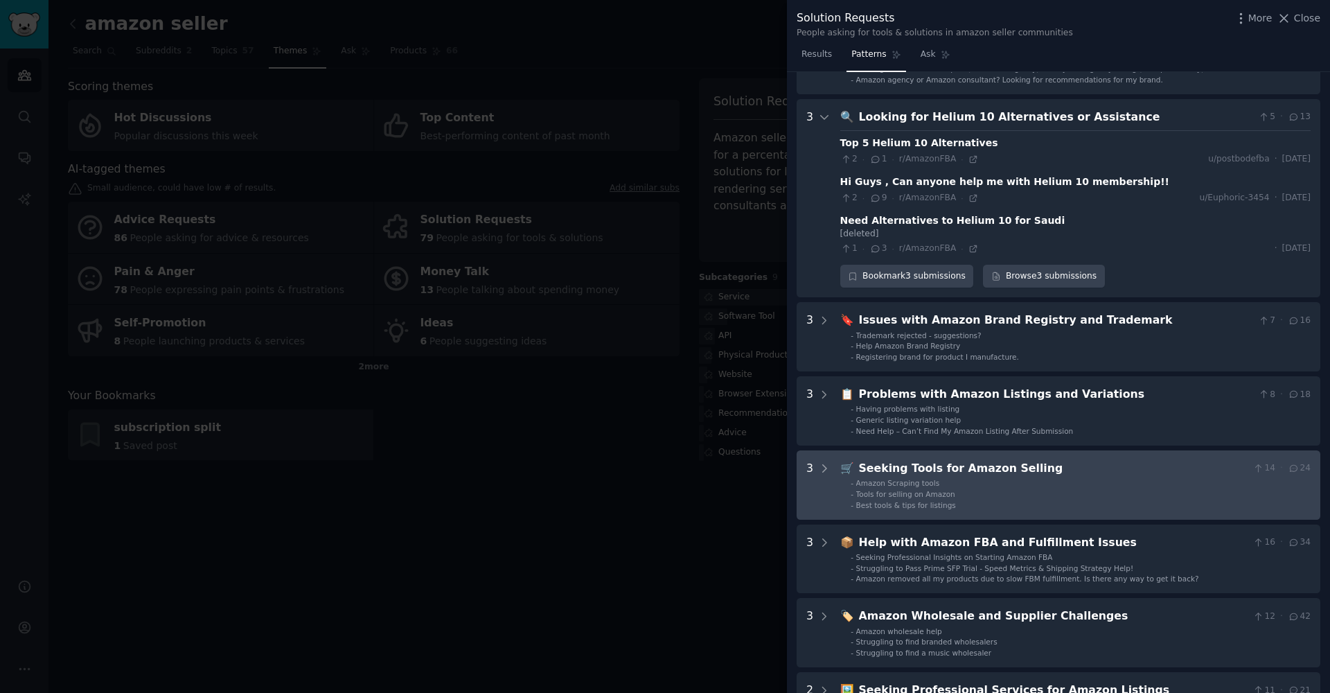
click at [934, 460] on div "Seeking Tools for Amazon Selling" at bounding box center [1053, 468] width 388 height 17
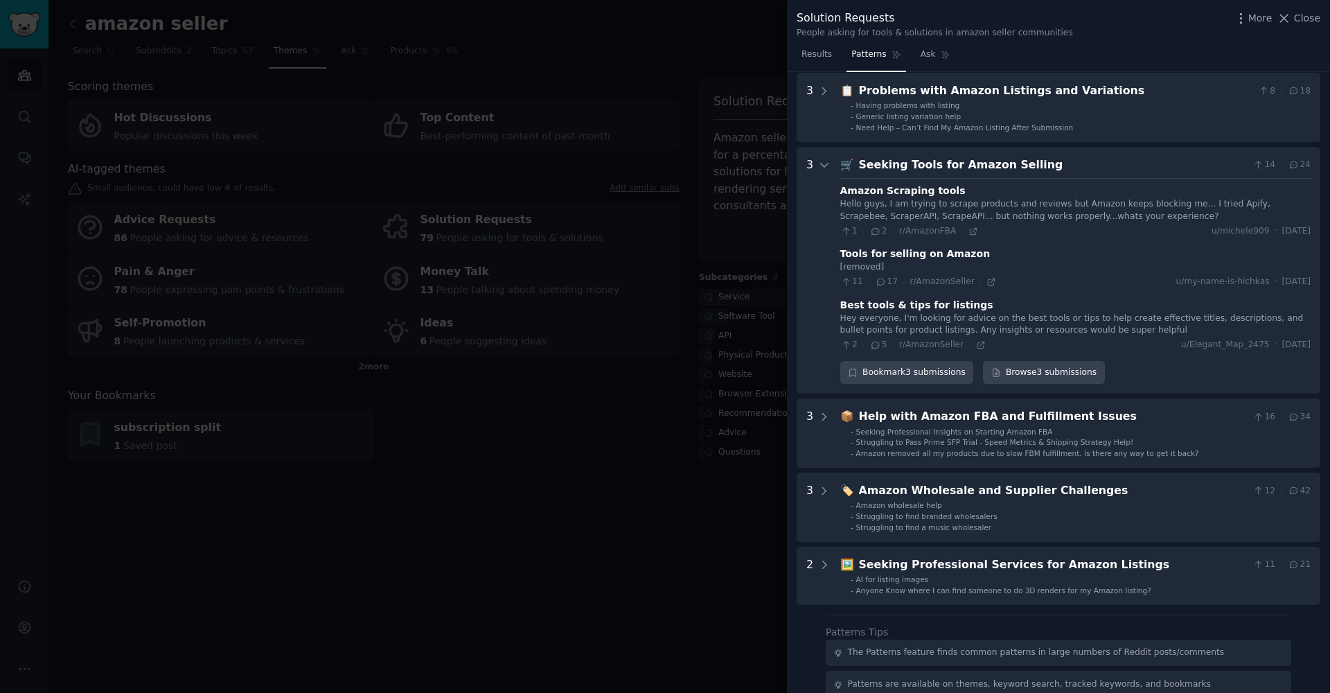
scroll to position [1347, 0]
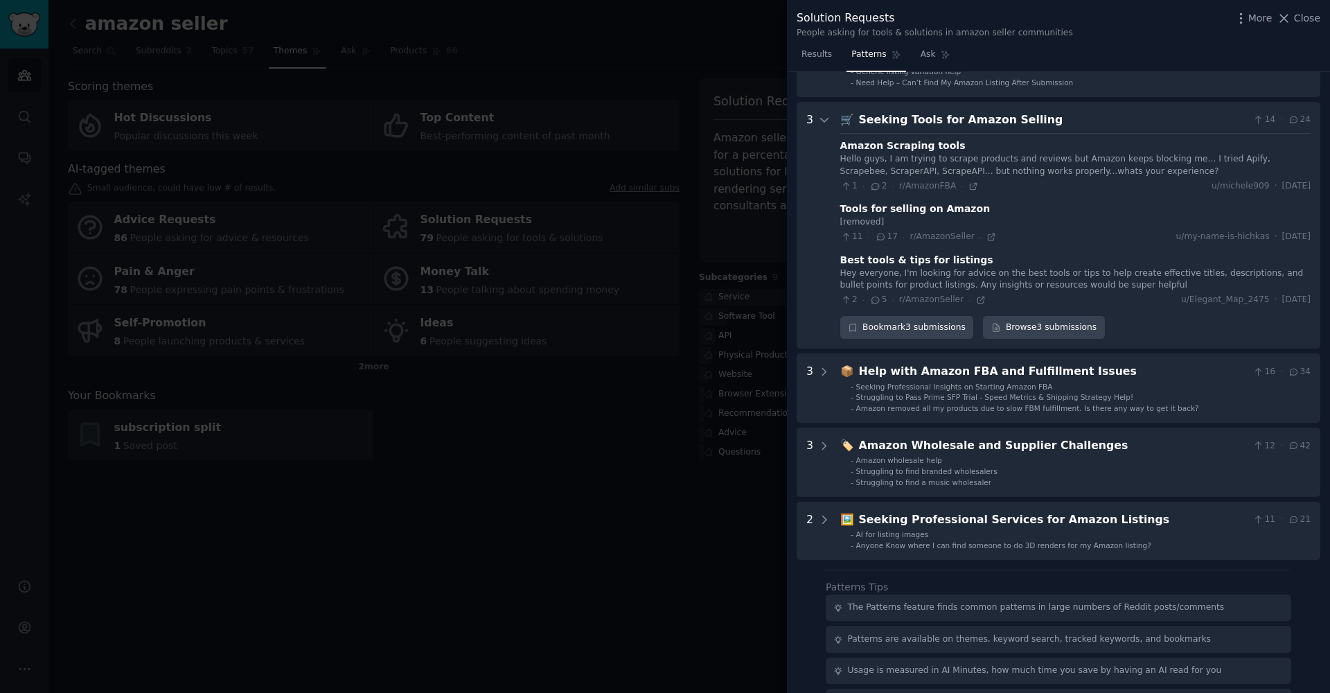
click at [688, 479] on div at bounding box center [665, 346] width 1330 height 693
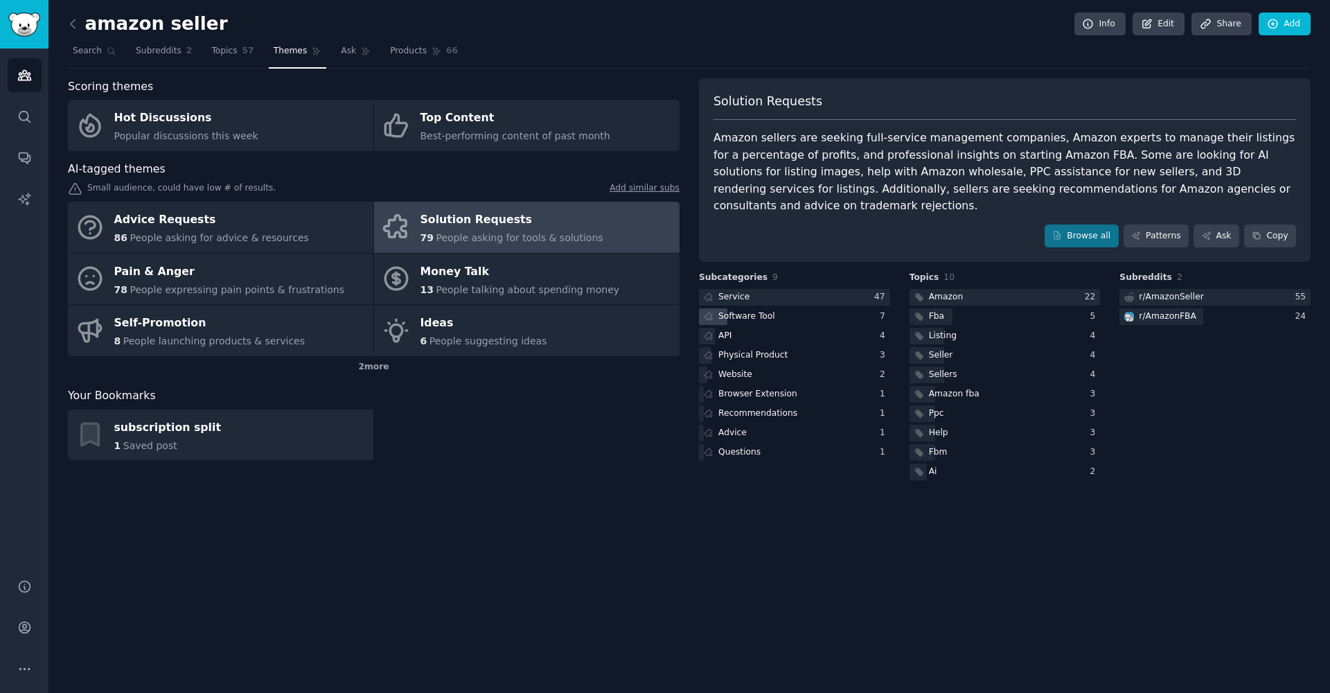
click at [747, 321] on div "Software Tool" at bounding box center [794, 316] width 191 height 17
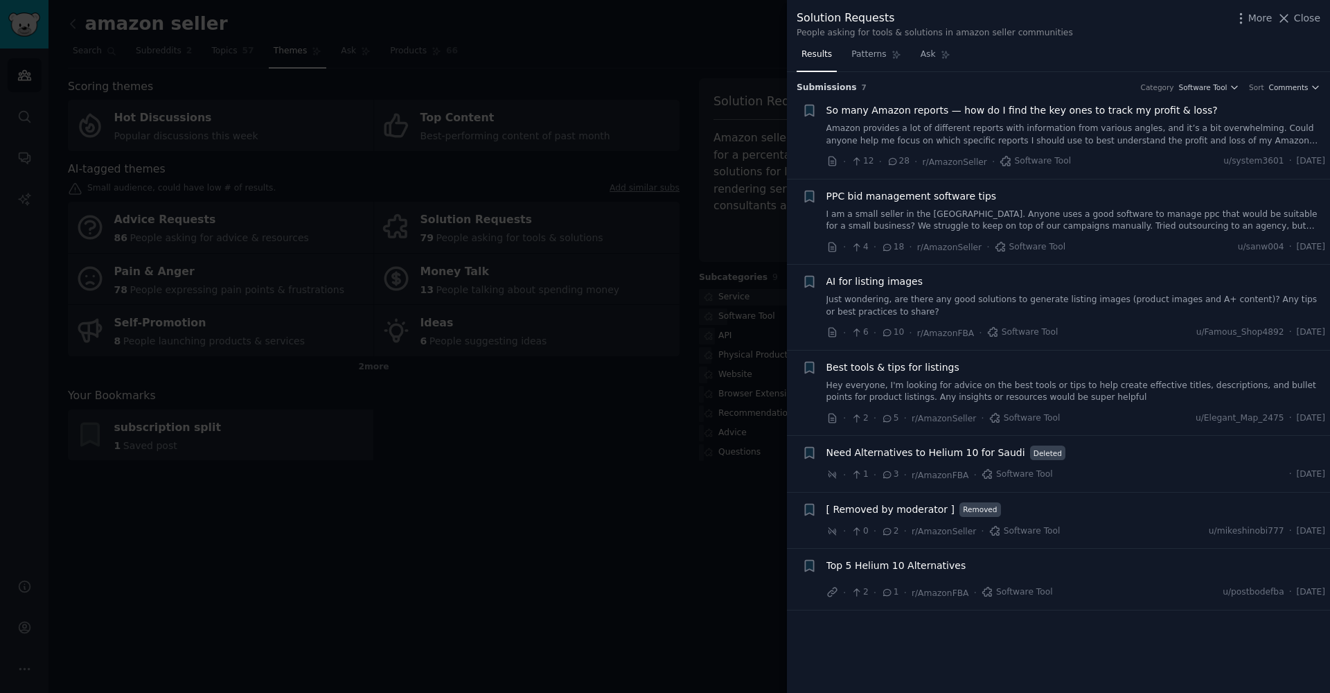
click at [616, 547] on div at bounding box center [665, 346] width 1330 height 693
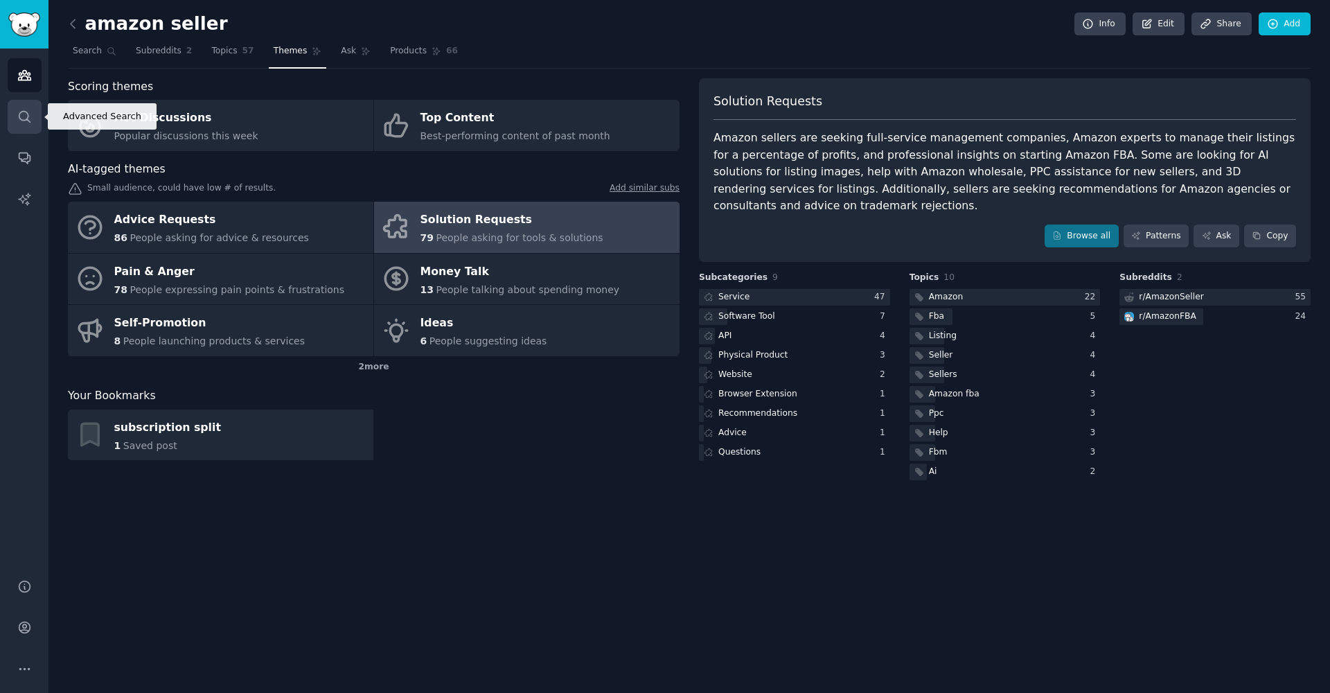
click at [24, 130] on link "Search" at bounding box center [25, 117] width 34 height 34
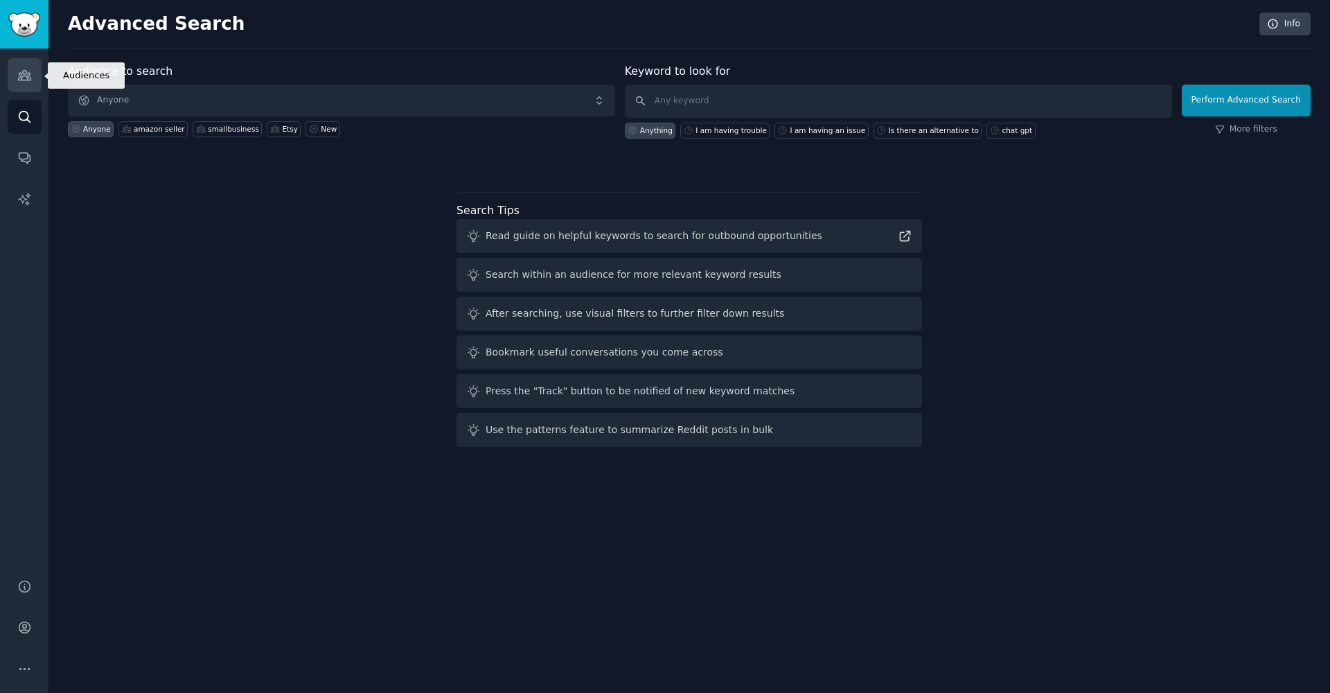
click at [29, 82] on icon "Sidebar" at bounding box center [24, 75] width 15 height 15
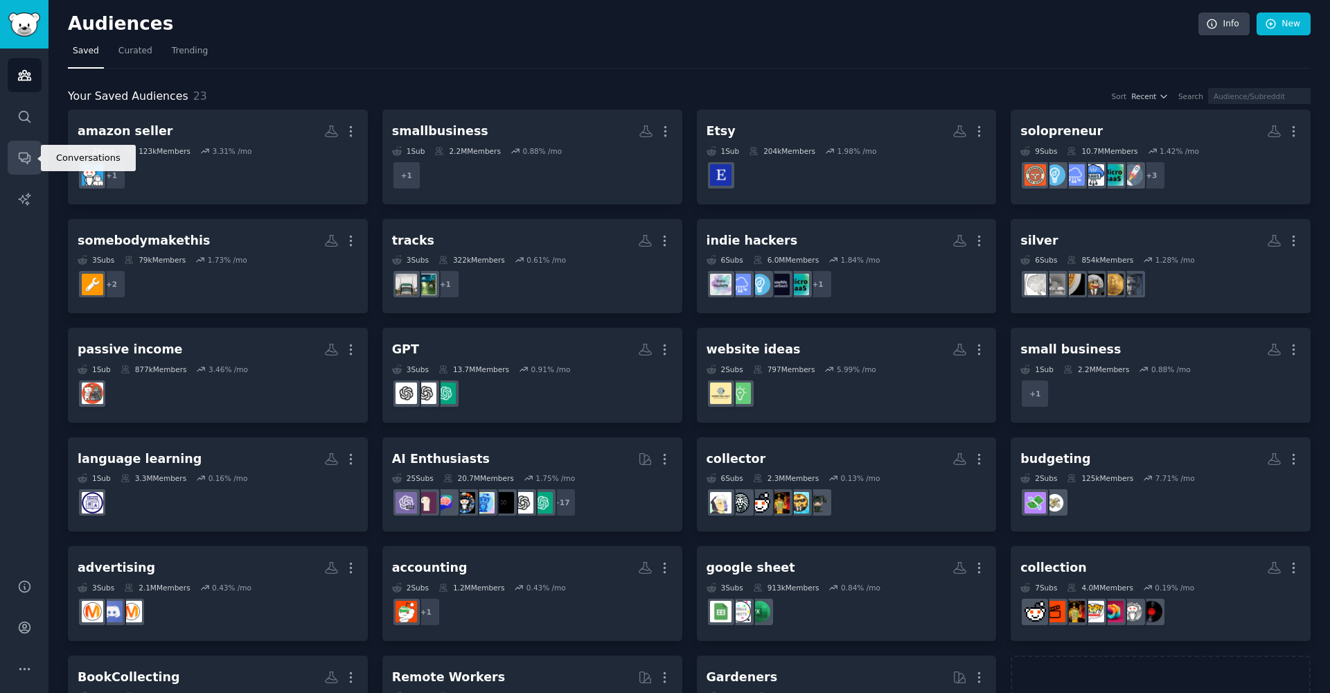
click at [18, 164] on icon "Sidebar" at bounding box center [24, 157] width 15 height 15
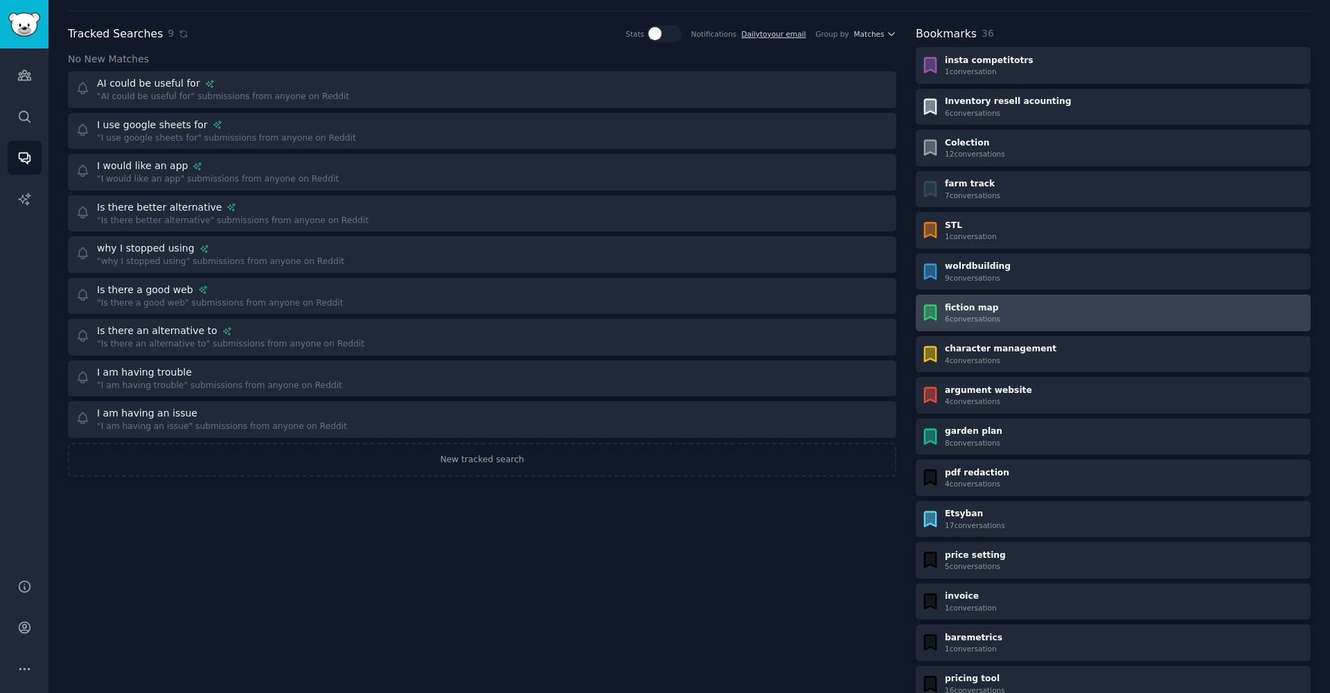
scroll to position [39, 0]
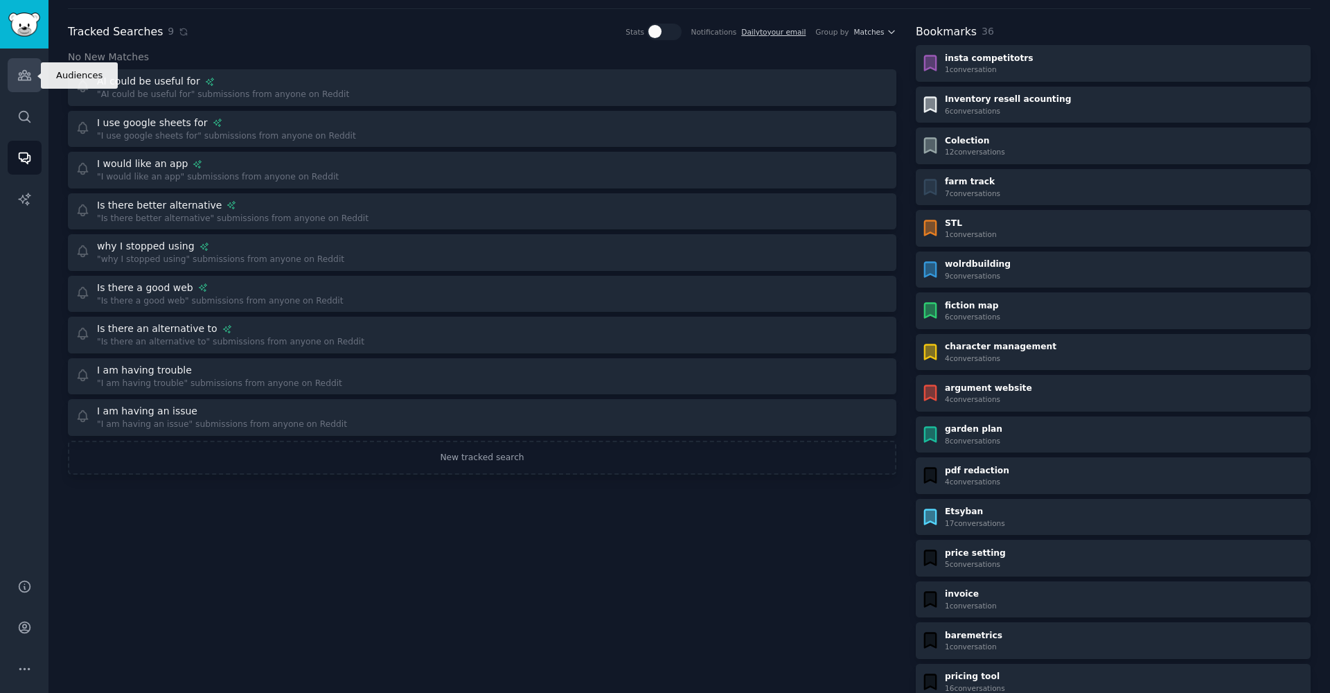
click at [23, 71] on icon "Sidebar" at bounding box center [24, 76] width 12 height 10
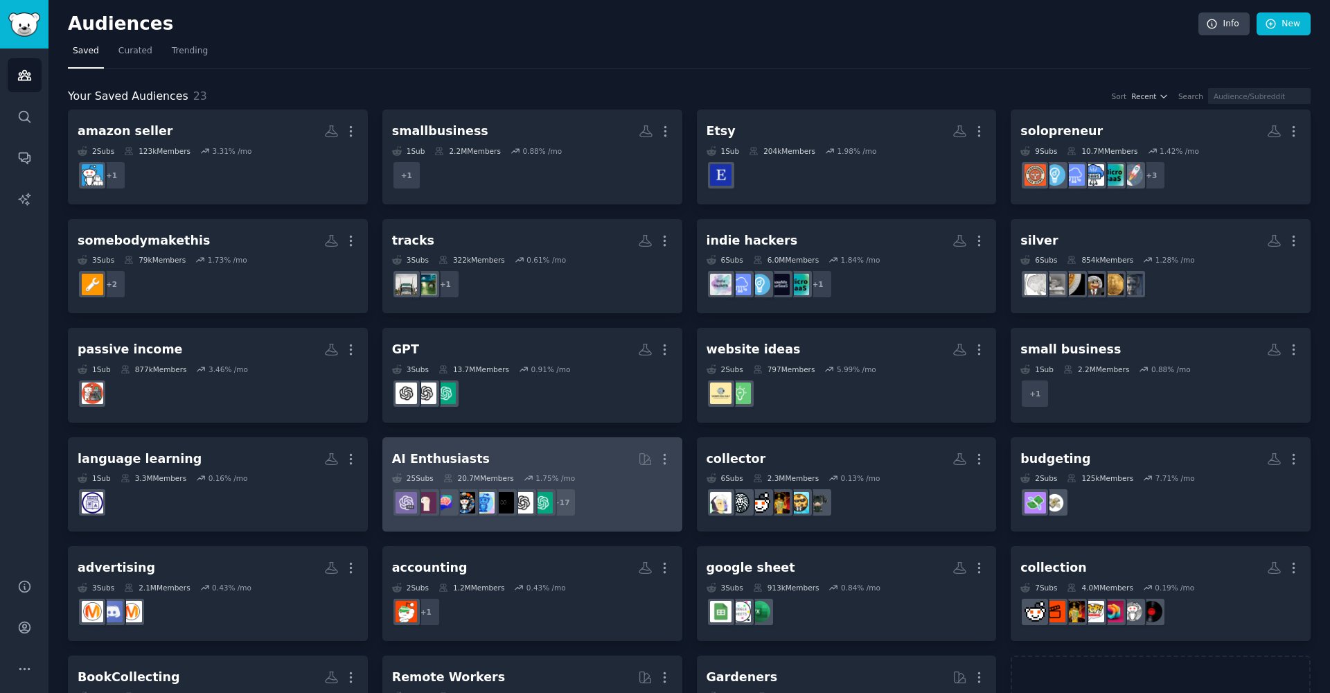
click at [484, 459] on h2 "AI Enthusiasts More" at bounding box center [532, 459] width 280 height 24
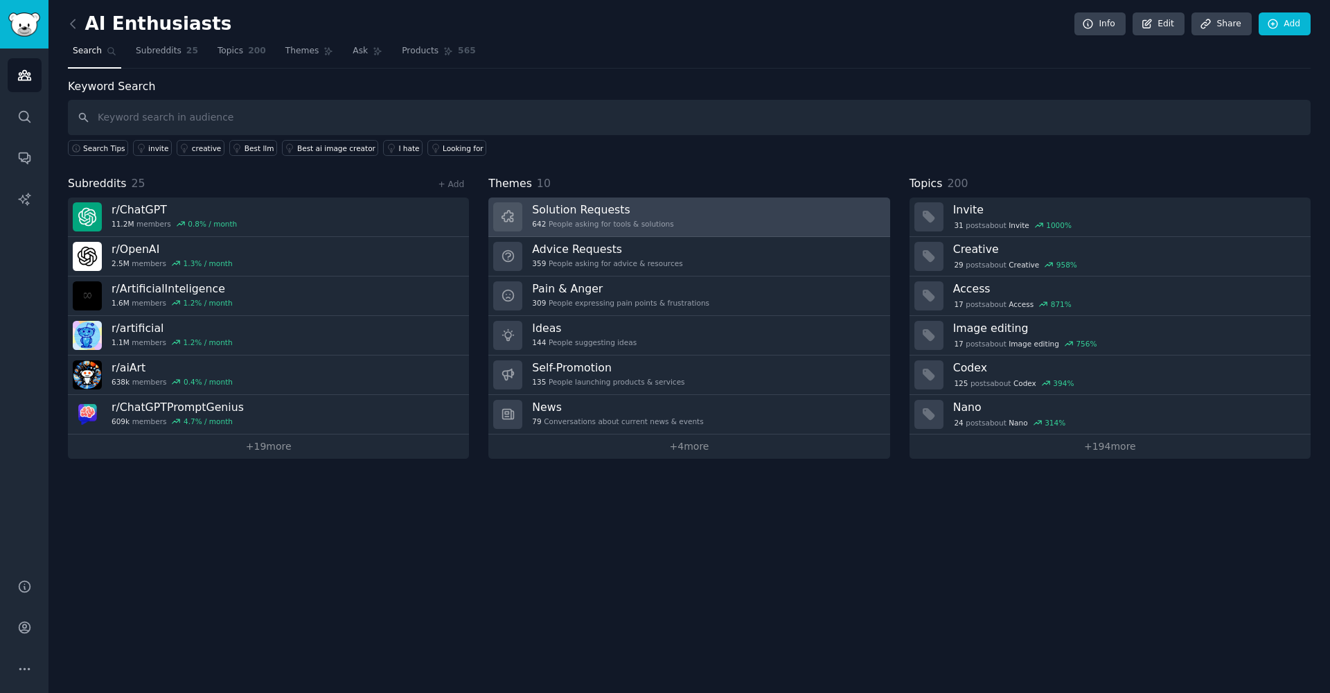
click at [611, 213] on h3 "Solution Requests" at bounding box center [602, 209] width 141 height 15
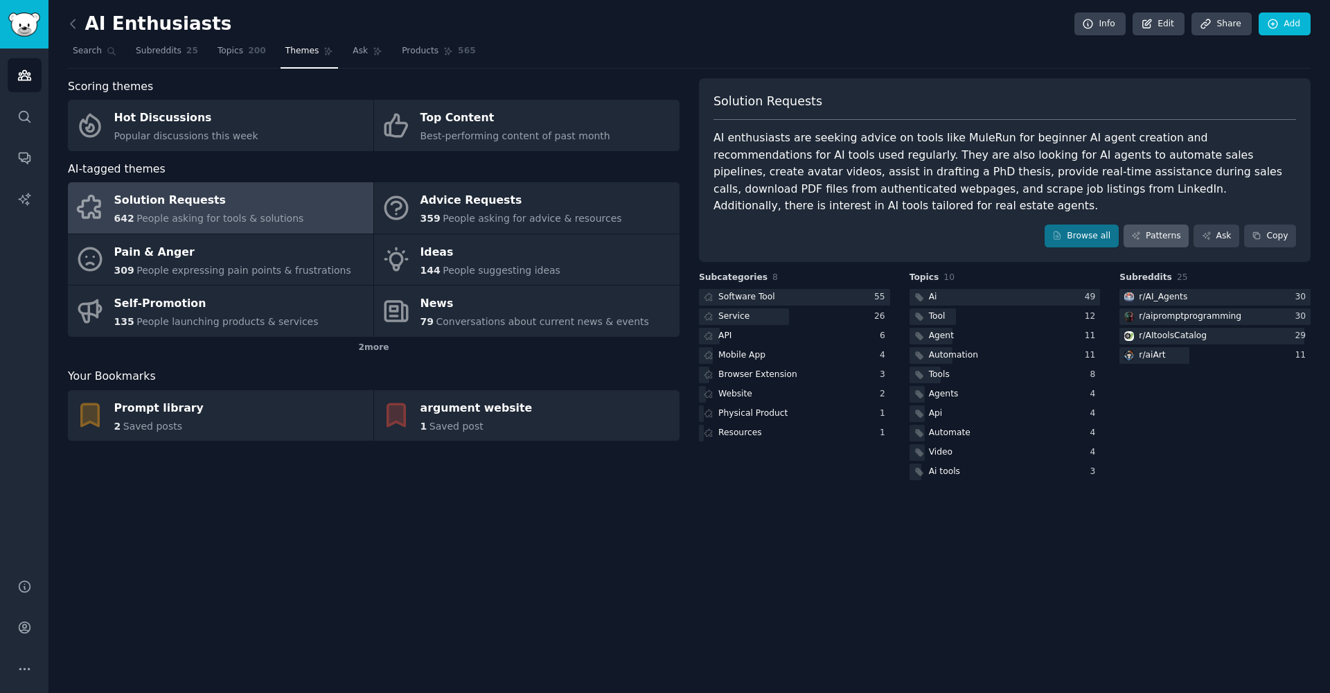
click at [1143, 232] on link "Patterns" at bounding box center [1155, 236] width 65 height 24
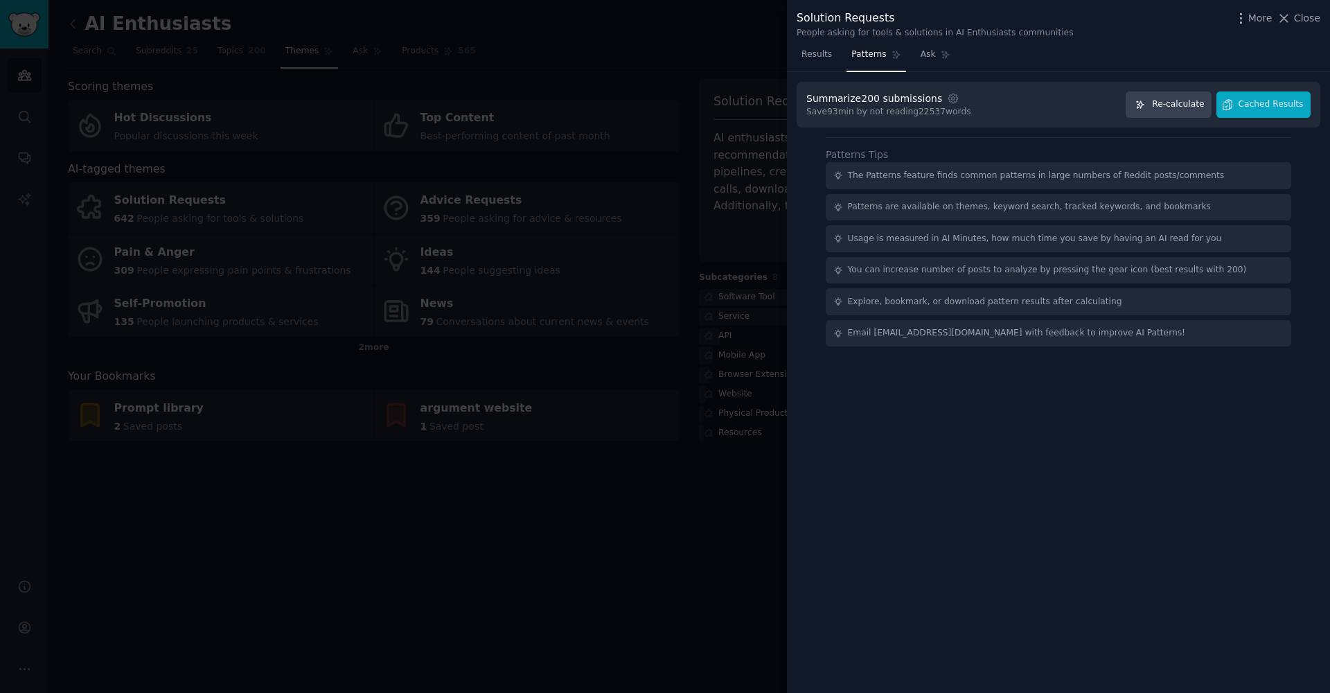
click at [1177, 102] on span "Re-calculate" at bounding box center [1178, 104] width 52 height 12
